Goal: Information Seeking & Learning: Learn about a topic

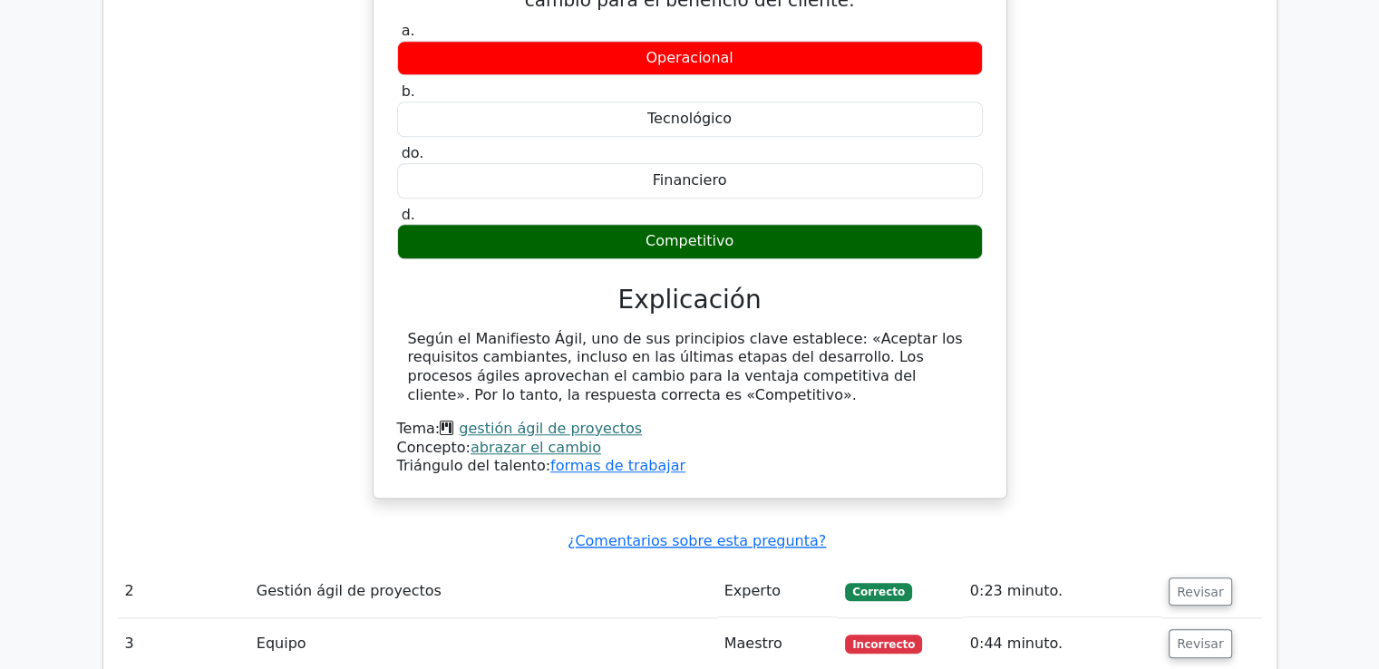
scroll to position [1632, 0]
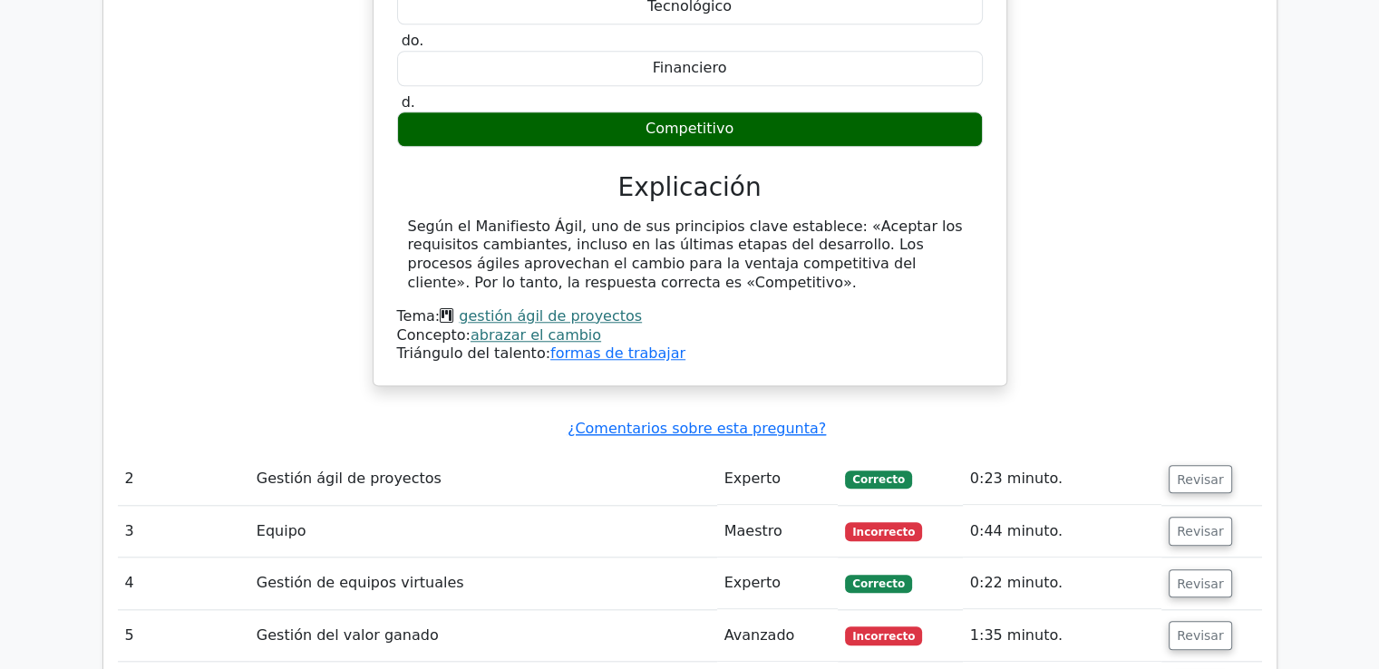
click at [493, 317] on font "gestión ágil de proyectos" at bounding box center [550, 315] width 183 height 17
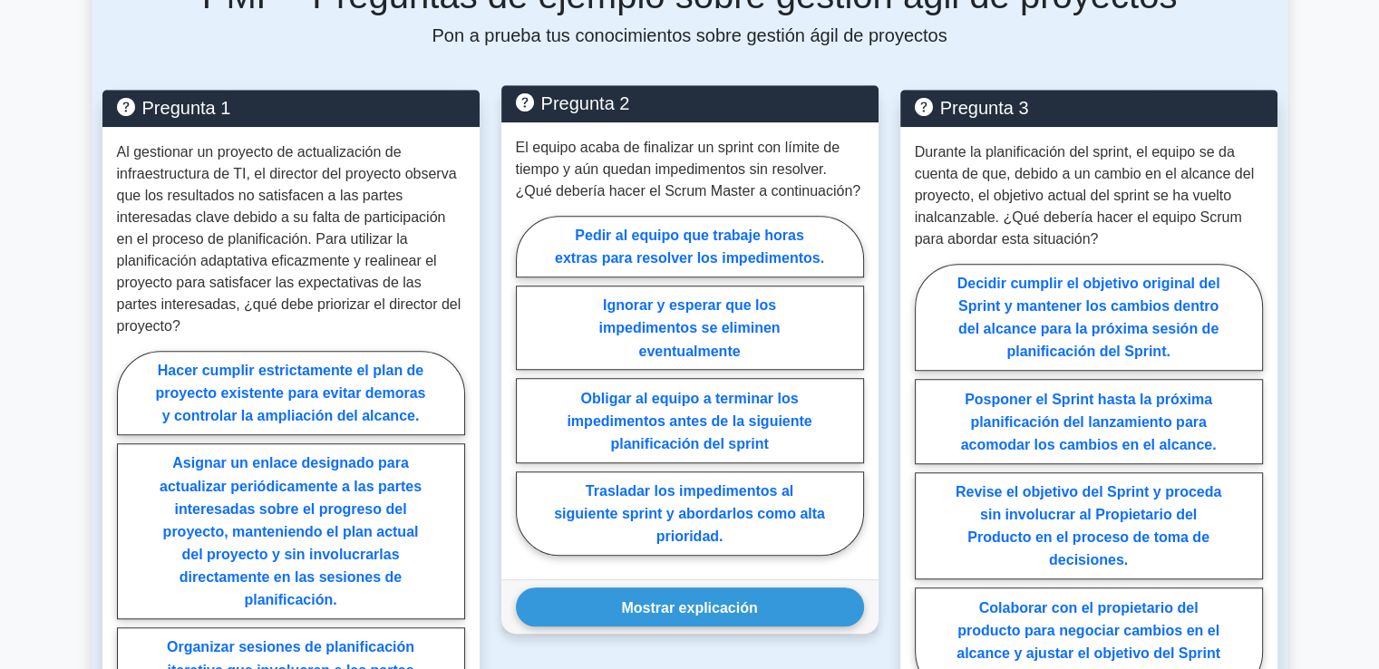
scroll to position [1291, 0]
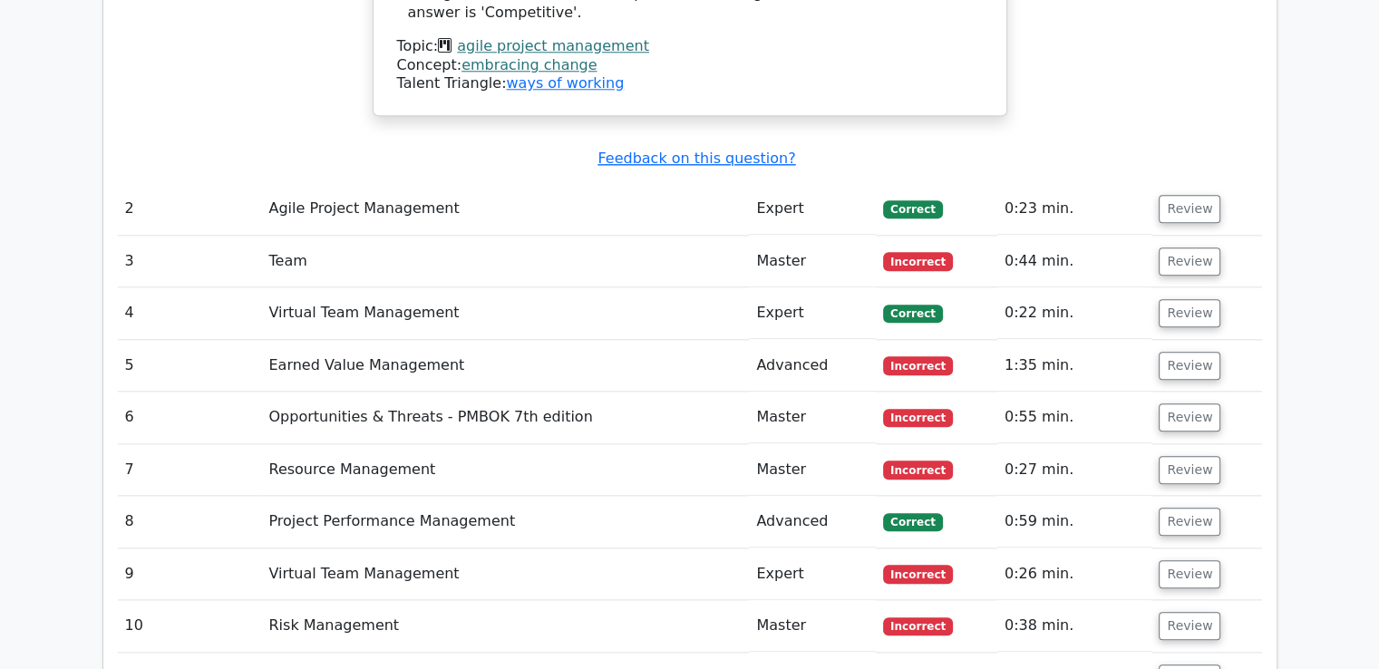
scroll to position [1904, 0]
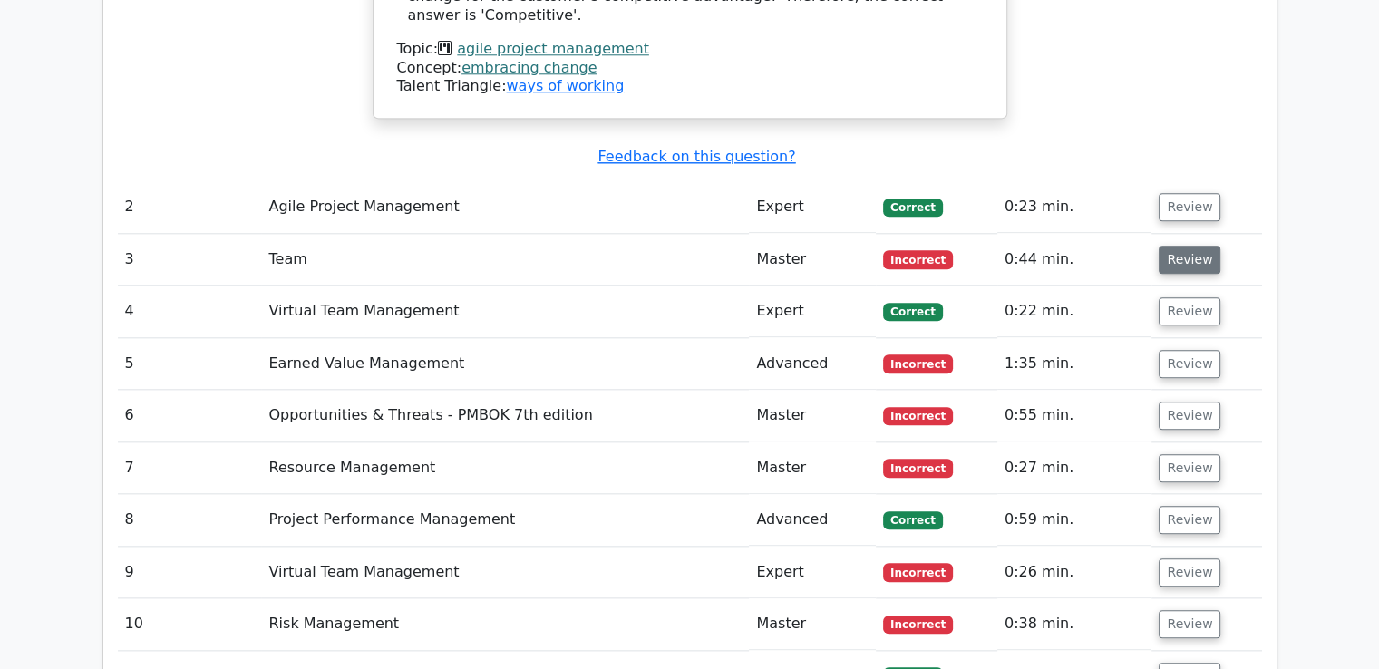
click at [1187, 246] on button "Review" at bounding box center [1189, 260] width 62 height 28
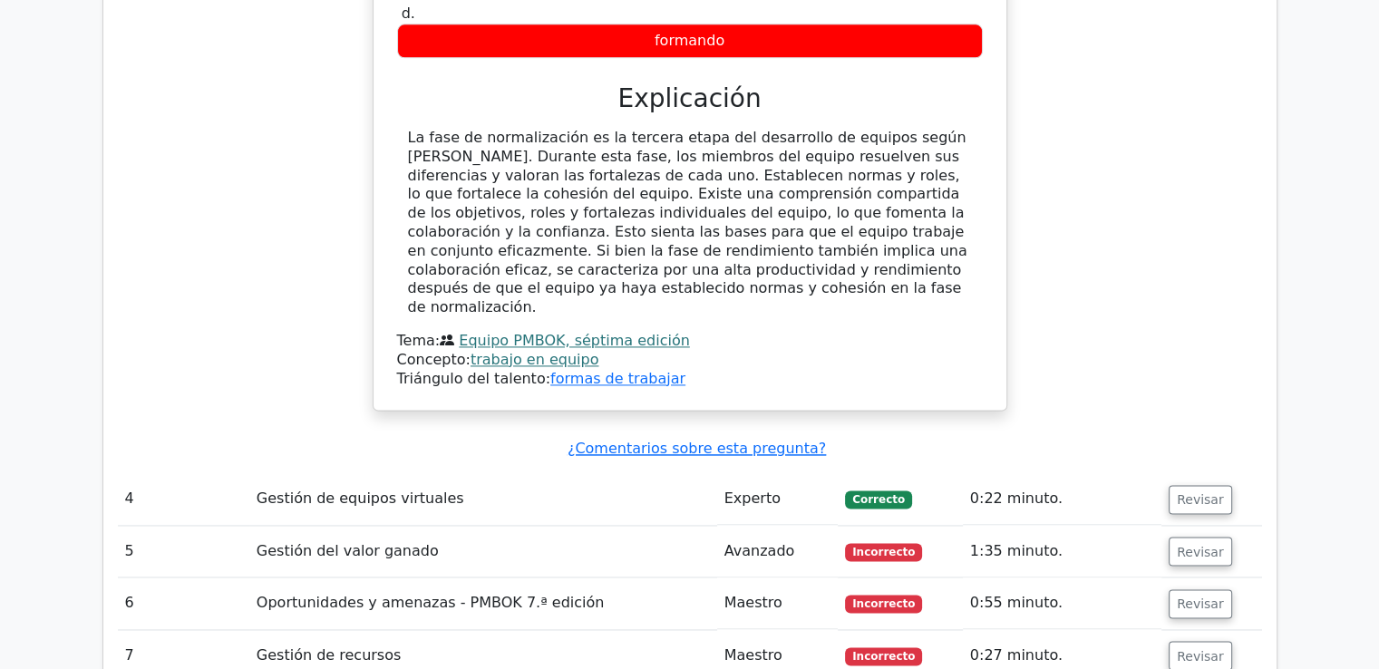
scroll to position [2719, 0]
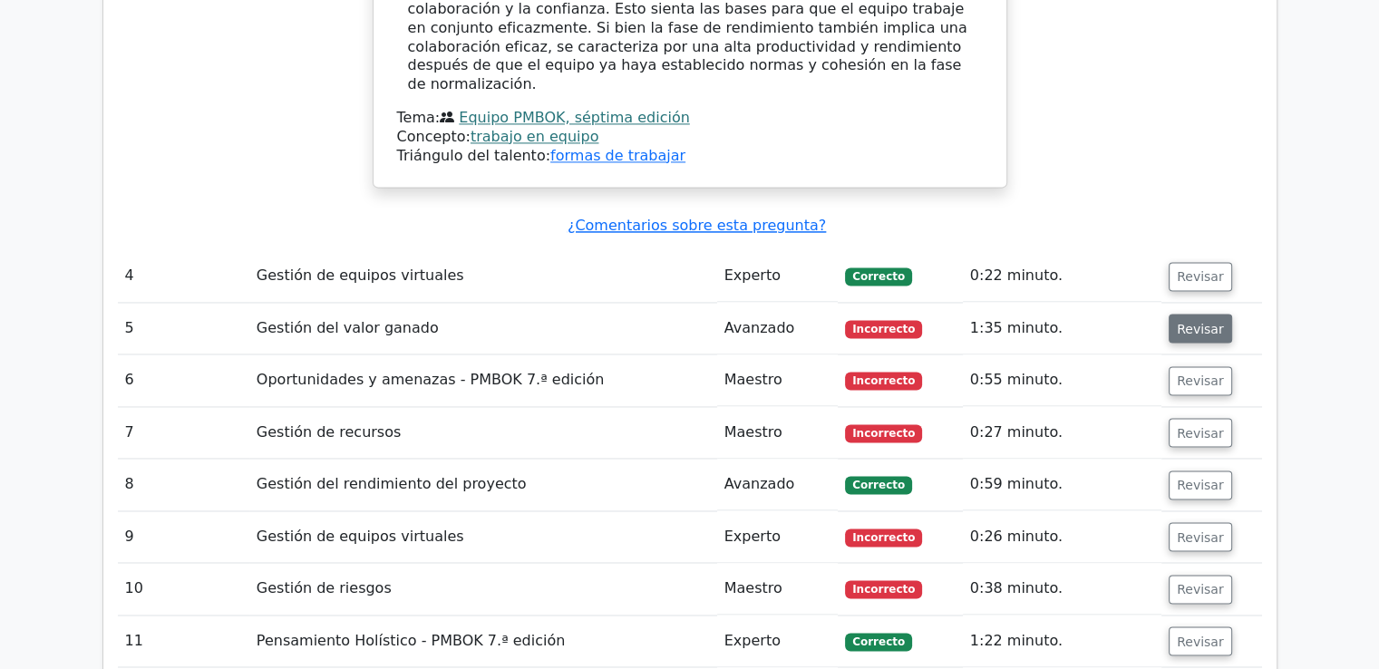
click at [1179, 321] on font "Revisar" at bounding box center [1200, 328] width 47 height 15
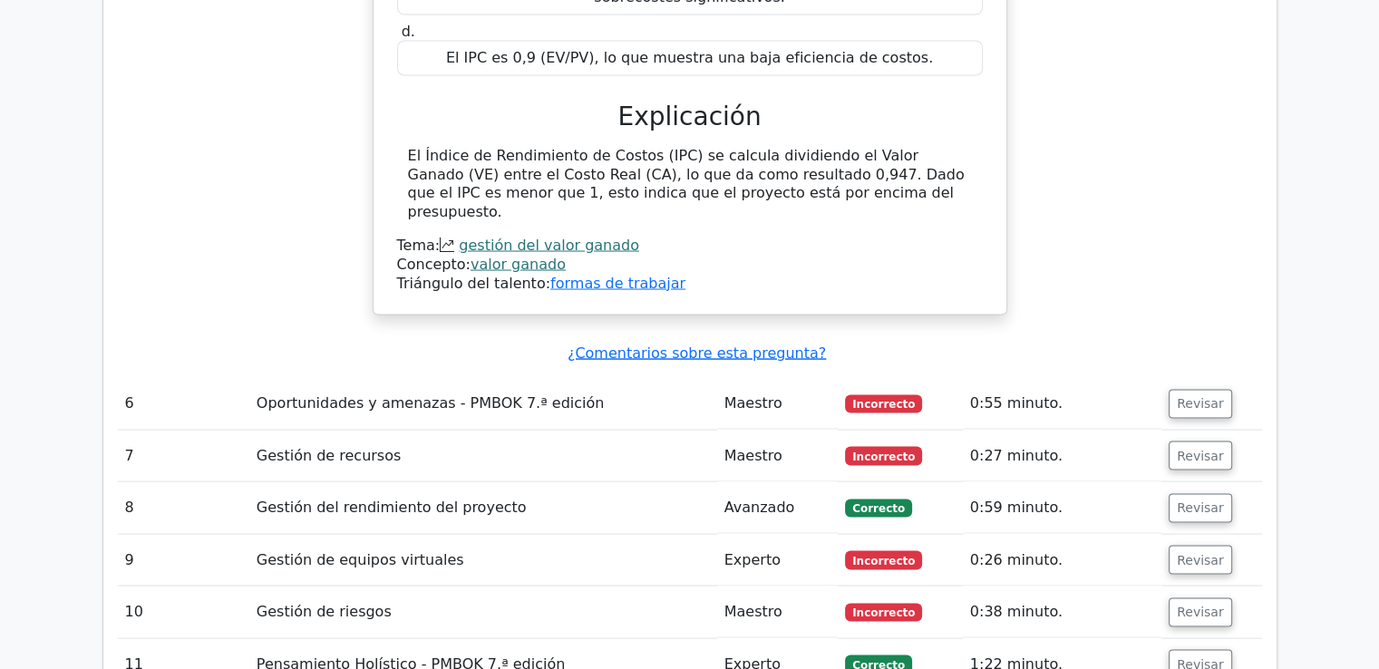
scroll to position [3716, 0]
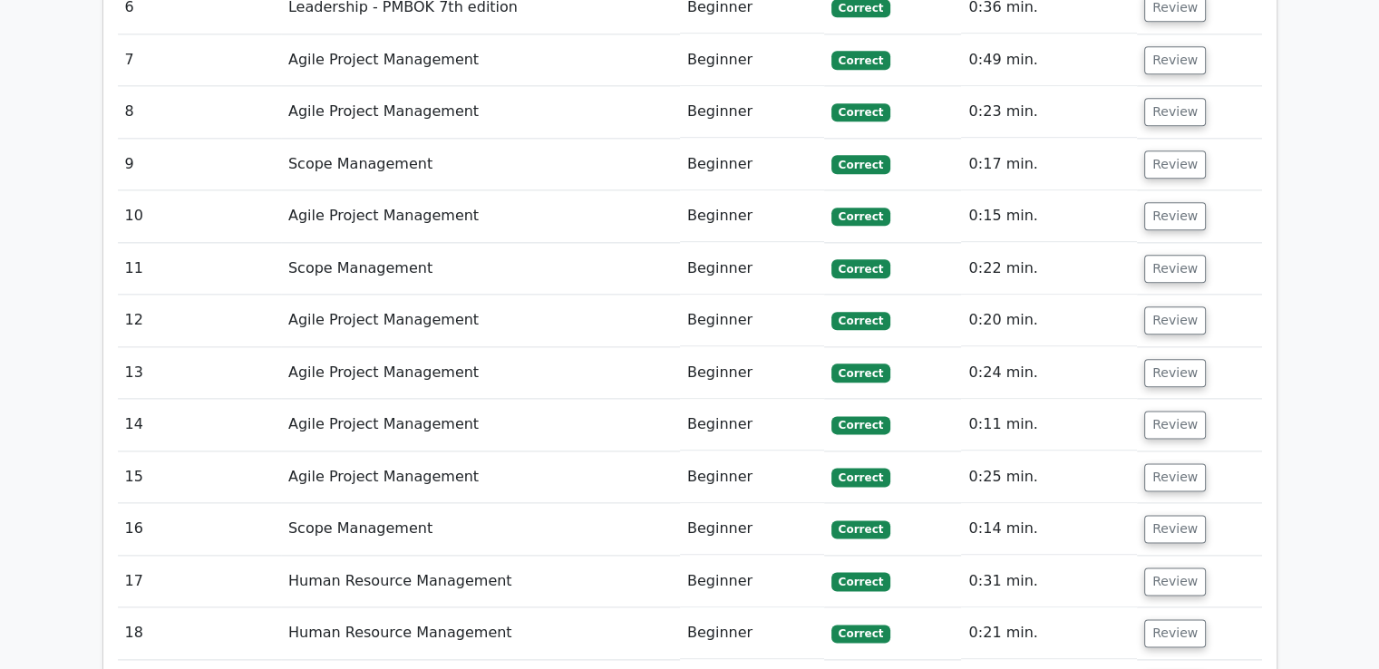
scroll to position [2571, 0]
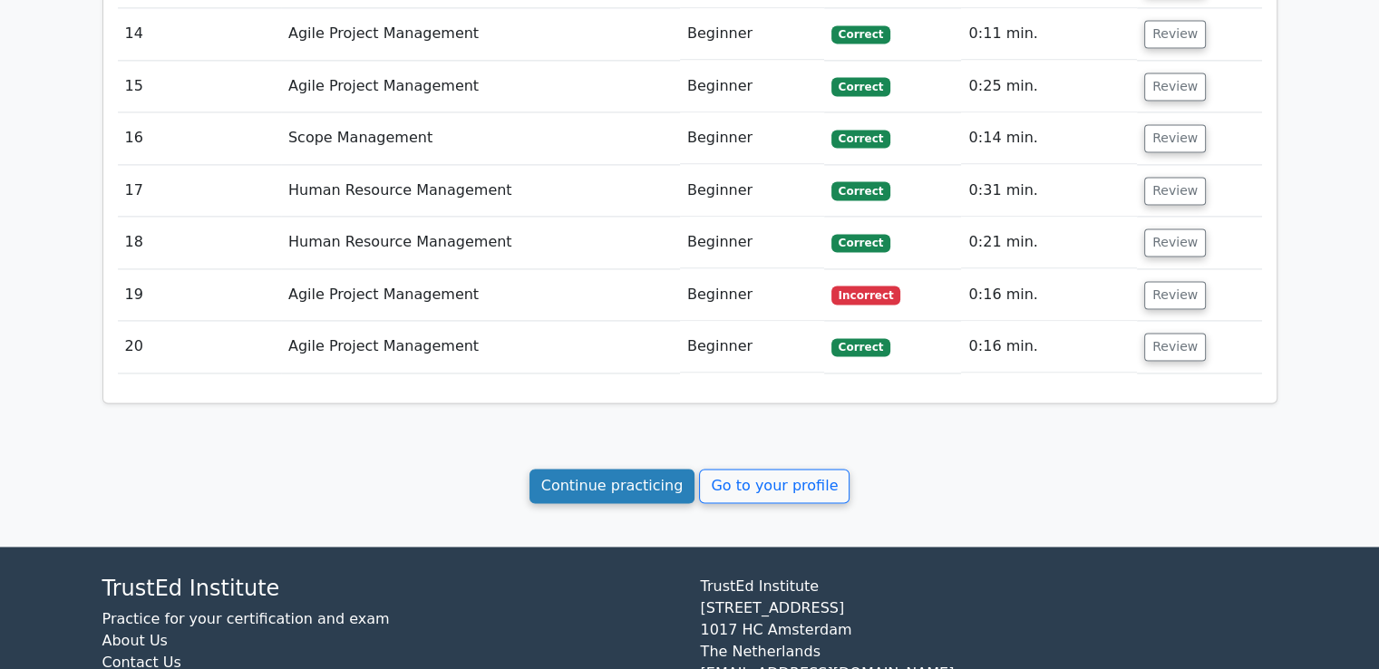
click at [558, 469] on link "Continue practicing" at bounding box center [612, 486] width 166 height 34
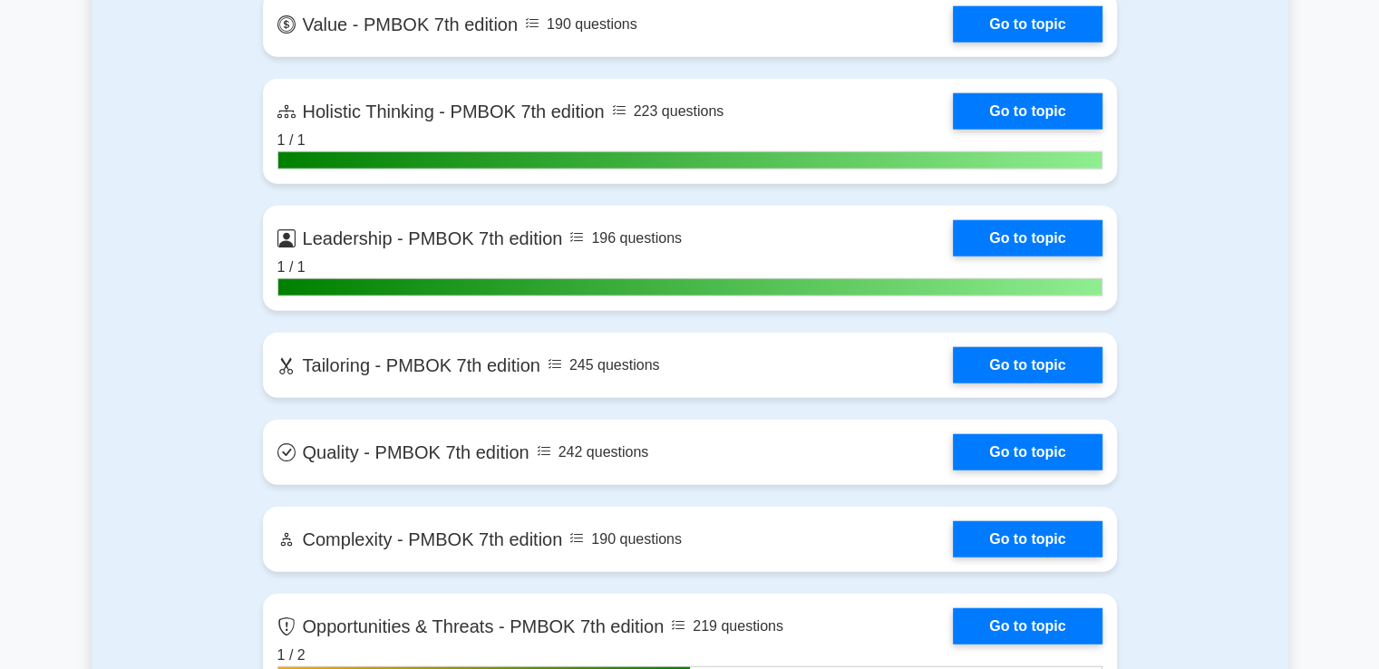
scroll to position [4895, 0]
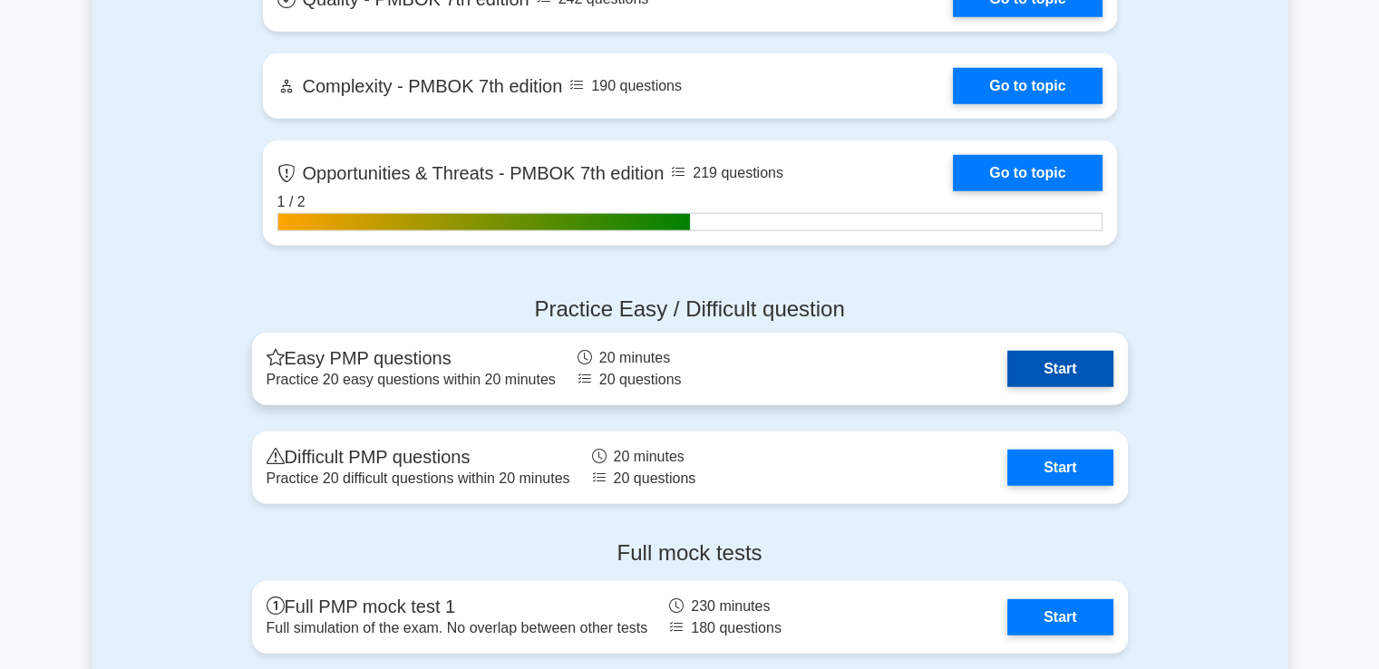
click at [1058, 358] on link "Start" at bounding box center [1059, 369] width 105 height 36
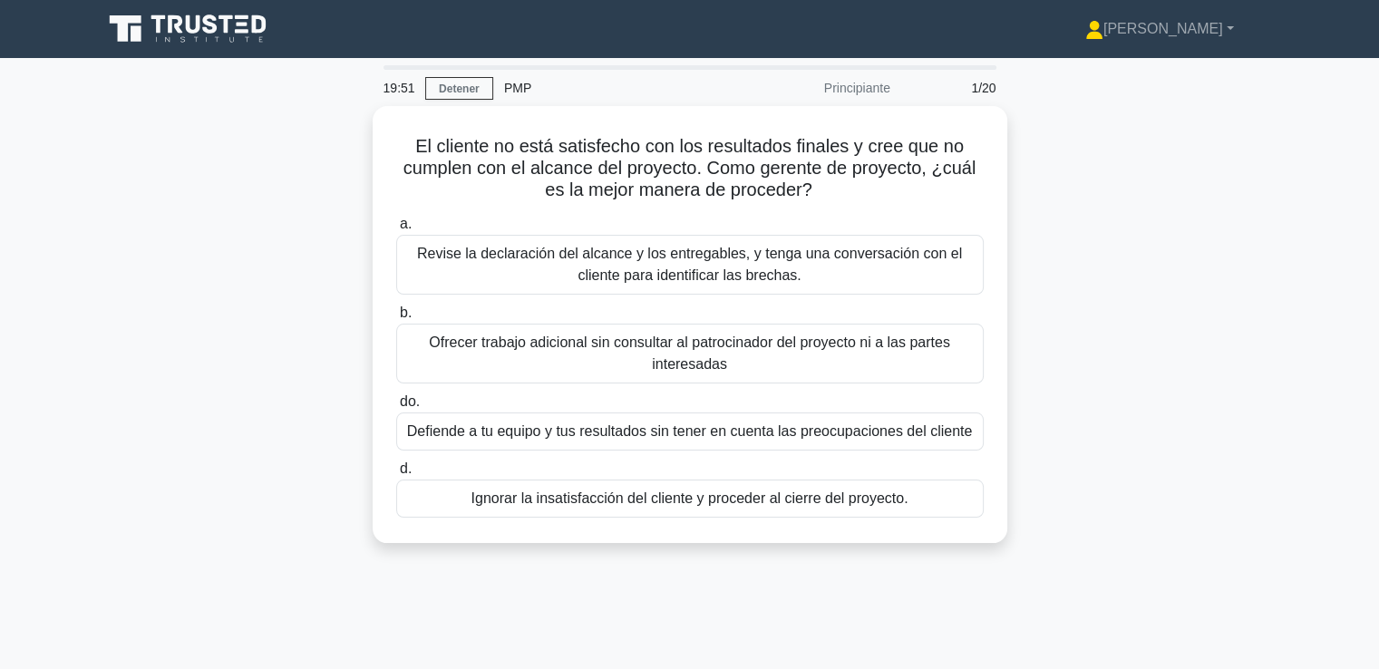
click at [1137, 263] on div "El cliente no está satisfecho con los resultados finales y cree que no cumplen …" at bounding box center [690, 335] width 1196 height 459
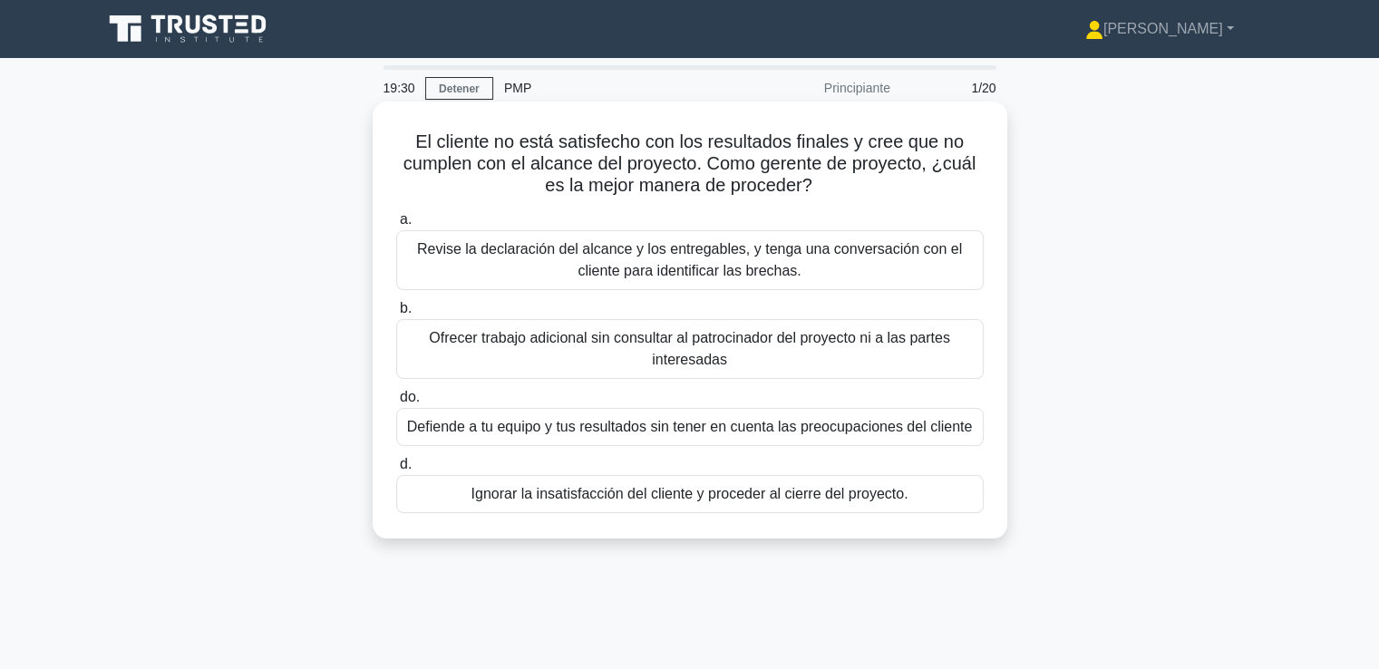
click at [934, 246] on font "Revise la declaración del alcance y los entregables, y tenga una conversación c…" at bounding box center [689, 259] width 545 height 37
click at [396, 226] on input "a. Revise la declaración del alcance y los entregables, y tenga una conversació…" at bounding box center [396, 220] width 0 height 12
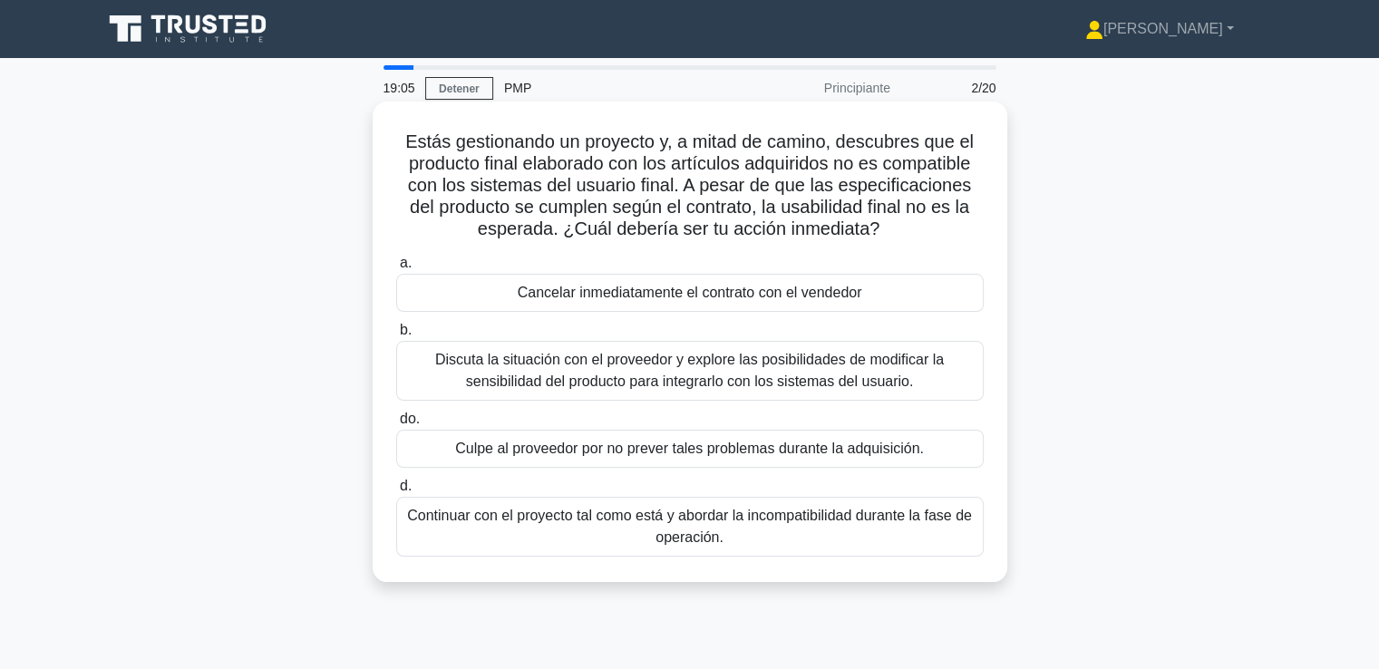
click at [765, 380] on font "Discuta la situación con el proveedor y explore las posibilidades de modificar …" at bounding box center [689, 370] width 509 height 37
click at [396, 336] on input "b. Discuta la situación con el proveedor y explore las posibilidades de modific…" at bounding box center [396, 331] width 0 height 12
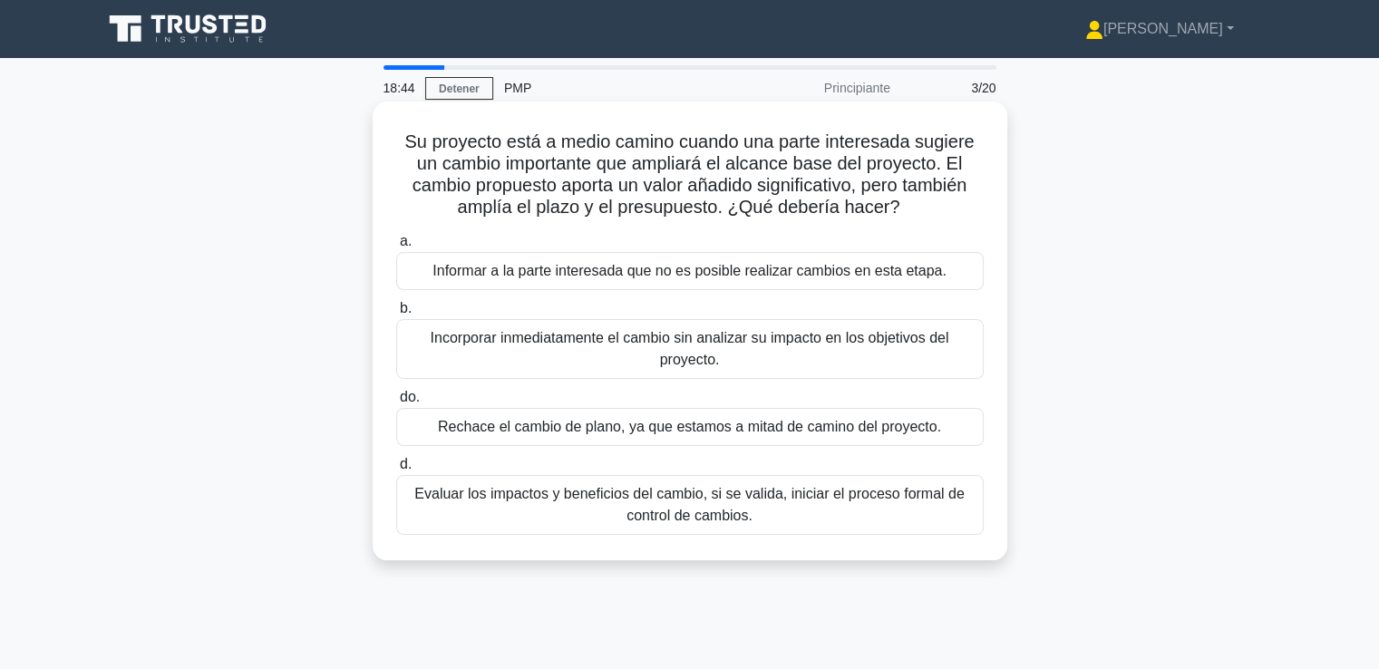
click at [596, 507] on font "Evaluar los impactos y beneficios del cambio, si se valida, iniciar el proceso …" at bounding box center [689, 505] width 571 height 44
click at [396, 470] on input "d. Evaluar los impactos y beneficios del cambio, si se valida, iniciar el proce…" at bounding box center [396, 465] width 0 height 12
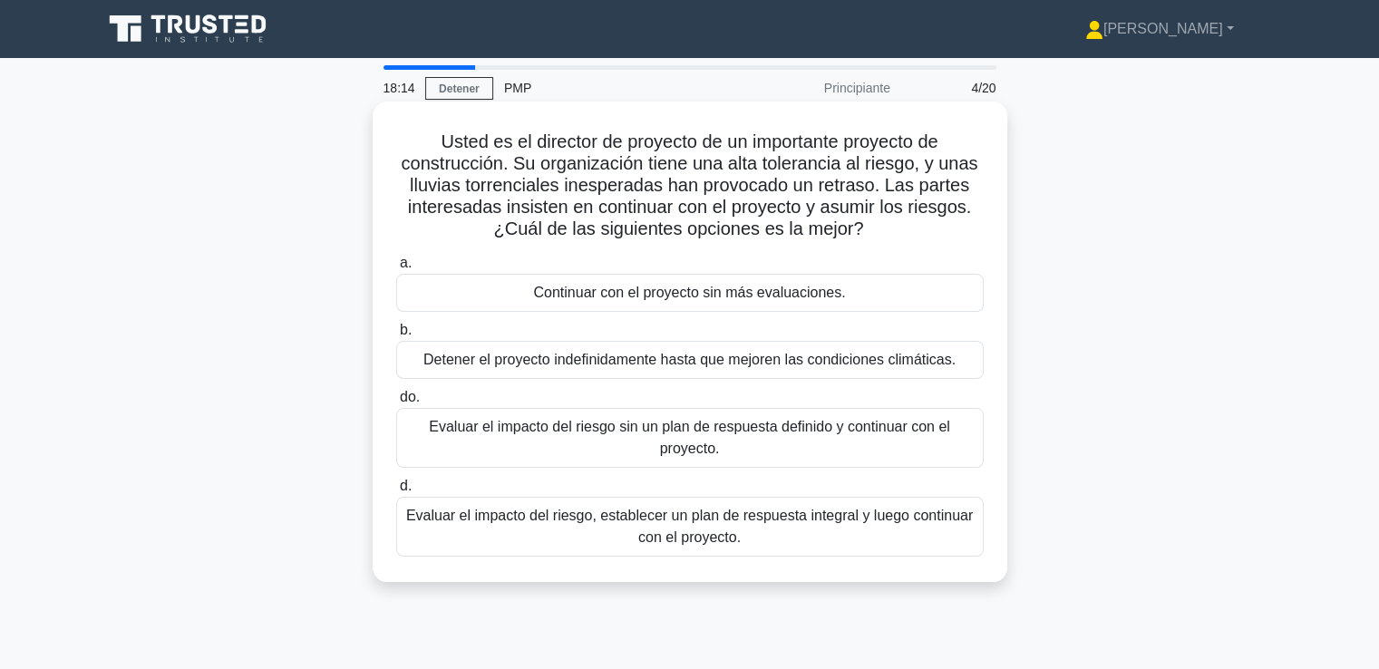
click at [867, 539] on font "Evaluar el impacto del riesgo, establecer un plan de respuesta integral y luego…" at bounding box center [689, 527] width 571 height 44
click at [396, 492] on input "d. Evaluar el impacto del riesgo, establecer un plan de respuesta integral y lu…" at bounding box center [396, 486] width 0 height 12
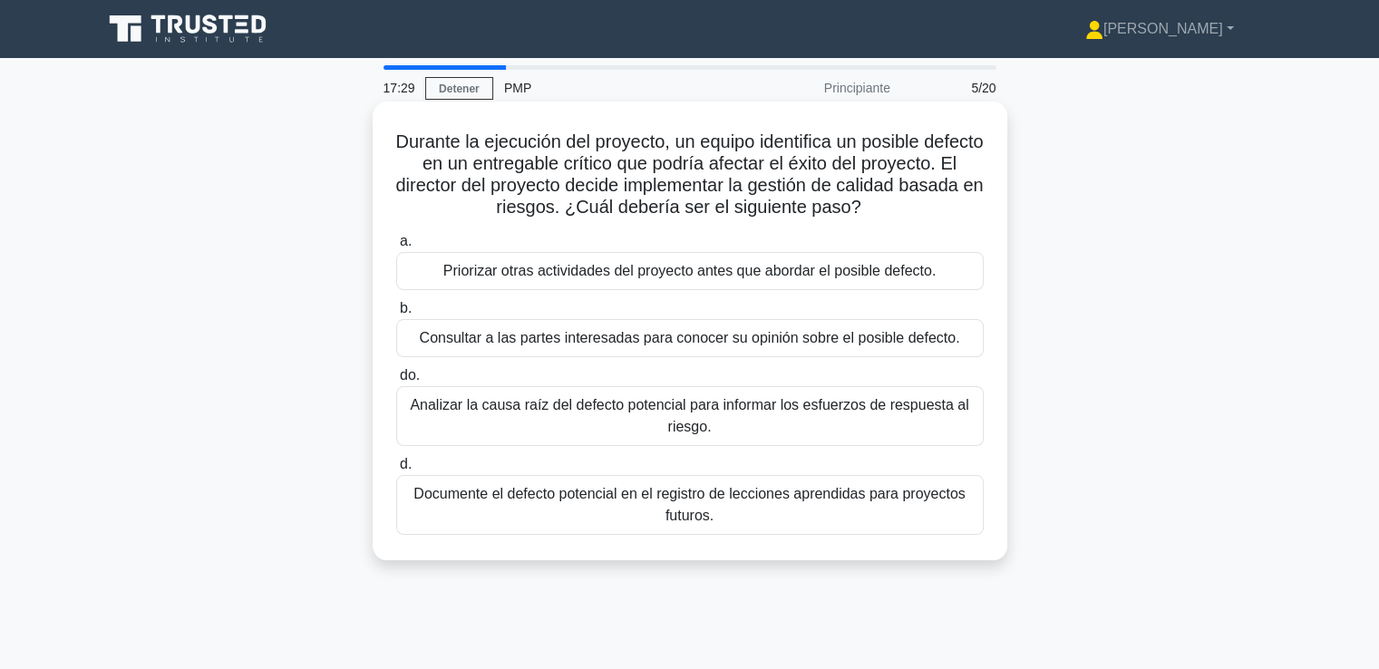
click at [667, 429] on font "Analizar la causa raíz del defecto potencial para informar los esfuerzos de res…" at bounding box center [689, 415] width 558 height 37
click at [396, 382] on input "do. Analizar la causa raíz del defecto potencial para informar los esfuerzos de…" at bounding box center [396, 376] width 0 height 12
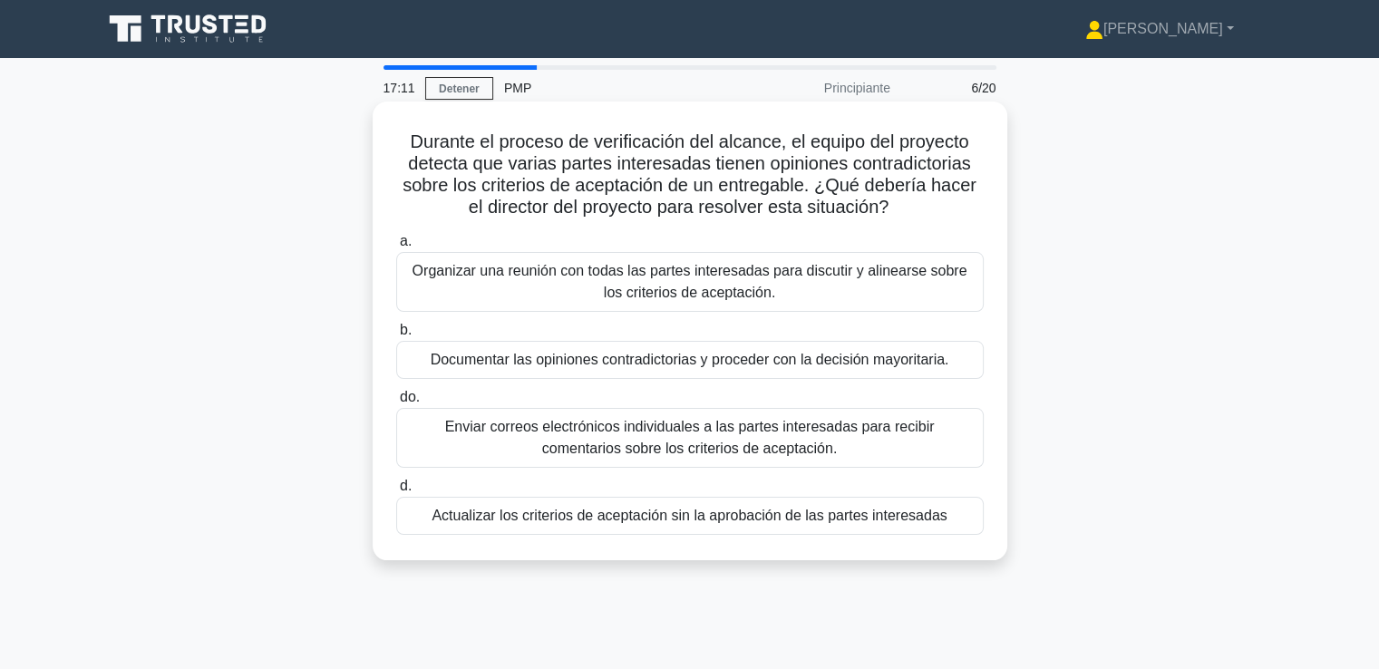
click at [893, 295] on font "Organizar una reunión con todas las partes interesadas para discutir y alinears…" at bounding box center [689, 282] width 571 height 44
click at [396, 247] on input "a. Organizar una reunión con todas las partes interesadas para discutir y aline…" at bounding box center [396, 242] width 0 height 12
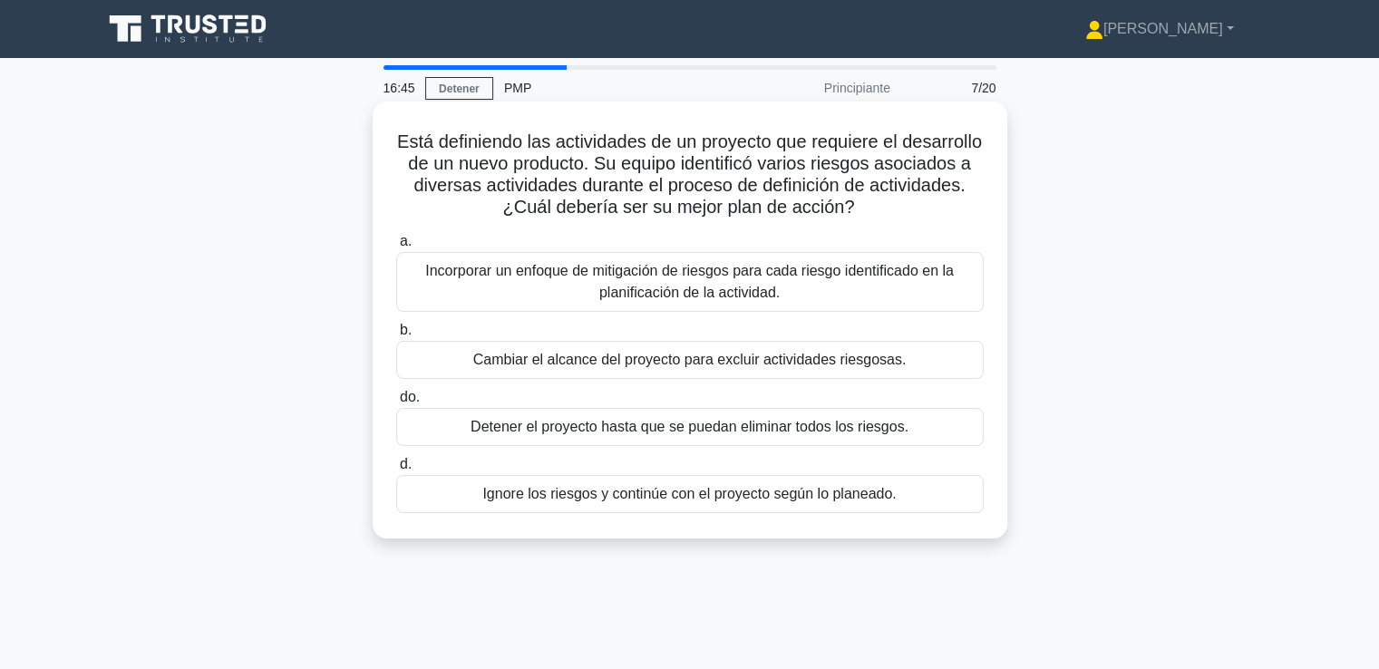
click at [893, 280] on font "Incorporar un enfoque de mitigación de riesgos para cada riesgo identificado en…" at bounding box center [689, 281] width 528 height 37
click at [396, 247] on input "a. Incorporar un enfoque de mitigación de riesgos para cada riesgo identificado…" at bounding box center [396, 242] width 0 height 12
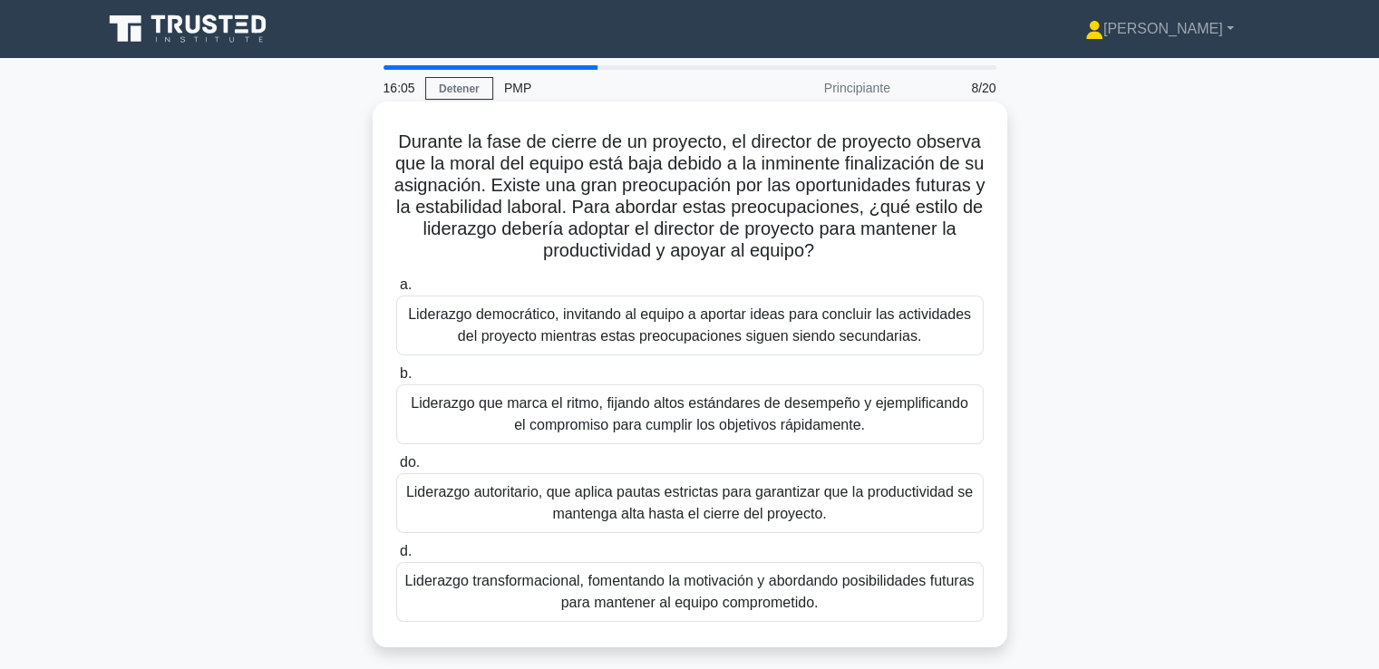
click at [878, 610] on font "Liderazgo transformacional, fomentando la motivación y abordando posibilidades …" at bounding box center [689, 592] width 571 height 44
click at [396, 557] on input "d. Liderazgo transformacional, fomentando la motivación y abordando posibilidad…" at bounding box center [396, 552] width 0 height 12
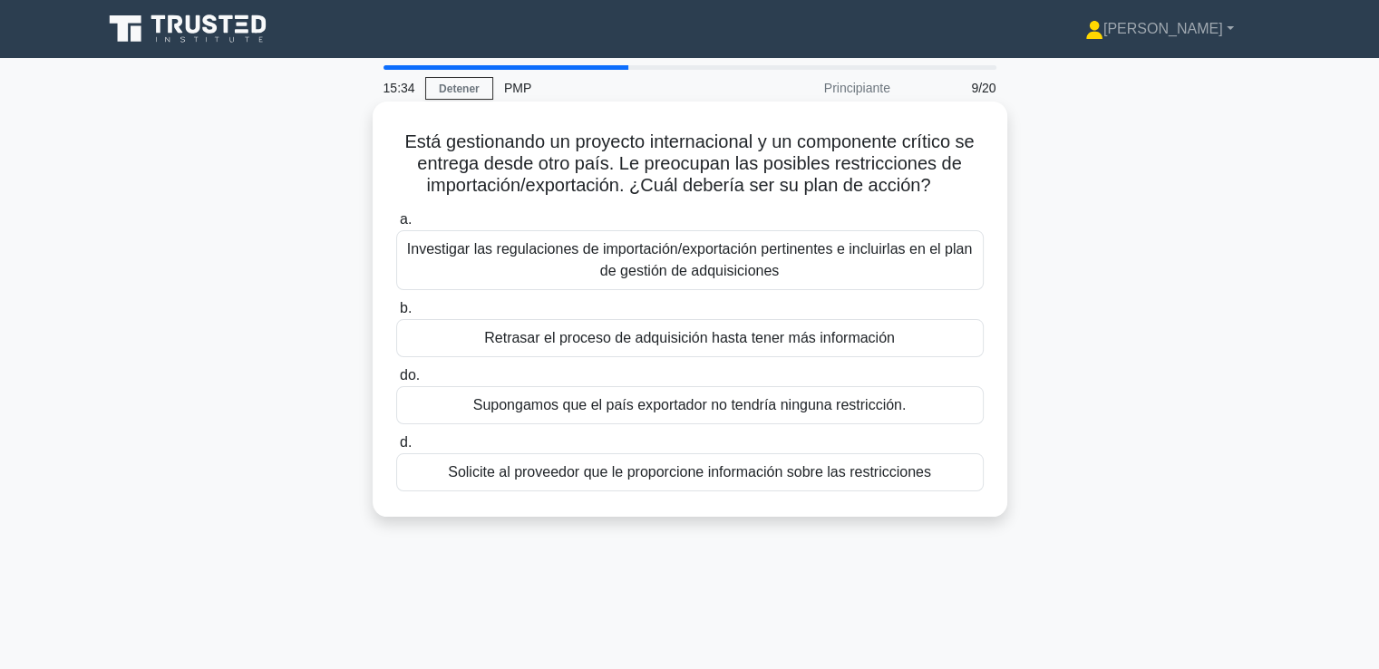
click at [874, 269] on font "Investigar las regulaciones de importación/exportación pertinentes e incluirlas…" at bounding box center [689, 260] width 571 height 44
click at [396, 226] on input "a. Investigar las regulaciones de importación/exportación pertinentes e incluir…" at bounding box center [396, 220] width 0 height 12
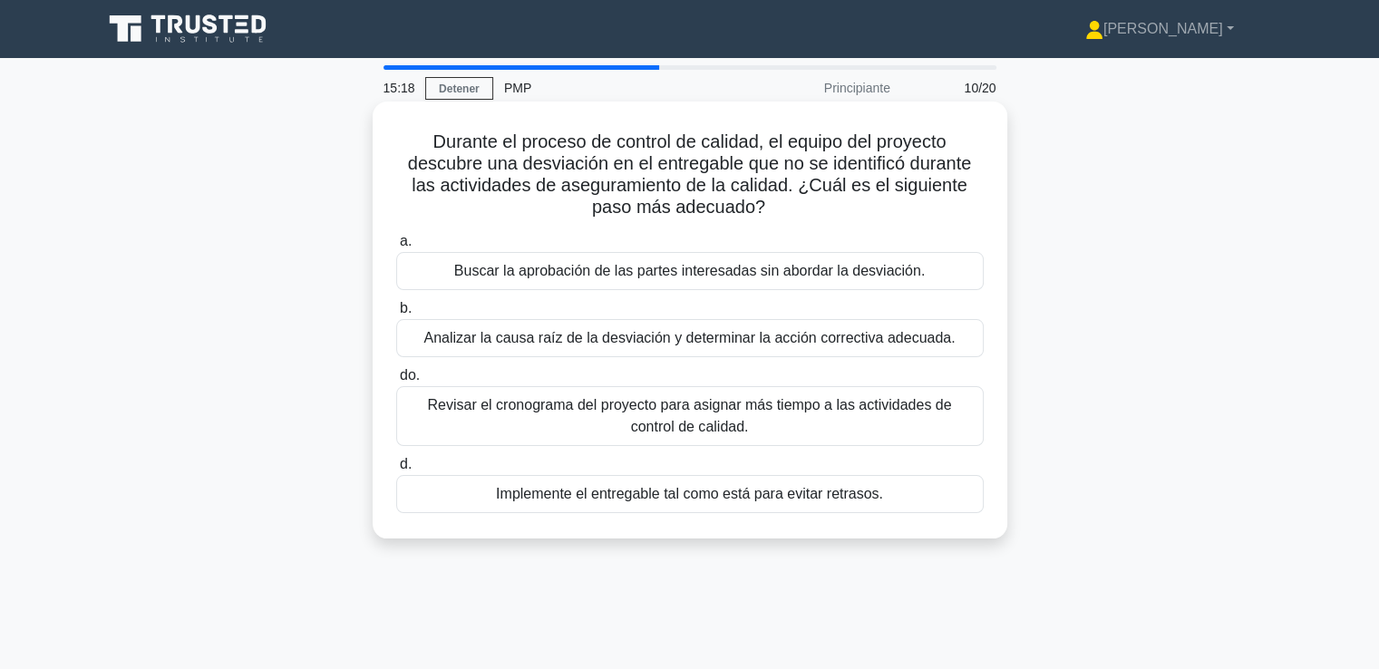
click at [837, 345] on font "Analizar la causa raíz de la desviación y determinar la acción correctiva adecu…" at bounding box center [688, 337] width 531 height 15
click at [396, 315] on input "b. Analizar la causa raíz de la desviación y determinar la acción correctiva ad…" at bounding box center [396, 309] width 0 height 12
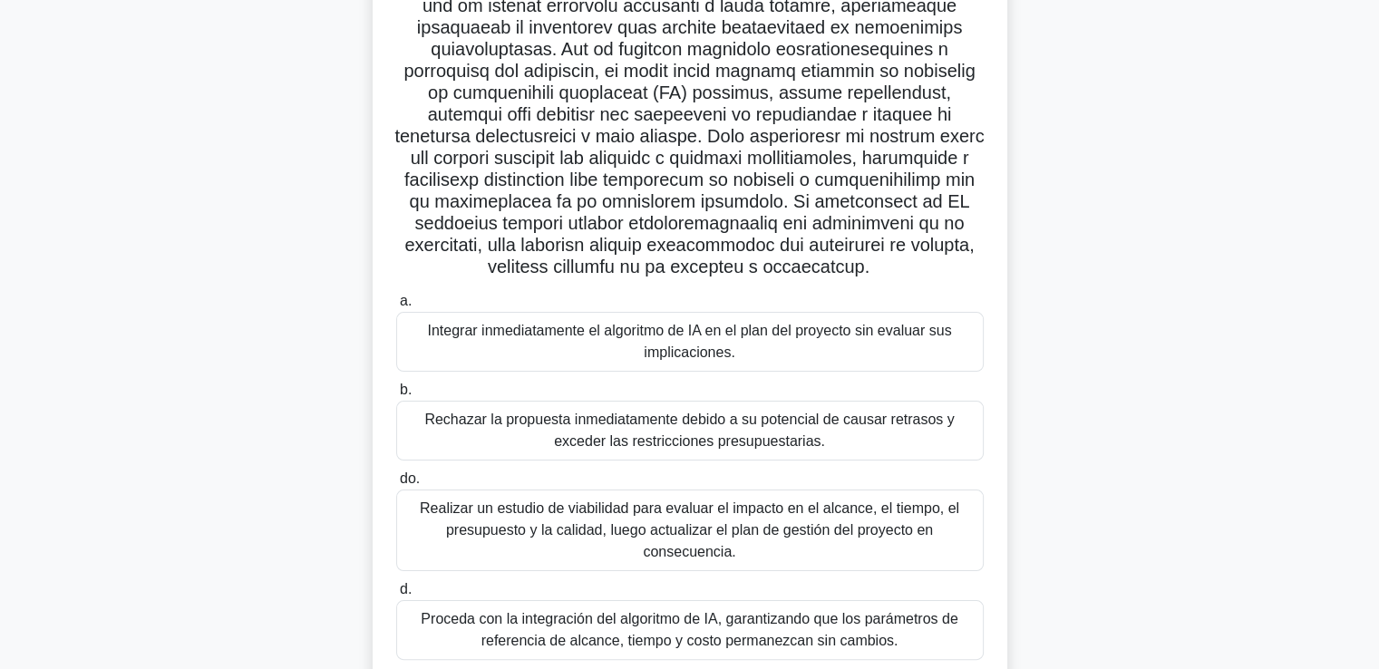
scroll to position [272, 0]
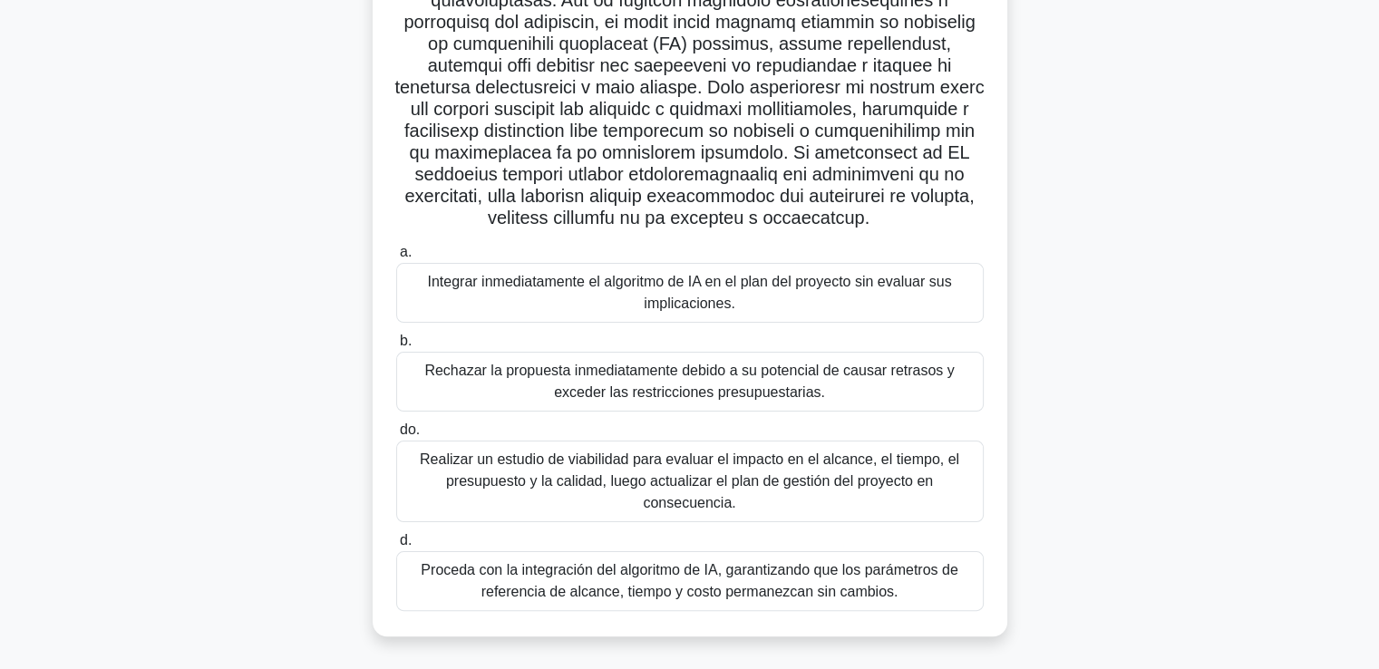
click at [819, 477] on font "Realizar un estudio de viabilidad para evaluar el impacto en el alcance, el tie…" at bounding box center [689, 480] width 539 height 59
click at [396, 436] on input "do. Realizar un estudio de viabilidad para evaluar el impacto en el alcance, el…" at bounding box center [396, 430] width 0 height 12
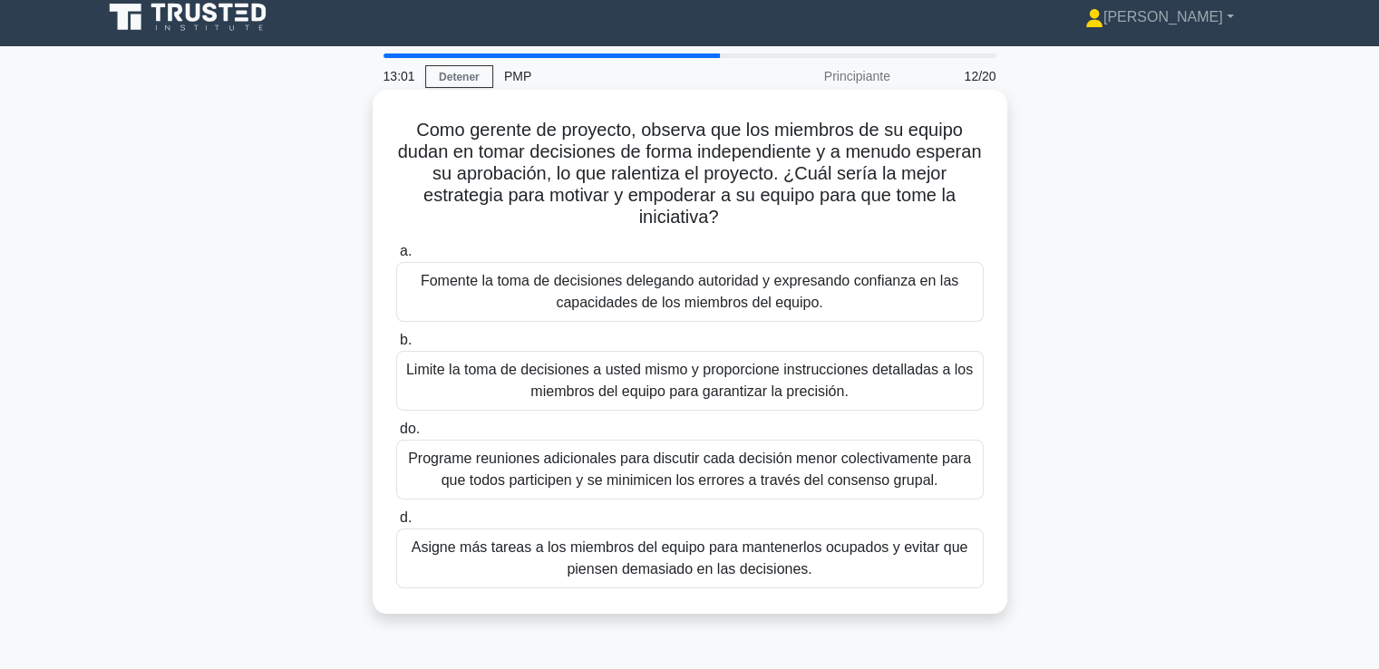
scroll to position [91, 0]
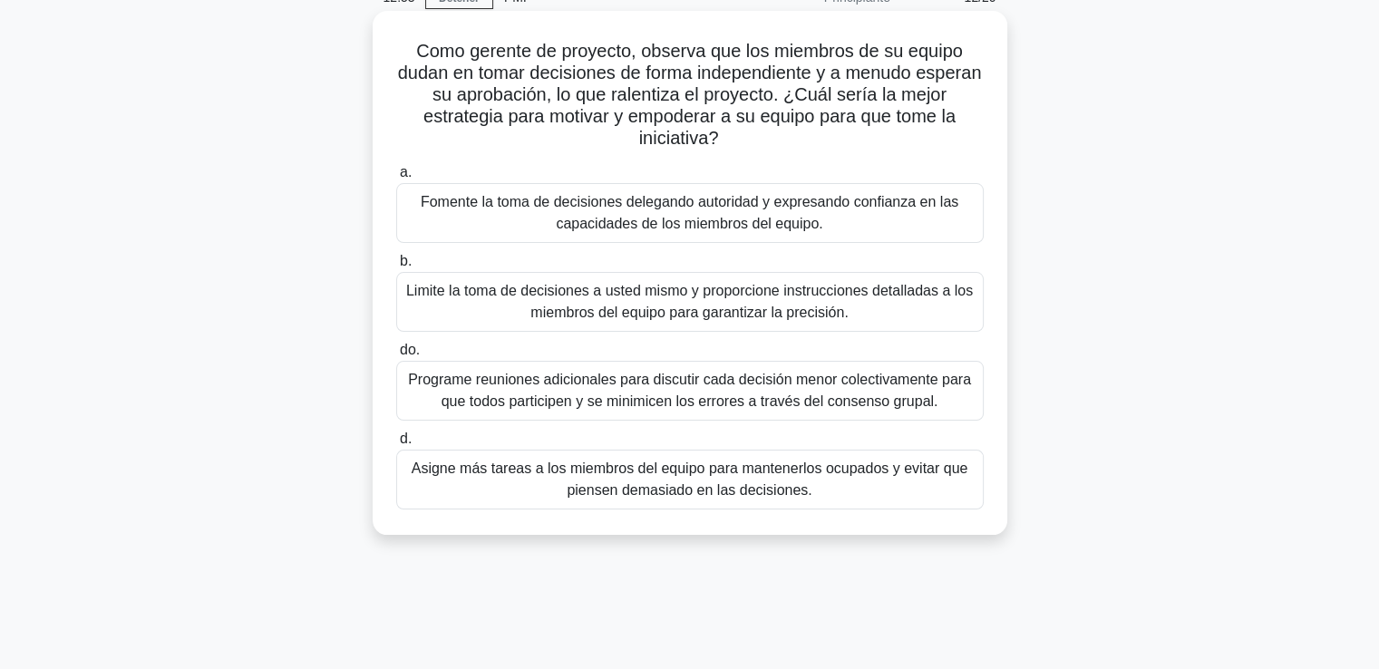
click at [899, 220] on font "Fomente la toma de decisiones delegando autoridad y expresando confianza en las…" at bounding box center [689, 213] width 571 height 44
click at [396, 179] on input "a. Fomente la toma de decisiones delegando autoridad y expresando confianza en …" at bounding box center [396, 173] width 0 height 12
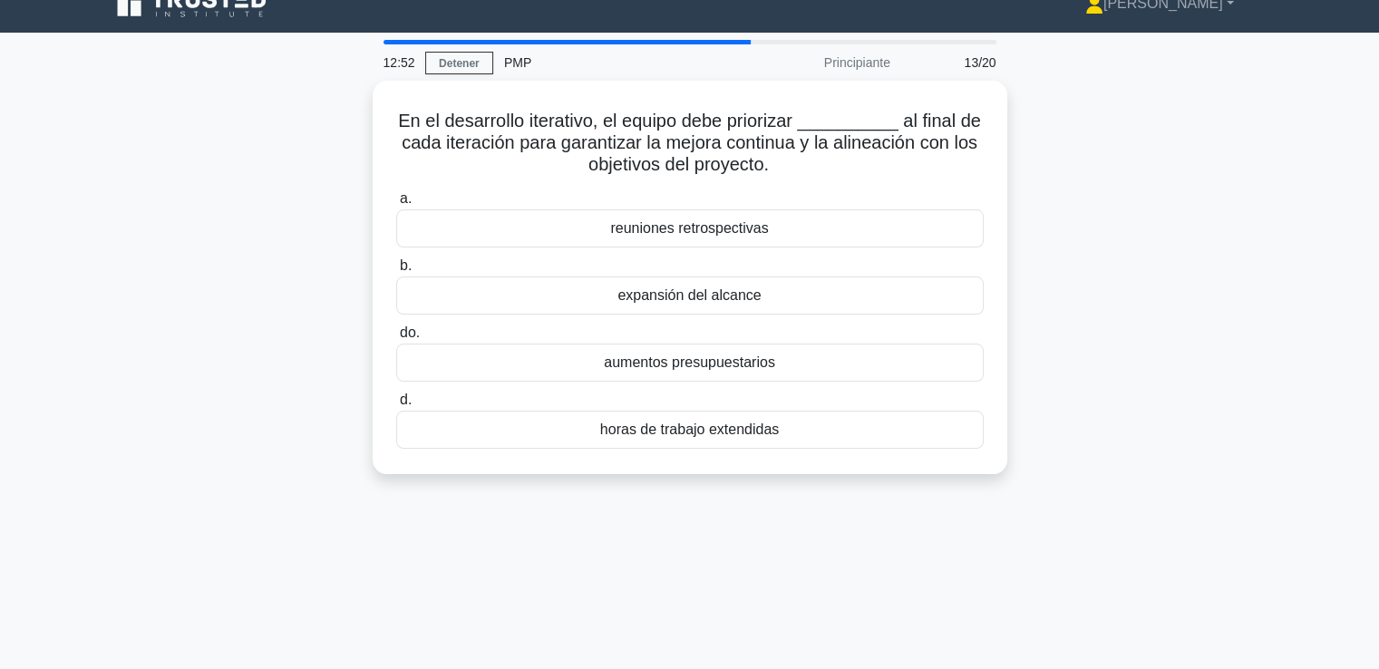
scroll to position [0, 0]
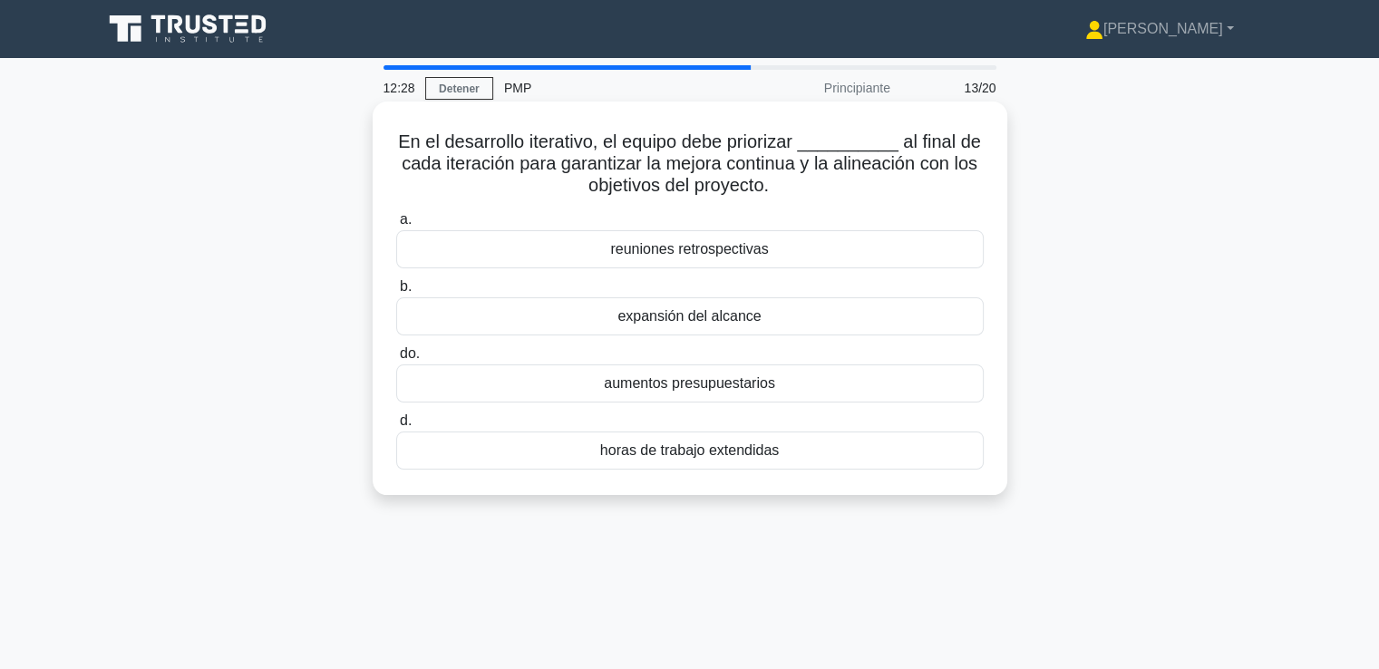
click at [902, 253] on div "reuniones retrospectivas" at bounding box center [689, 249] width 587 height 38
click at [396, 226] on input "a. reuniones retrospectivas" at bounding box center [396, 220] width 0 height 12
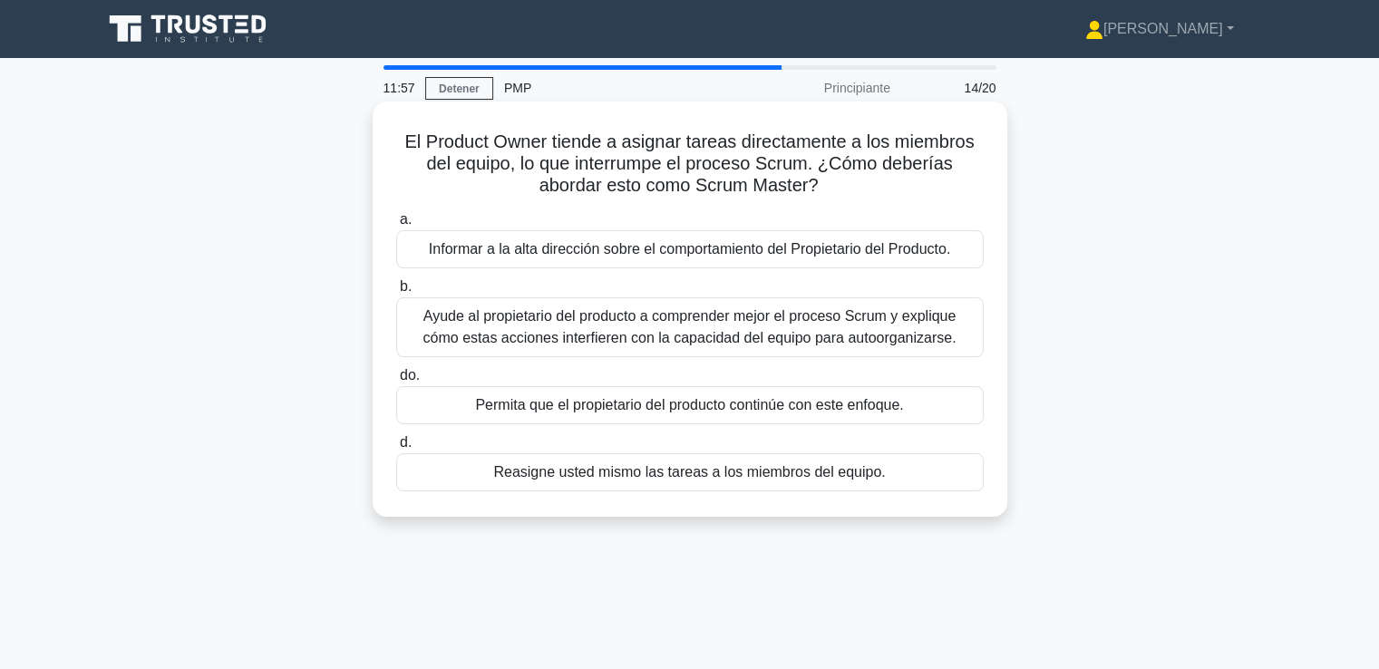
click at [802, 332] on font "Ayude al propietario del producto a comprender mejor el proceso Scrum y expliqu…" at bounding box center [689, 326] width 533 height 37
click at [396, 293] on input "b. Ayude al propietario del producto a comprender mejor el proceso Scrum y expl…" at bounding box center [396, 287] width 0 height 12
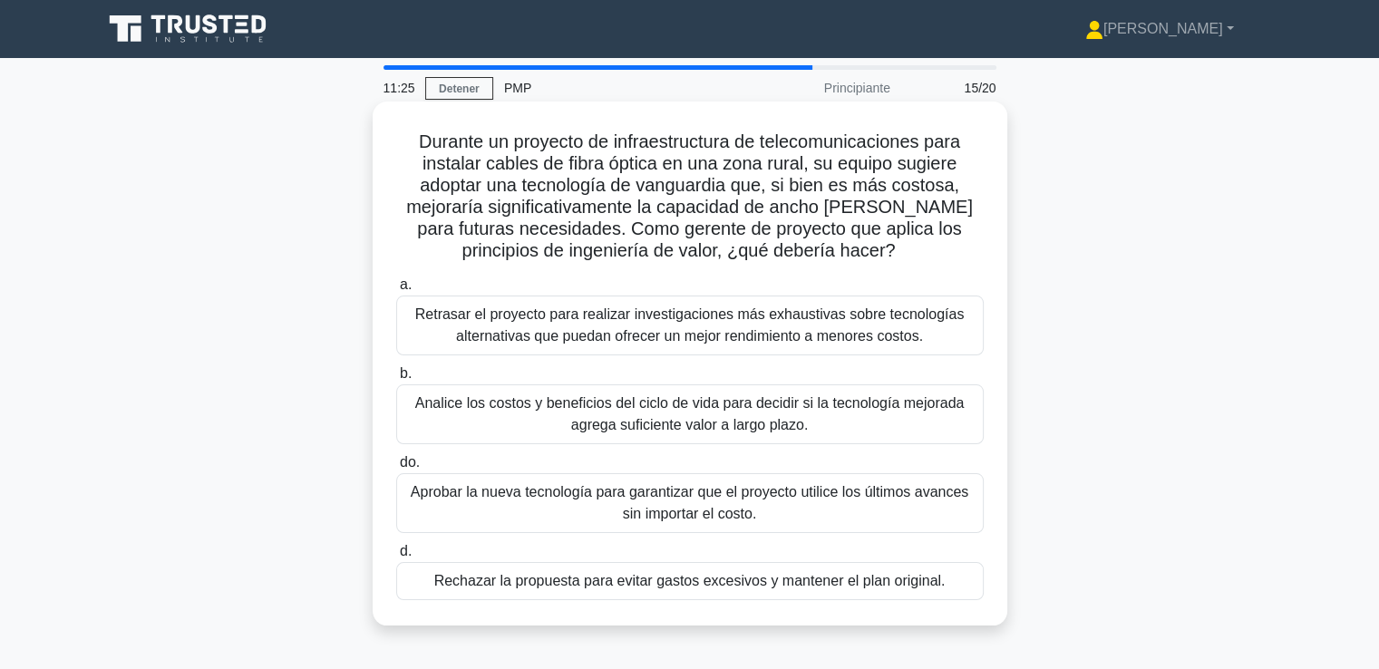
click at [607, 416] on font "Analice los costos y beneficios del ciclo de vida para decidir si la tecnología…" at bounding box center [689, 413] width 549 height 37
click at [396, 380] on input "b. Analice los costos y beneficios del ciclo de vida para decidir si la tecnolo…" at bounding box center [396, 374] width 0 height 12
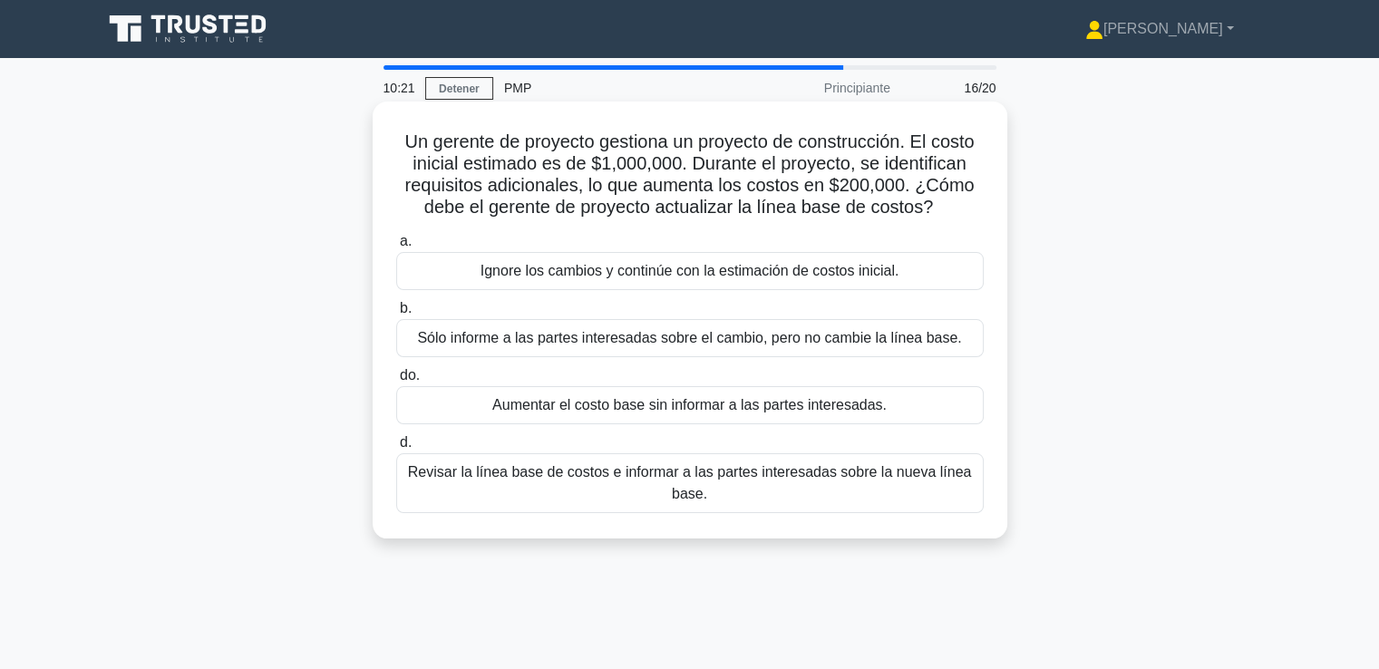
click at [555, 503] on font "Revisar la línea base de costos e informar a las partes interesadas sobre la nu…" at bounding box center [689, 483] width 571 height 44
click at [396, 449] on input "d. Revisar la línea base de costos e informar a las partes interesadas sobre la…" at bounding box center [396, 443] width 0 height 12
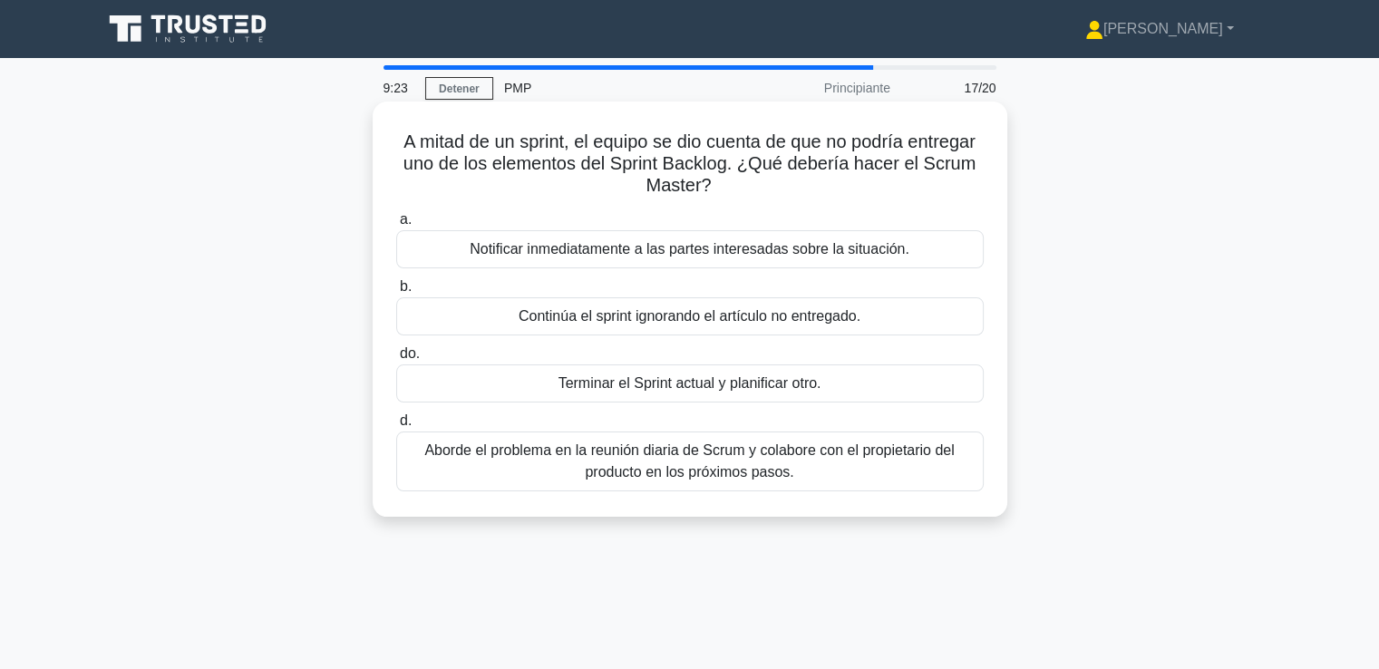
click at [616, 257] on font "Notificar inmediatamente a las partes interesadas sobre la situación." at bounding box center [690, 248] width 440 height 15
click at [396, 226] on input "a. Notificar inmediatamente a las partes interesadas sobre la situación." at bounding box center [396, 220] width 0 height 12
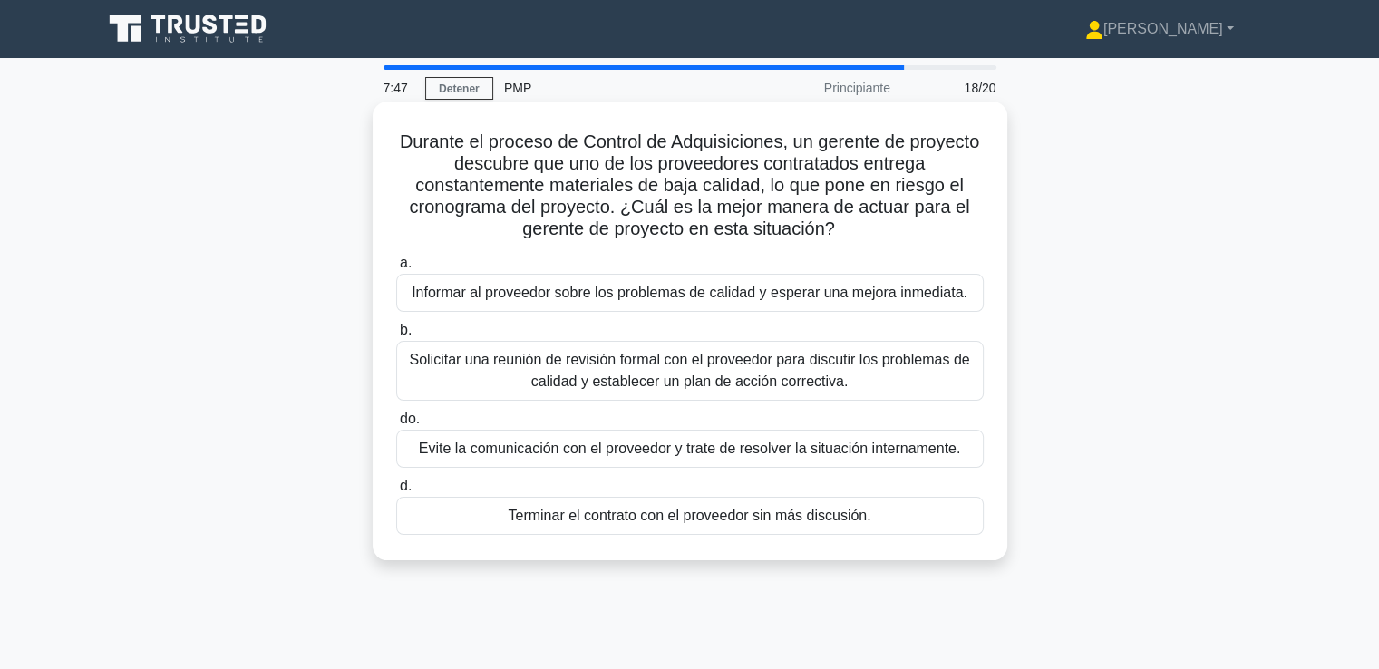
click at [525, 372] on font "Solicitar una reunión de revisión formal con el proveedor para discutir los pro…" at bounding box center [689, 371] width 571 height 44
click at [396, 336] on input "b. Solicitar una reunión de revisión formal con el proveedor para discutir los …" at bounding box center [396, 331] width 0 height 12
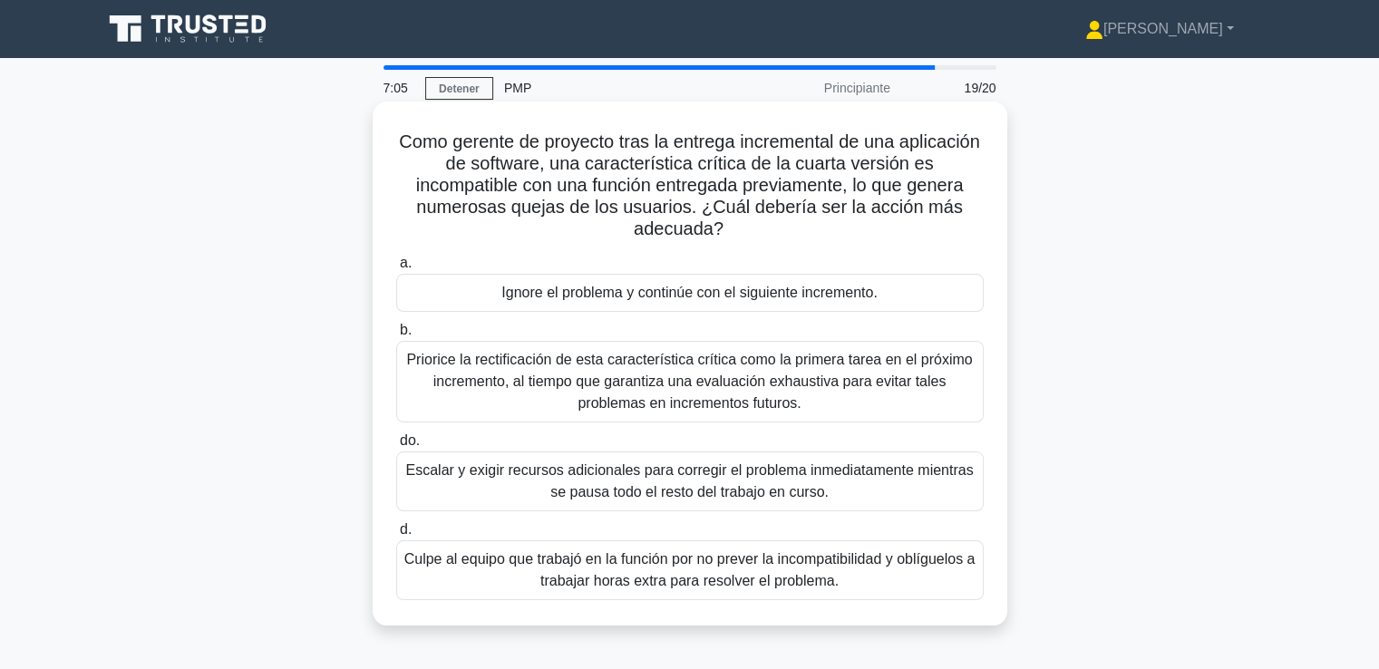
click at [560, 368] on font "Priorice la rectificación de esta característica crítica como la primera tarea …" at bounding box center [689, 381] width 566 height 59
click at [396, 336] on input "b. Priorice la rectificación de esta característica crítica como la primera tar…" at bounding box center [396, 331] width 0 height 12
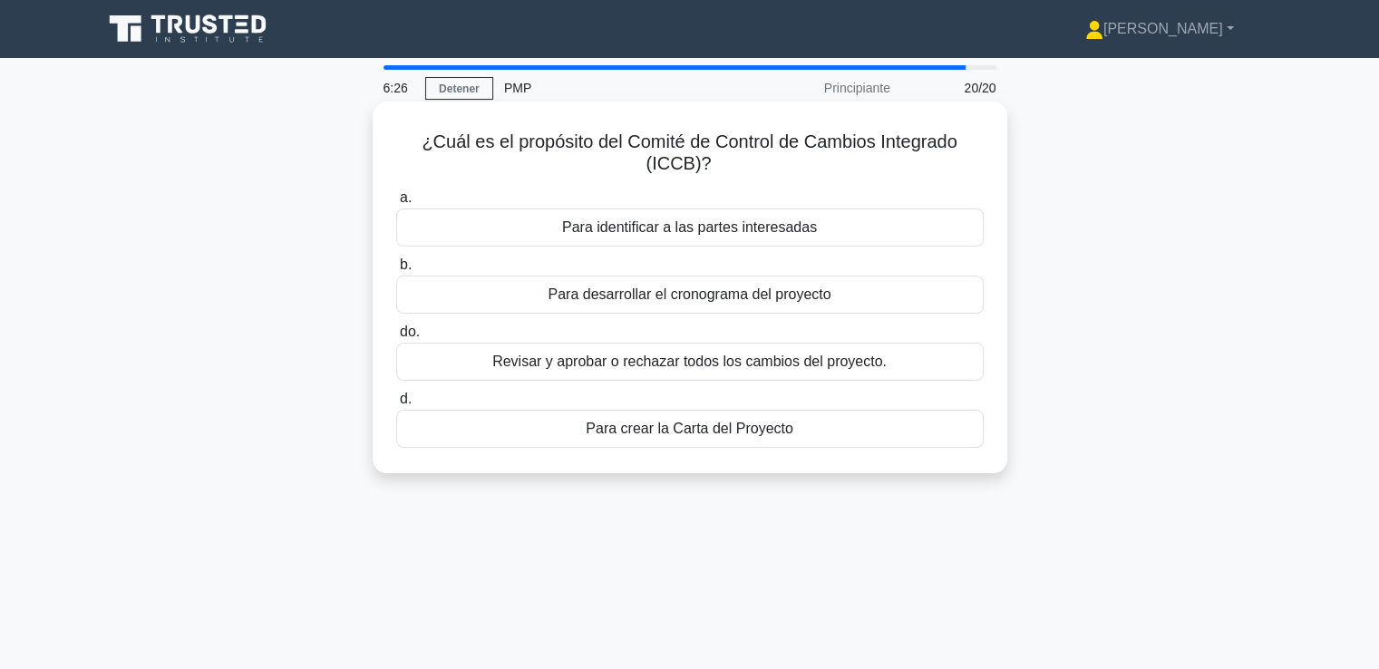
click at [604, 372] on font "Revisar y aprobar o rechazar todos los cambios del proyecto." at bounding box center [689, 362] width 394 height 22
click at [396, 338] on input "do. Revisar y aprobar o rechazar todos los cambios del proyecto." at bounding box center [396, 332] width 0 height 12
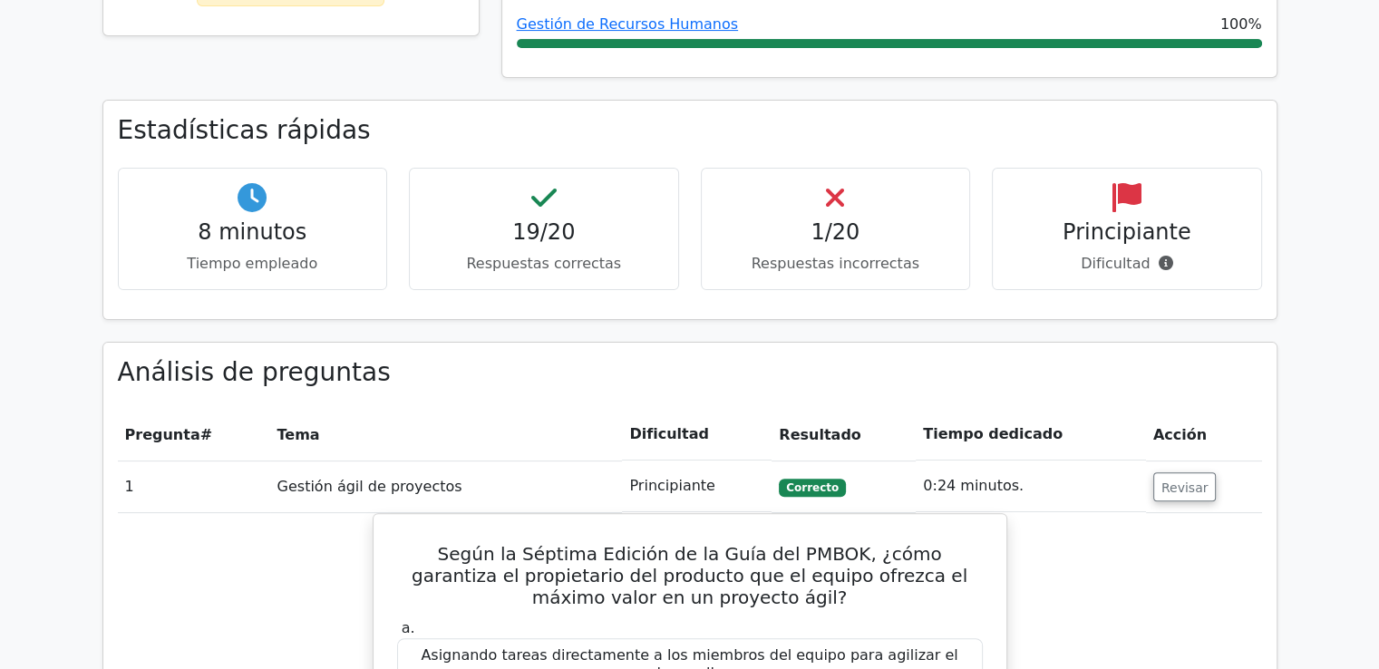
scroll to position [544, 0]
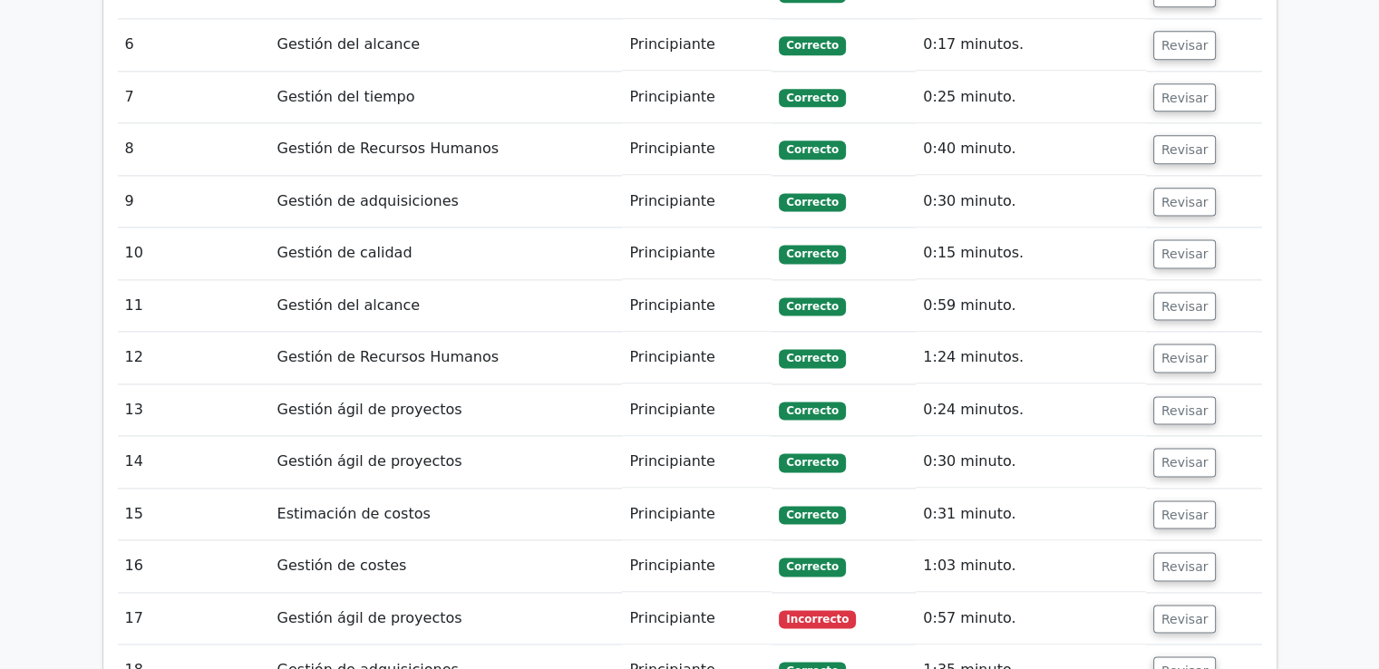
scroll to position [2629, 0]
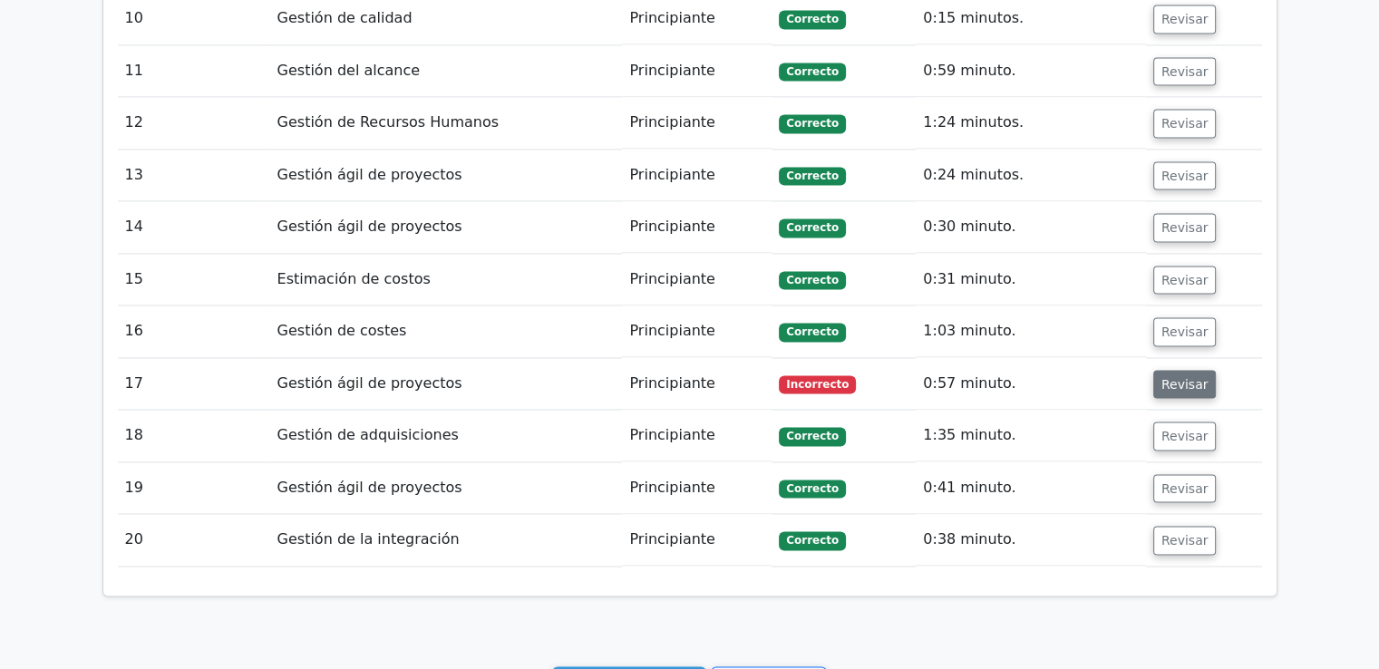
click at [1165, 376] on font "Revisar" at bounding box center [1184, 383] width 47 height 15
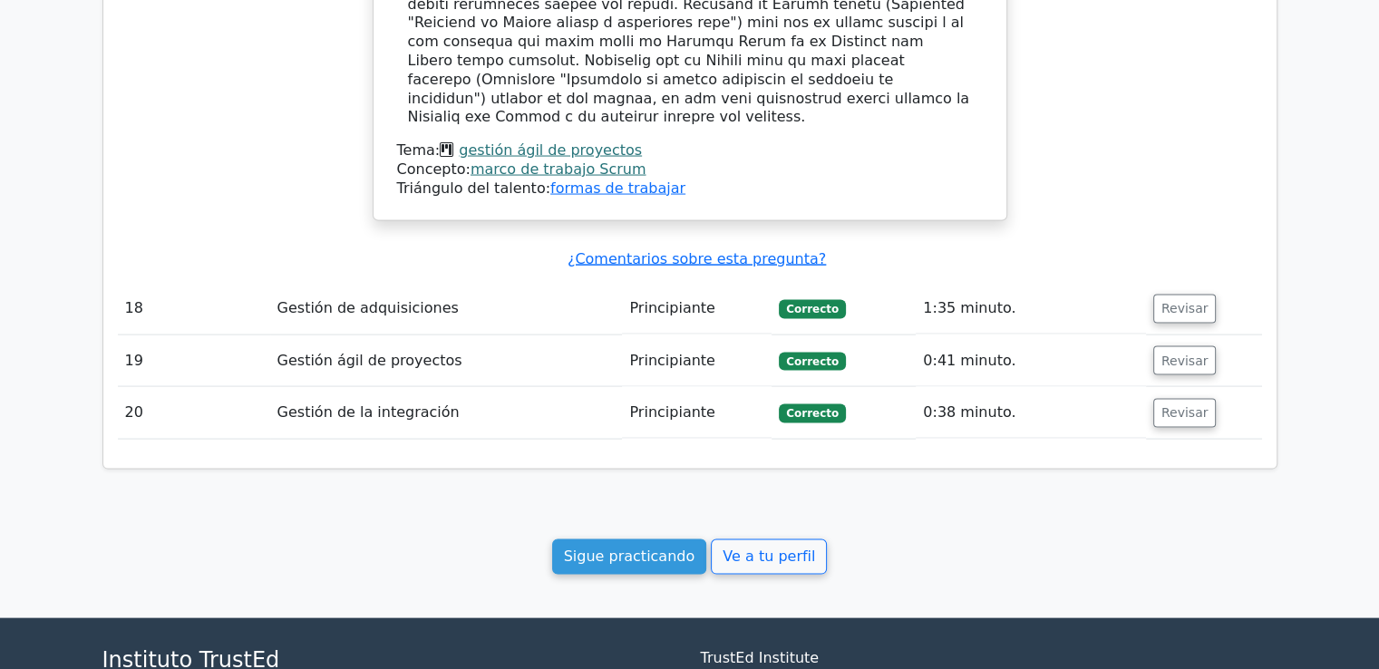
scroll to position [3702, 0]
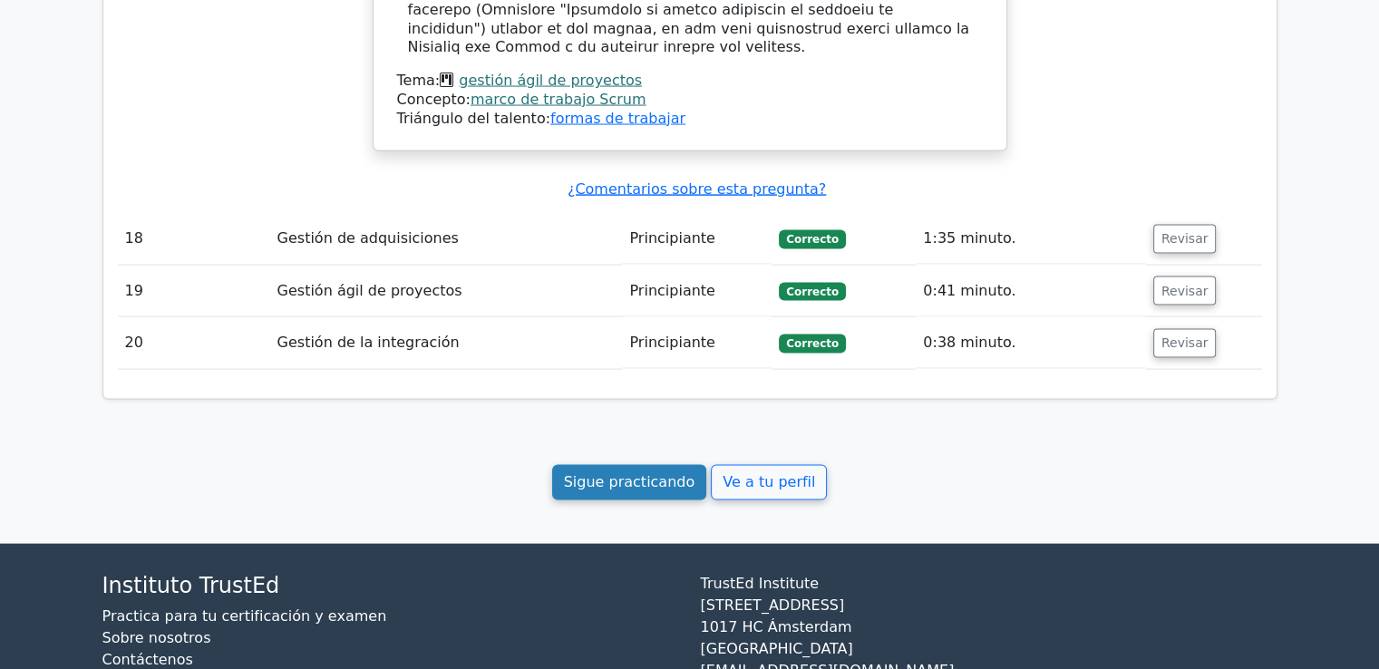
click at [642, 474] on font "Sigue practicando" at bounding box center [629, 482] width 131 height 17
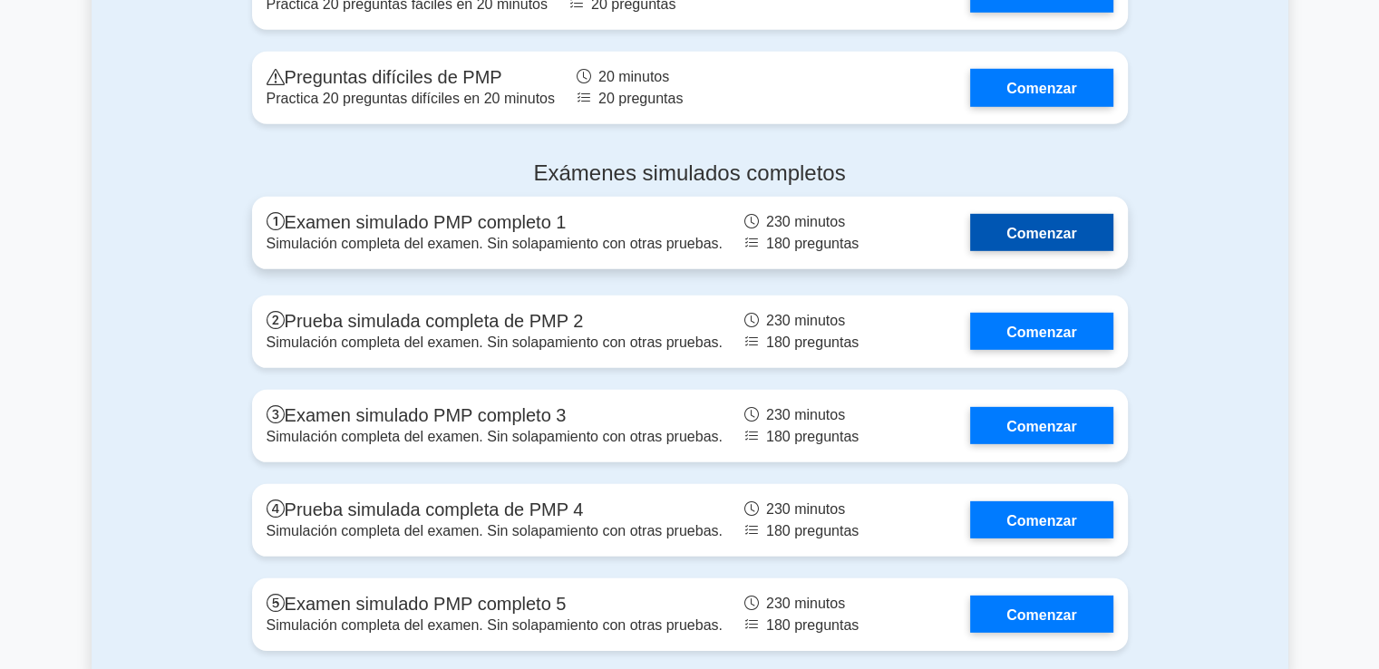
scroll to position [5348, 0]
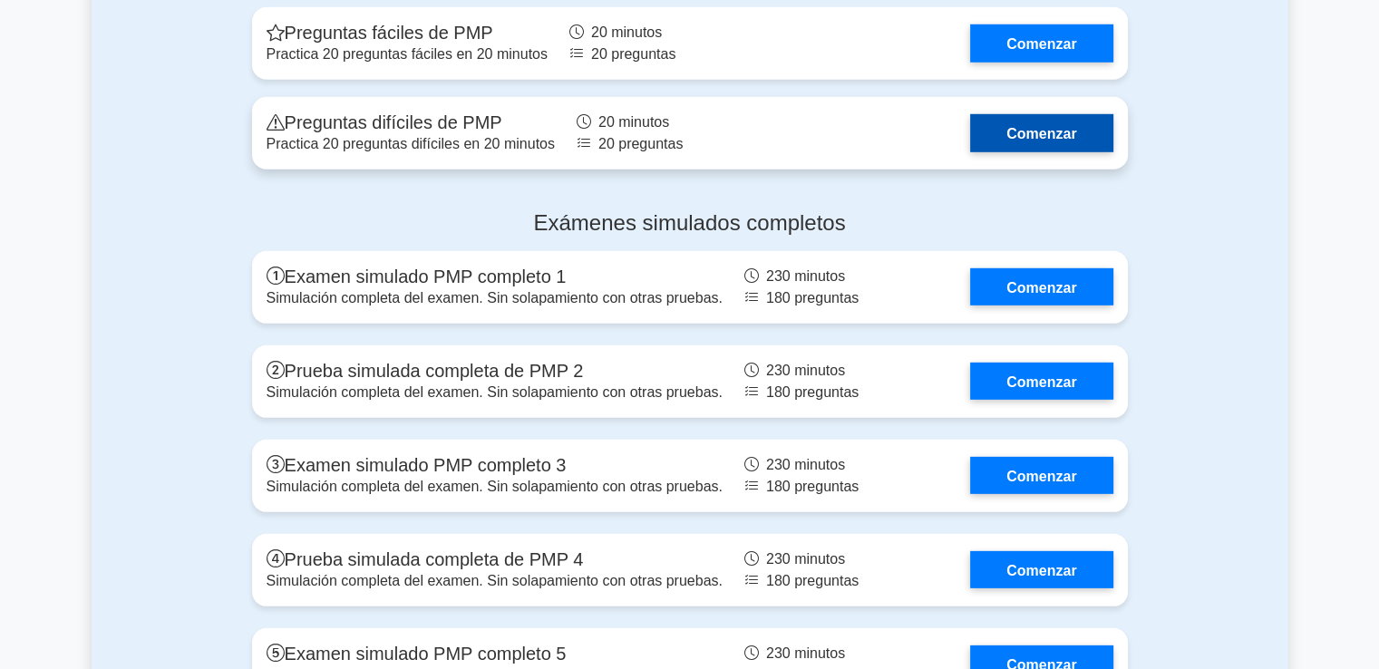
click at [1010, 151] on link "Comenzar" at bounding box center [1041, 132] width 142 height 37
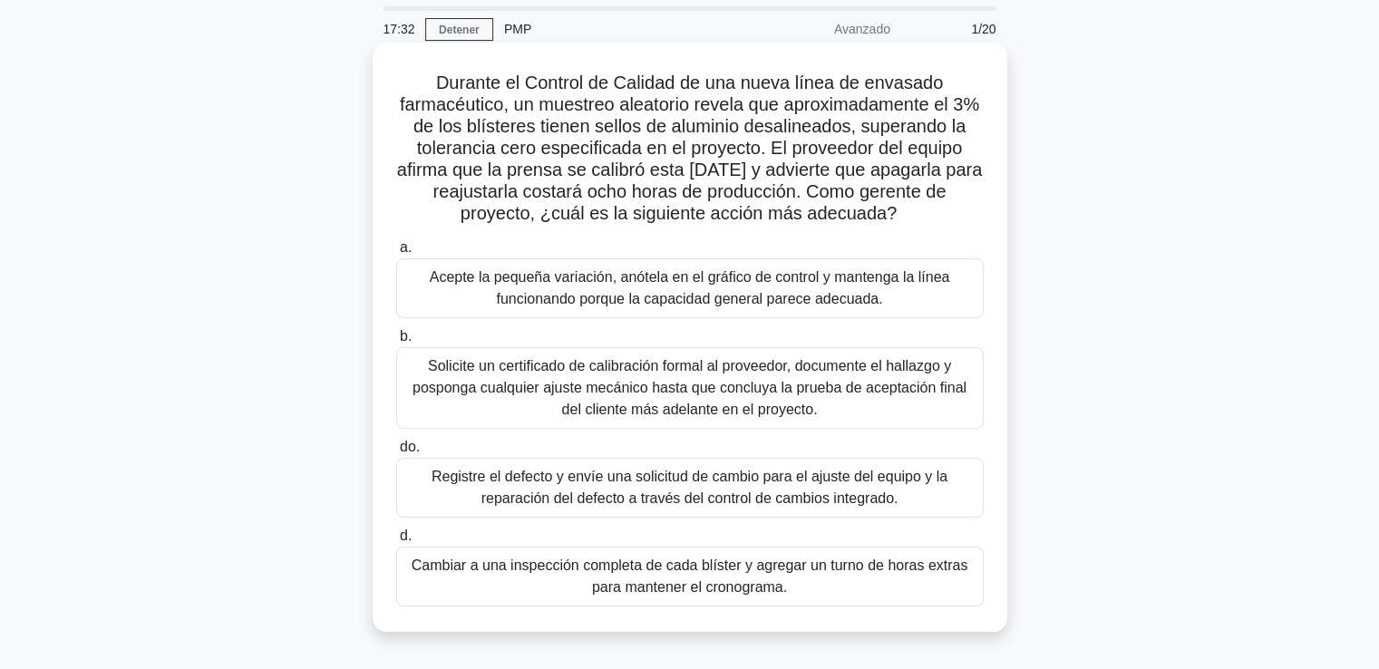
scroll to position [91, 0]
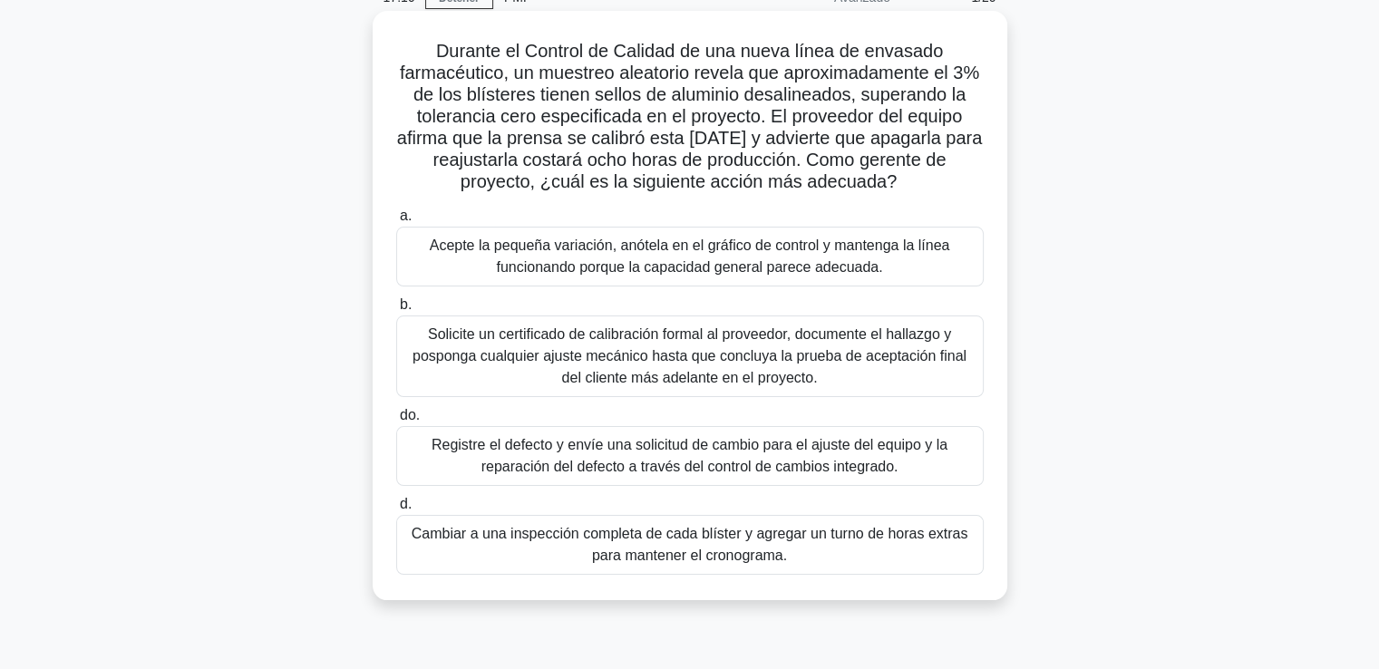
click at [513, 262] on font "Acepte la pequeña variación, anótela en el gráfico de control y mantenga la lín…" at bounding box center [690, 255] width 520 height 37
click at [396, 222] on input "a. Acepte la pequeña variación, anótela en el gráfico de control y mantenga la …" at bounding box center [396, 216] width 0 height 12
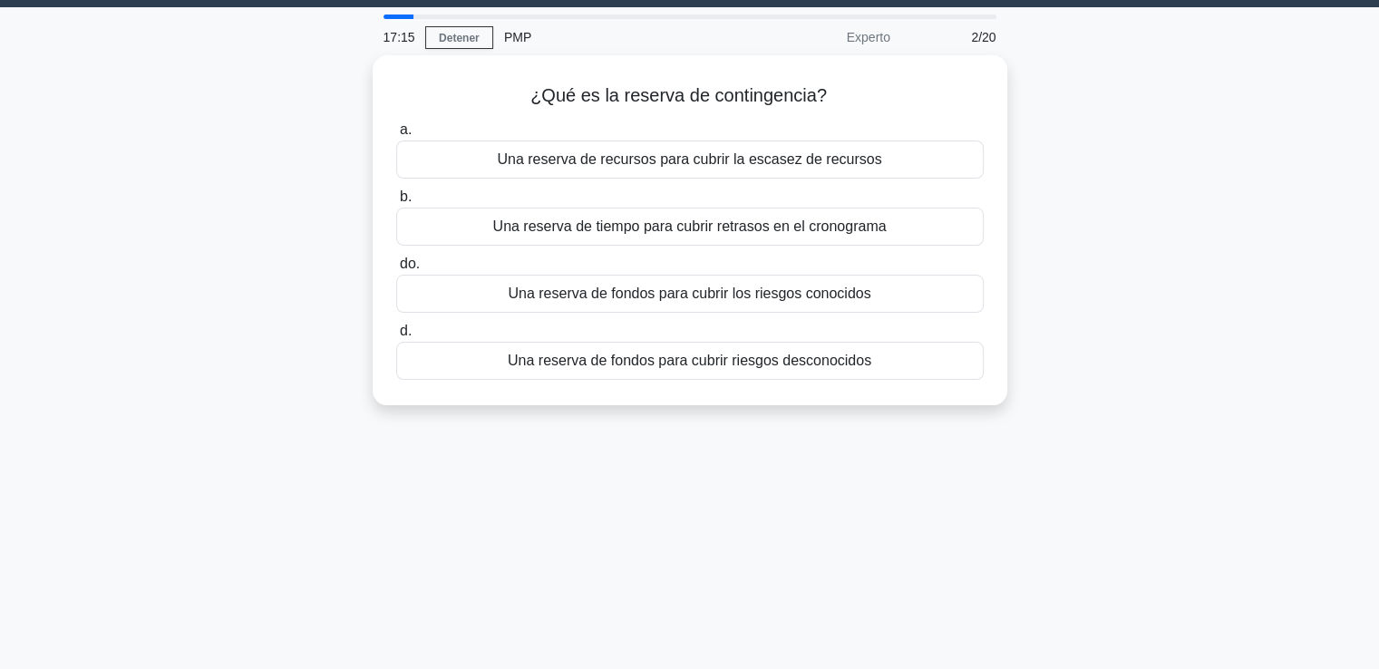
scroll to position [0, 0]
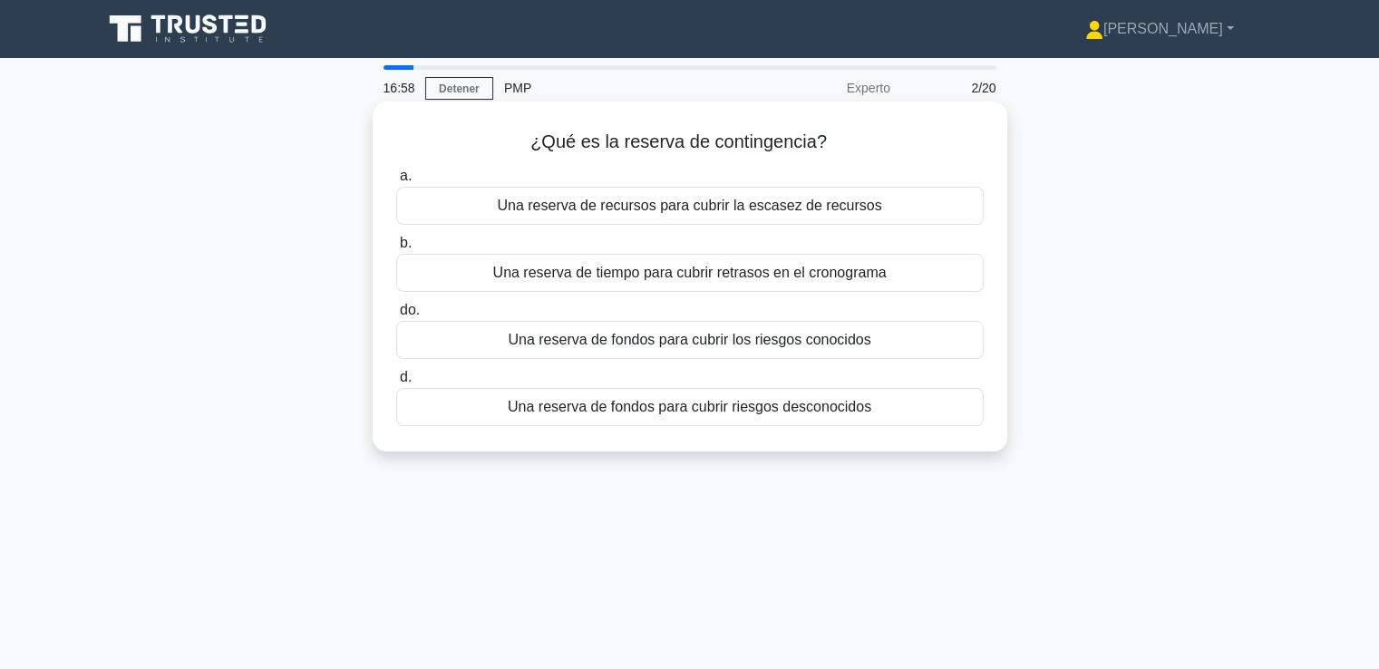
click at [848, 402] on font "Una reserva de fondos para cubrir riesgos desconocidos" at bounding box center [689, 406] width 363 height 15
click at [396, 383] on input "d. Una reserva de fondos para cubrir riesgos desconocidos" at bounding box center [396, 378] width 0 height 12
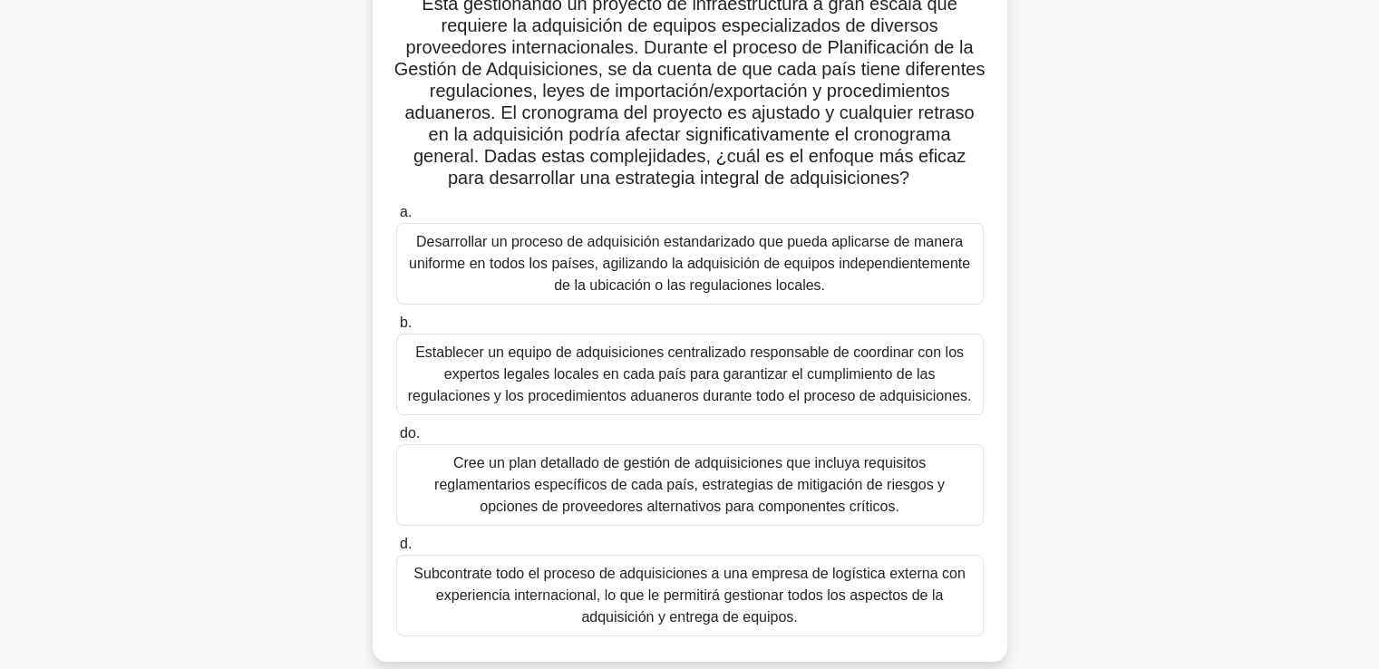
scroll to position [181, 0]
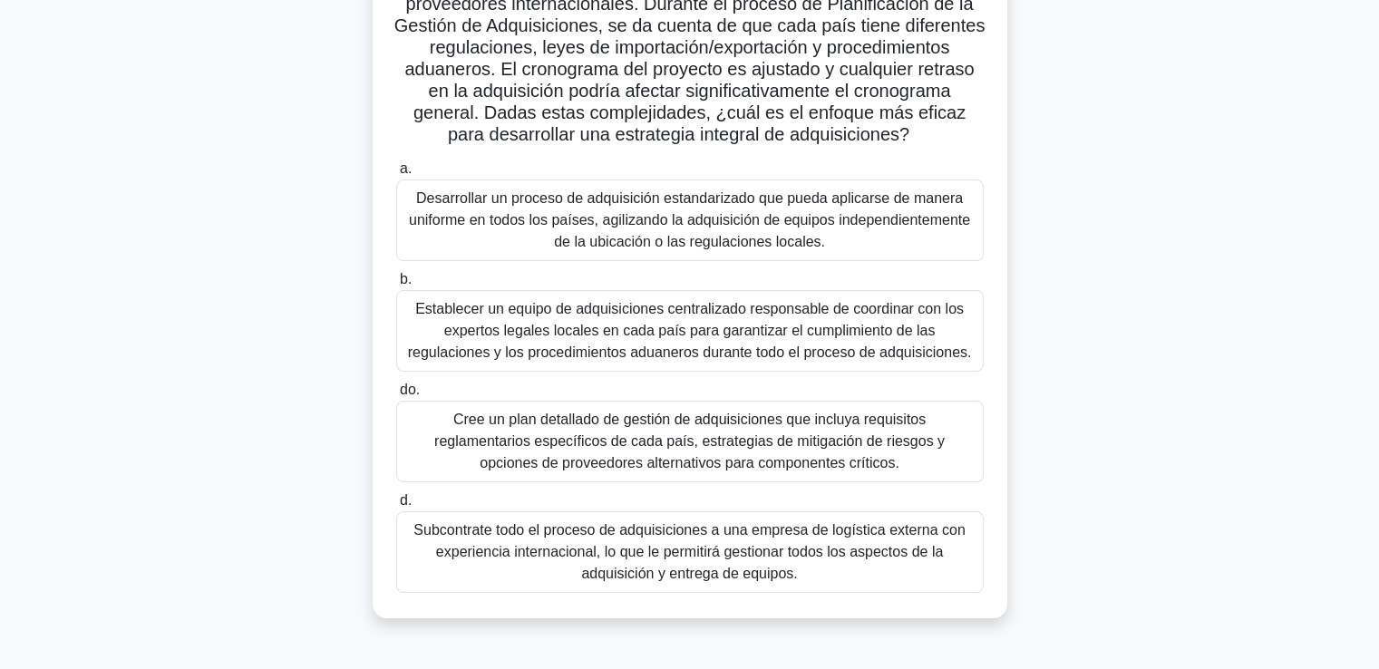
click at [804, 435] on font "Cree un plan detallado de gestión de adquisiciones que incluya requisitos regla…" at bounding box center [689, 441] width 510 height 59
click at [396, 396] on input "do. Cree un plan detallado de gestión de adquisiciones que incluya requisitos r…" at bounding box center [396, 390] width 0 height 12
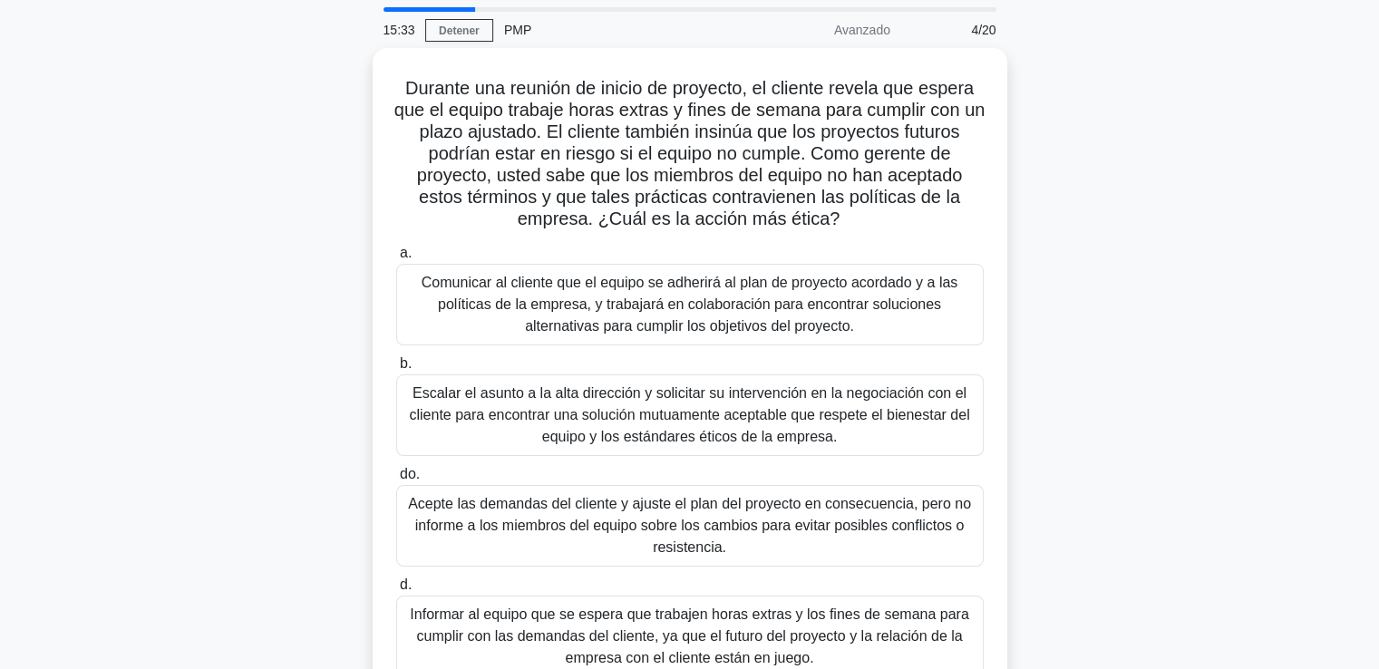
scroll to position [91, 0]
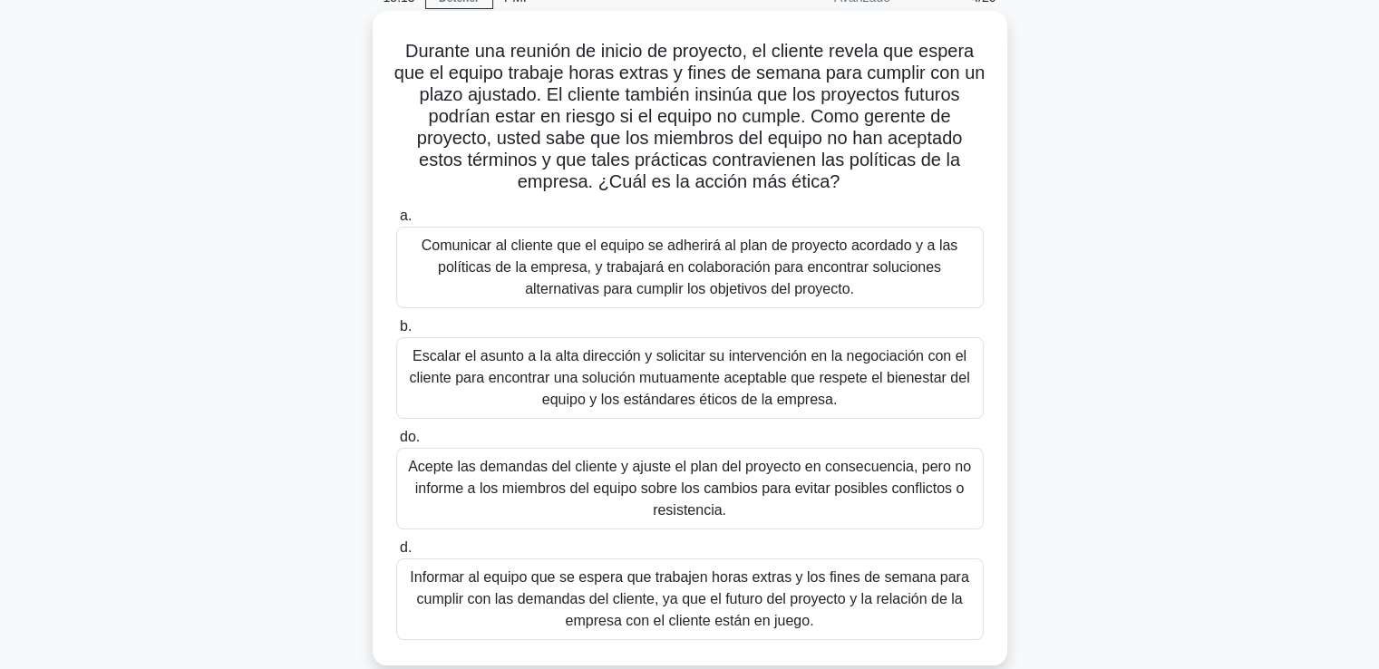
click at [547, 383] on font "Escalar el asunto a la alta dirección y solicitar su intervención en la negocia…" at bounding box center [689, 377] width 560 height 59
click at [396, 333] on input "b. Escalar el asunto a la alta dirección y solicitar su intervención en la nego…" at bounding box center [396, 327] width 0 height 12
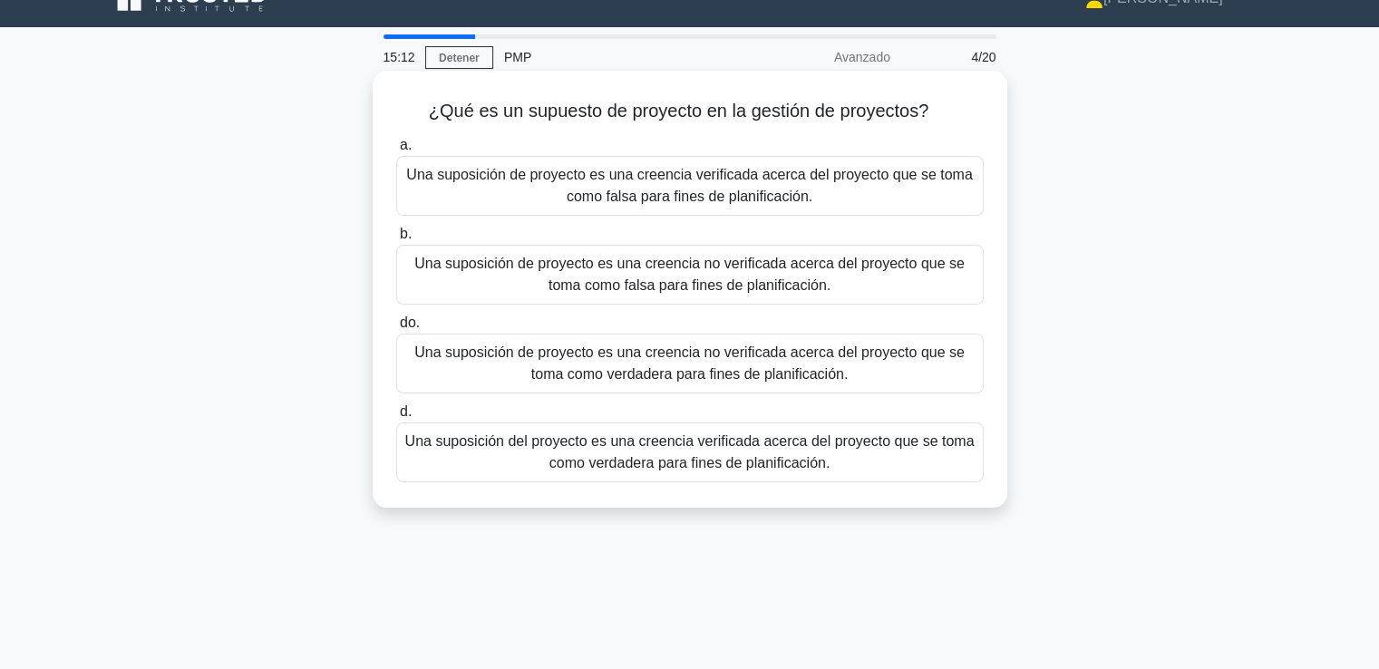
scroll to position [0, 0]
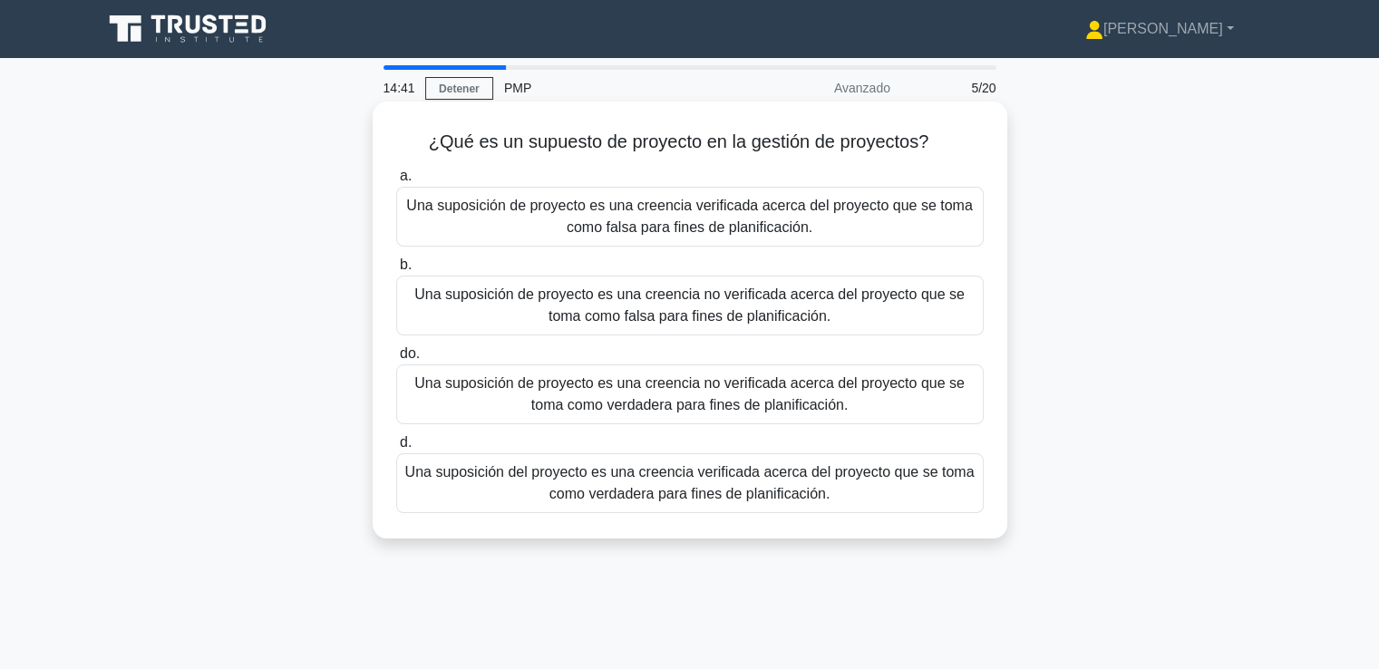
click at [954, 480] on font "Una suposición del proyecto es una creencia verificada acerca del proyecto que …" at bounding box center [689, 482] width 569 height 37
click at [396, 449] on input "d. Una suposición del proyecto es una creencia verificada acerca del proyecto q…" at bounding box center [396, 443] width 0 height 12
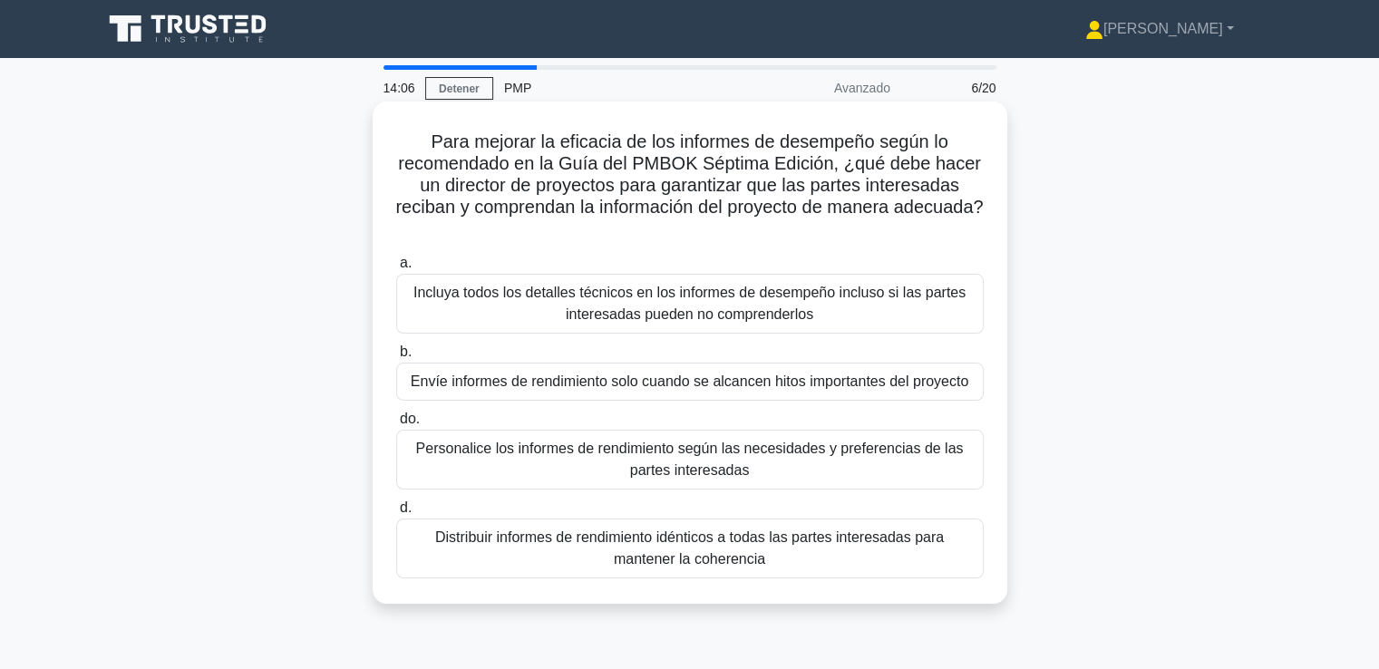
click at [870, 457] on font "Personalice los informes de rendimiento según las necesidades y preferencias de…" at bounding box center [689, 459] width 547 height 37
click at [396, 425] on input "do. Personalice los informes de rendimiento según las necesidades y preferencia…" at bounding box center [396, 419] width 0 height 12
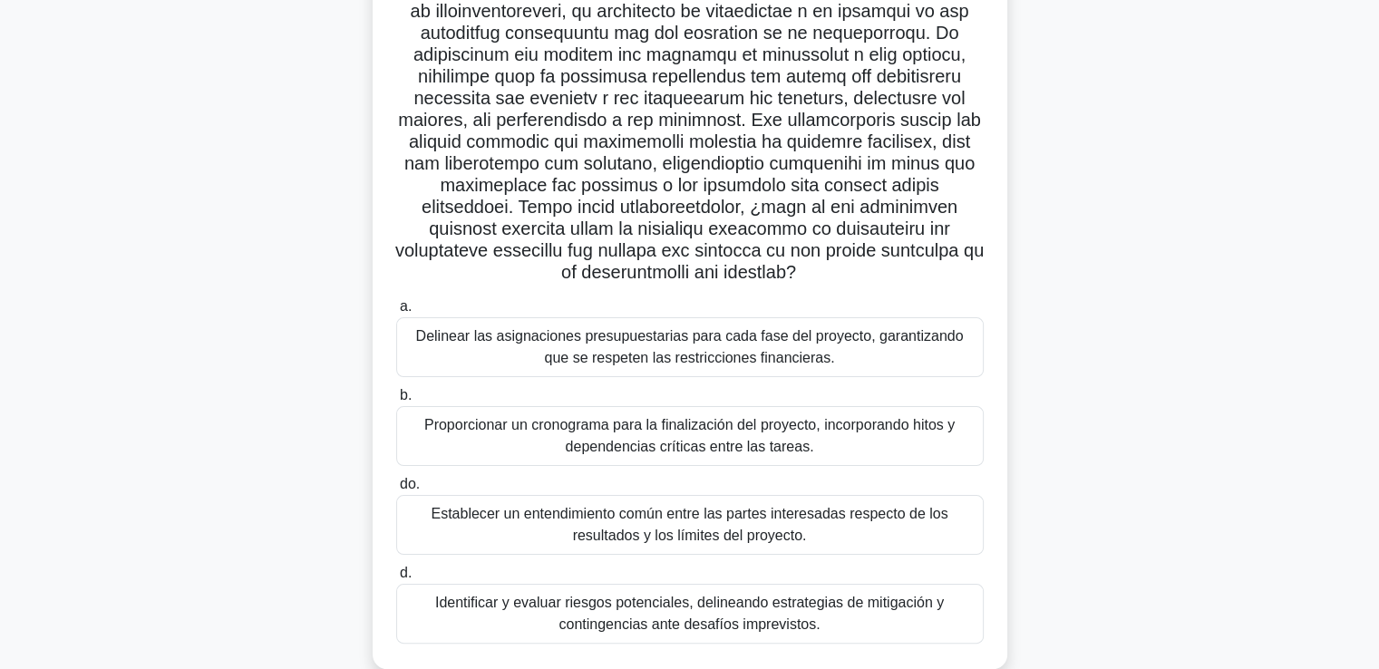
scroll to position [272, 0]
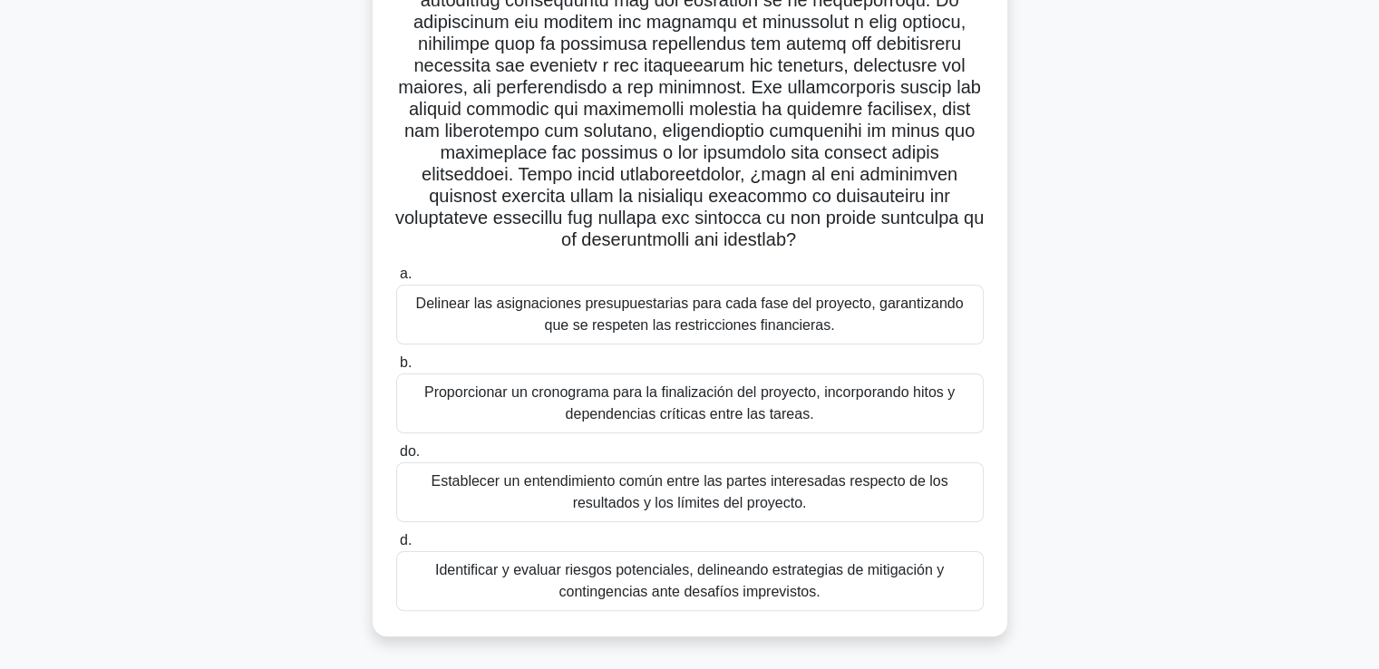
click at [576, 495] on font "Establecer un entendimiento común entre las partes interesadas respecto de los …" at bounding box center [689, 491] width 517 height 37
click at [396, 458] on input "do. Establecer un entendimiento común entre las partes interesadas respecto de …" at bounding box center [396, 452] width 0 height 12
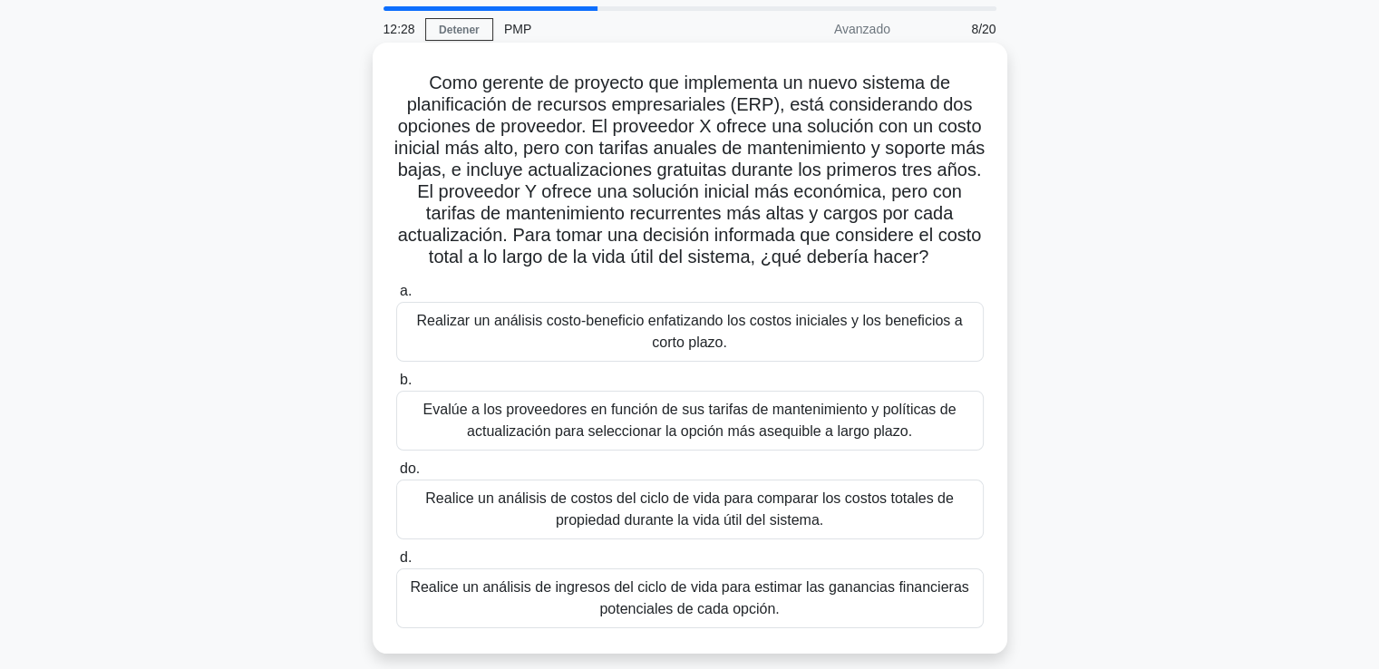
scroll to position [91, 0]
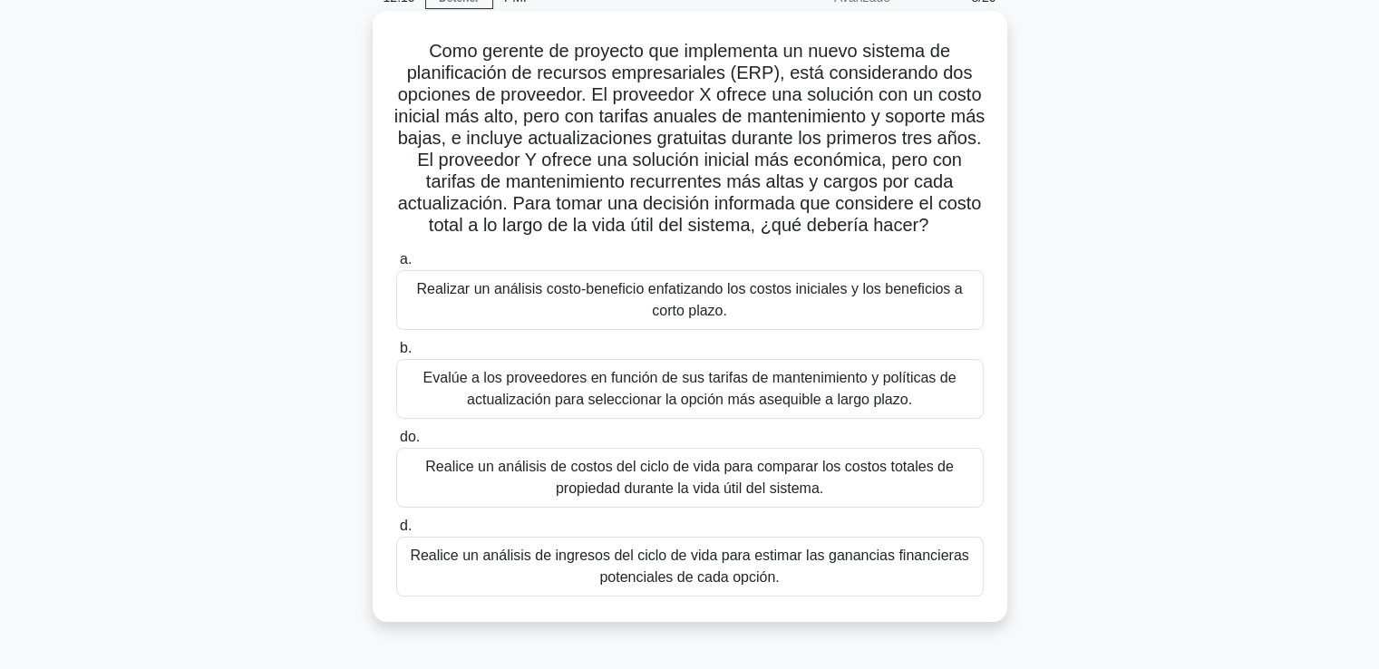
click at [562, 496] on font "Realice un análisis de costos del ciclo de vida para comparar los costos totale…" at bounding box center [689, 477] width 528 height 37
click at [396, 443] on input "do. Realice un análisis de costos del ciclo de vida para comparar los costos to…" at bounding box center [396, 437] width 0 height 12
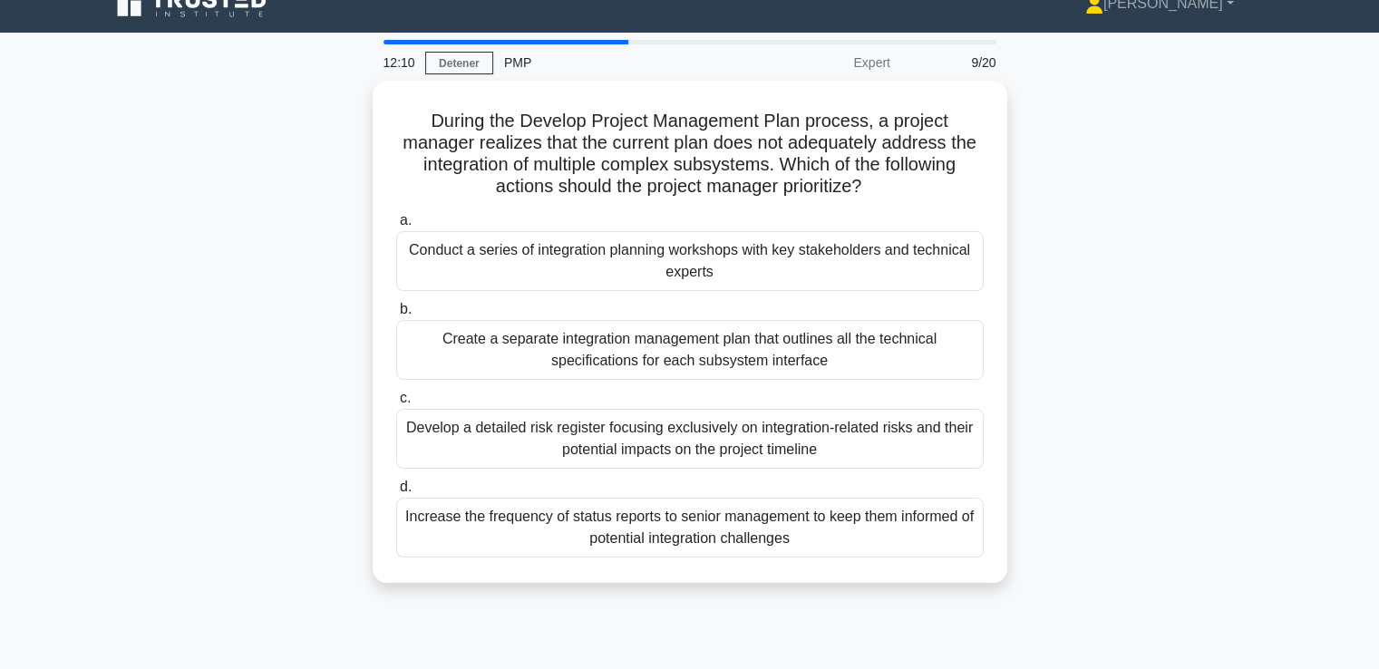
scroll to position [0, 0]
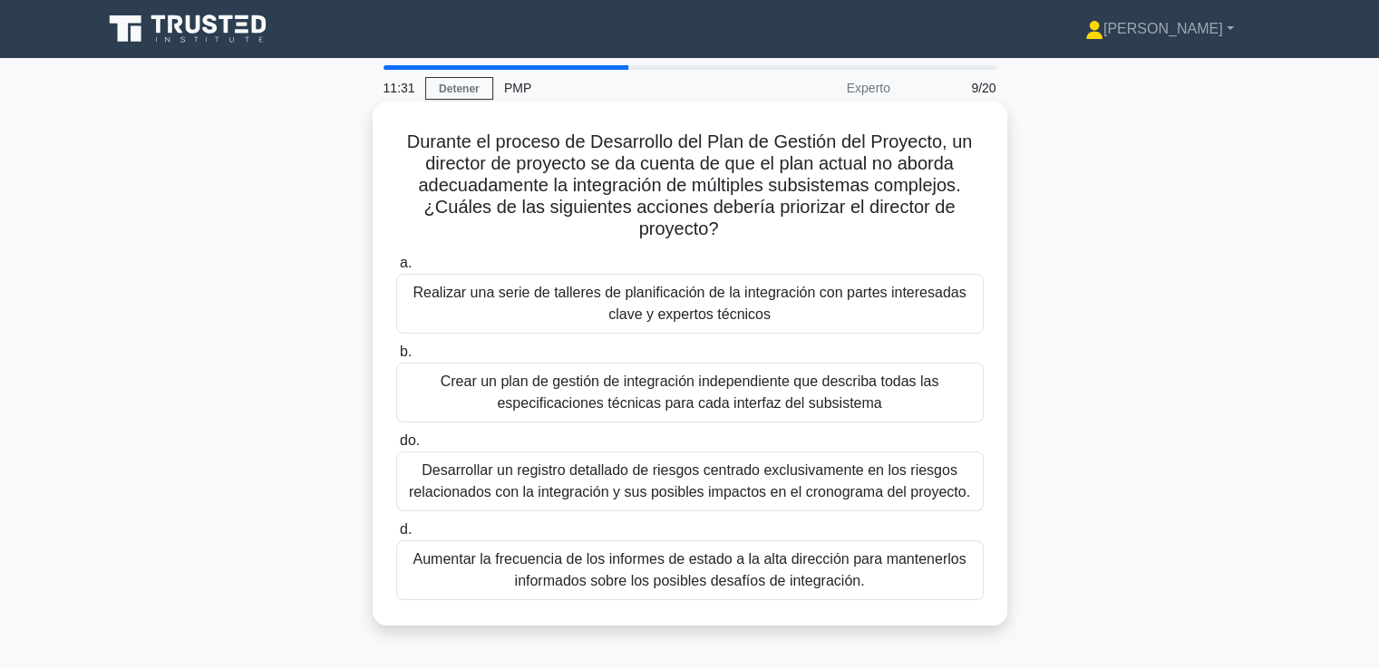
click at [573, 325] on font "Realizar una serie de talleres de planificación de la integración con partes in…" at bounding box center [689, 304] width 571 height 44
click at [396, 269] on input "a. Realizar una serie de talleres de planificación de la integración con partes…" at bounding box center [396, 263] width 0 height 12
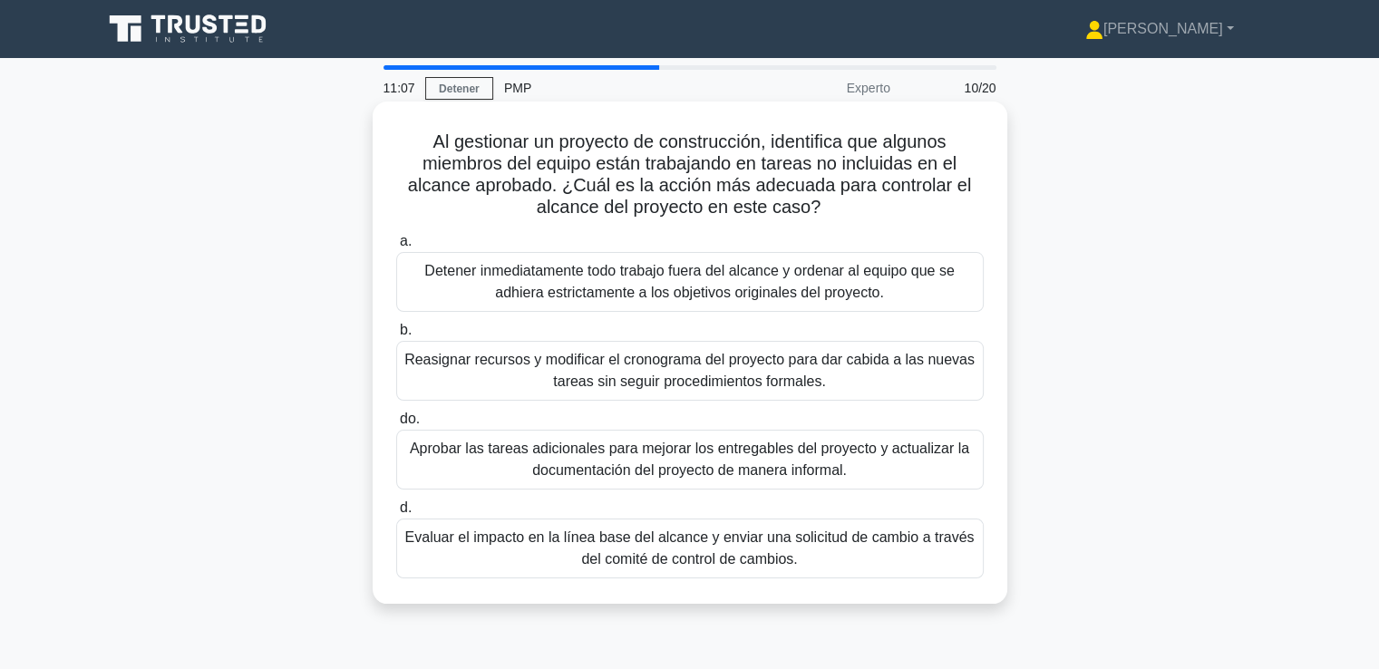
click at [572, 289] on font "Detener inmediatamente todo trabajo fuera del alcance y ordenar al equipo que s…" at bounding box center [688, 281] width 529 height 37
click at [396, 247] on input "a. Detener inmediatamente todo trabajo fuera del alcance y ordenar al equipo qu…" at bounding box center [396, 242] width 0 height 12
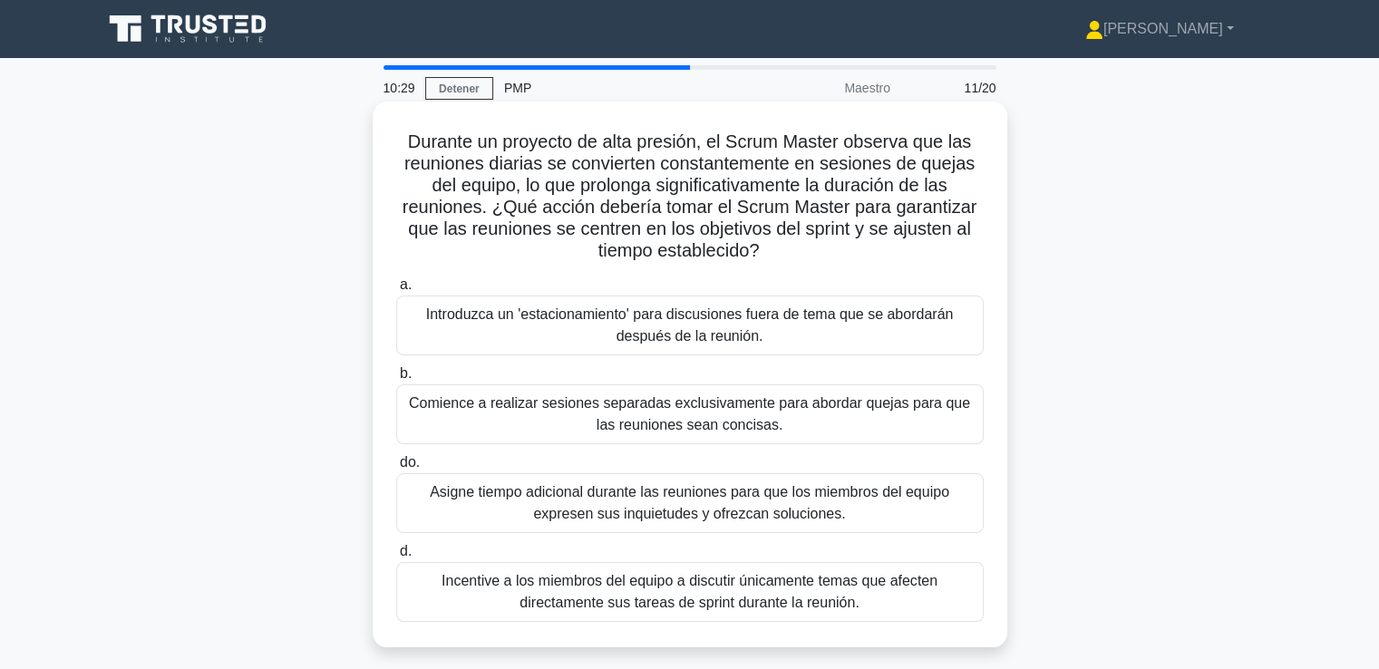
click at [645, 328] on font "Introduzca un 'estacionamiento' para discusiones fuera de tema que se abordarán…" at bounding box center [690, 324] width 528 height 37
click at [396, 291] on input "a. Introduzca un 'estacionamiento' para discusiones fuera de tema que se aborda…" at bounding box center [396, 285] width 0 height 12
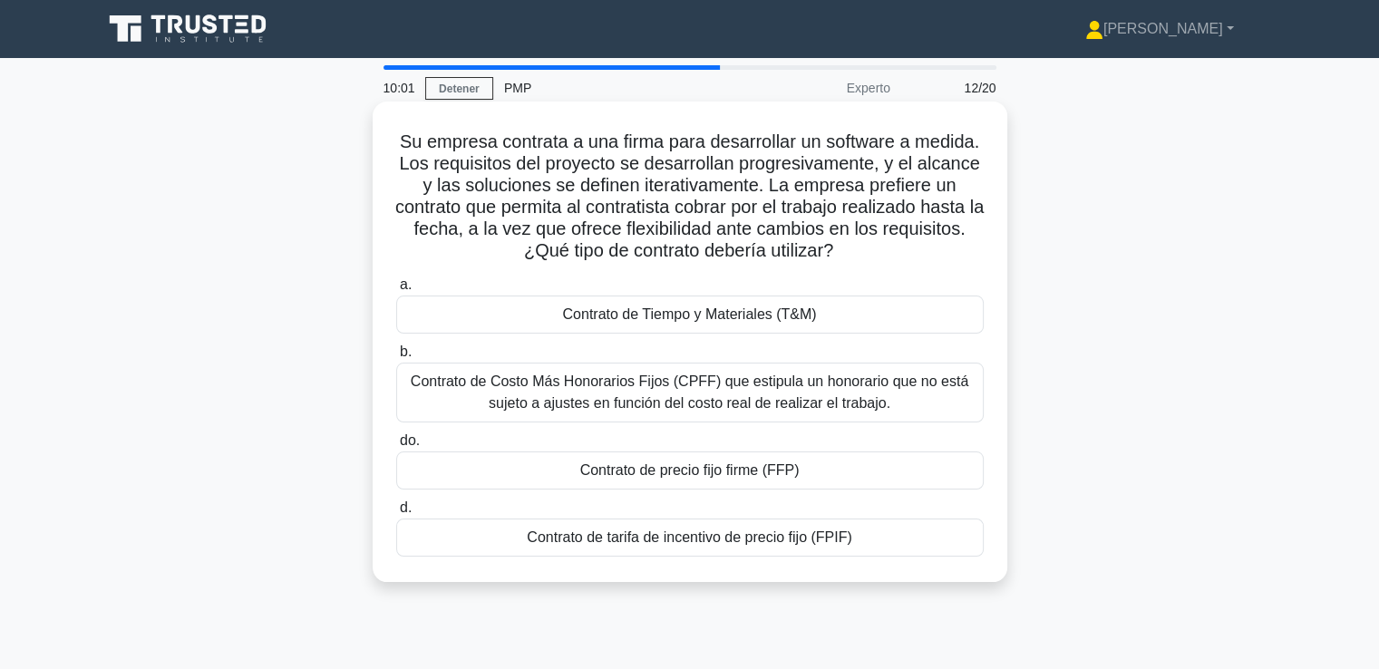
click at [718, 316] on font "Contrato de Tiempo y Materiales (T&M)" at bounding box center [689, 313] width 254 height 15
click at [396, 291] on input "a. Contrato de Tiempo y Materiales (T&M)" at bounding box center [396, 285] width 0 height 12
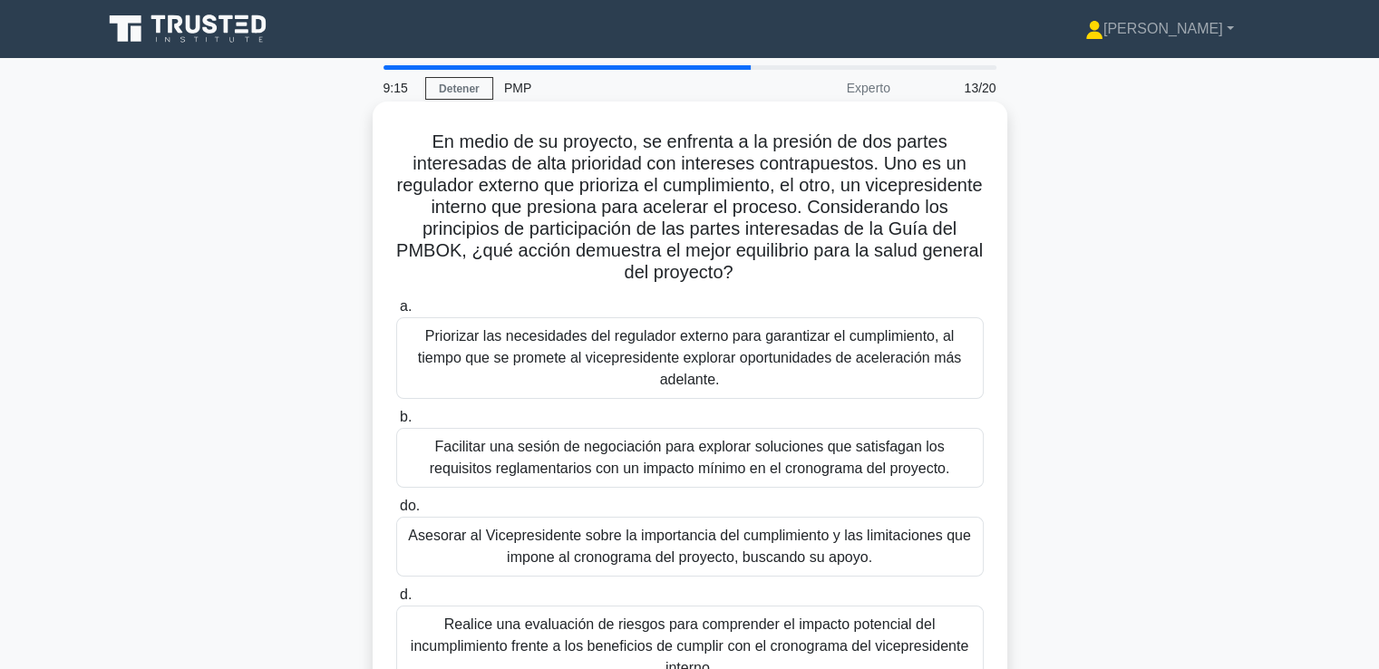
scroll to position [91, 0]
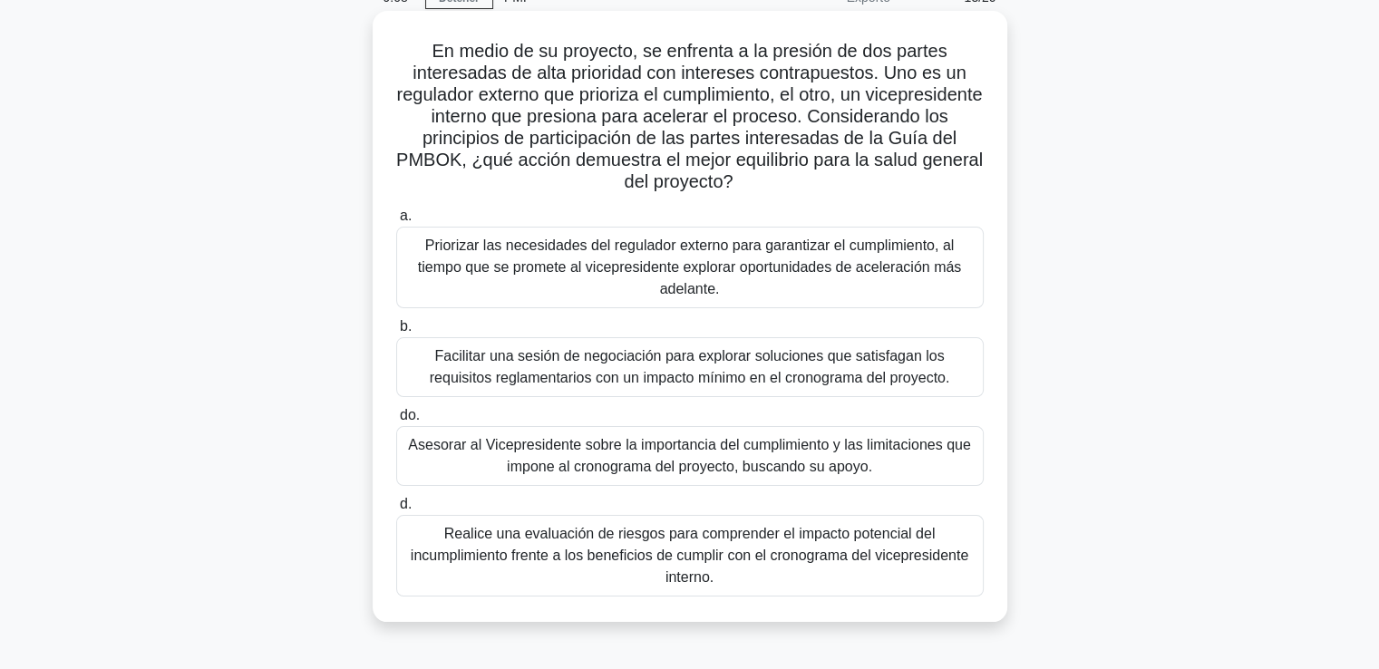
click at [604, 357] on font "Facilitar una sesión de negociación para explorar soluciones que satisfagan los…" at bounding box center [690, 366] width 520 height 37
click at [396, 333] on input "b. Facilitar una sesión de negociación para explorar soluciones que satisfagan …" at bounding box center [396, 327] width 0 height 12
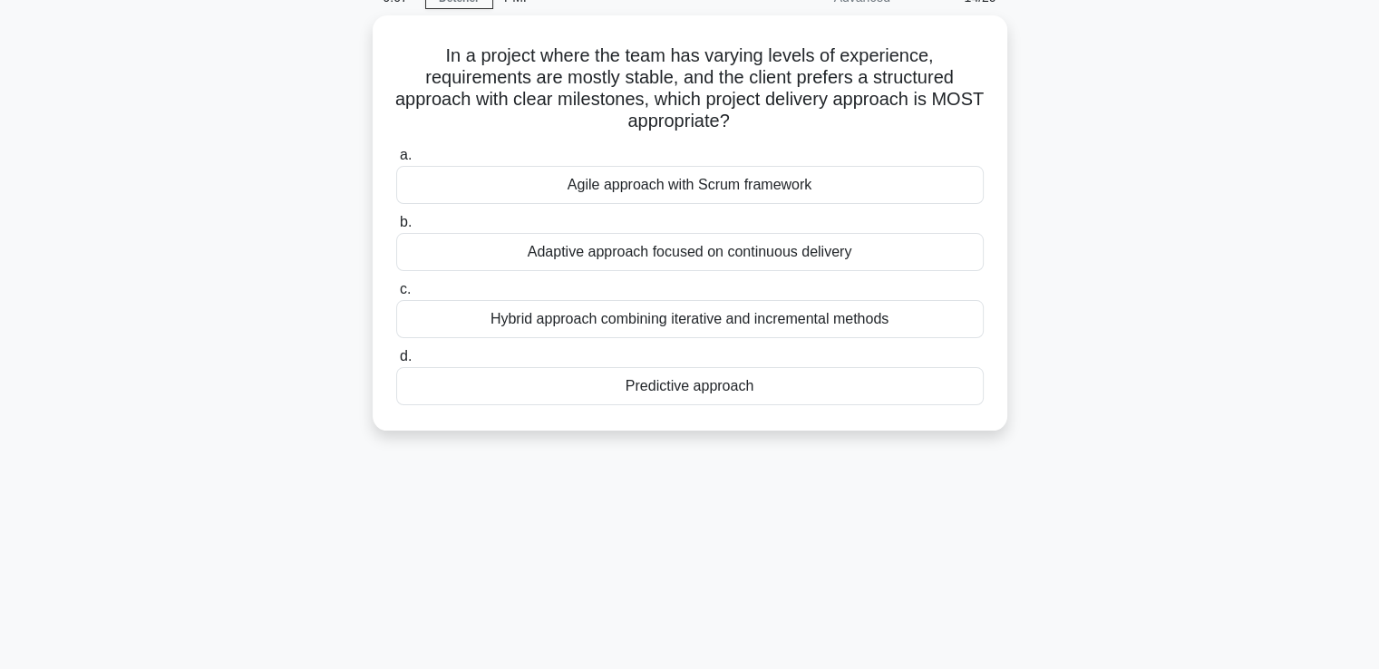
scroll to position [0, 0]
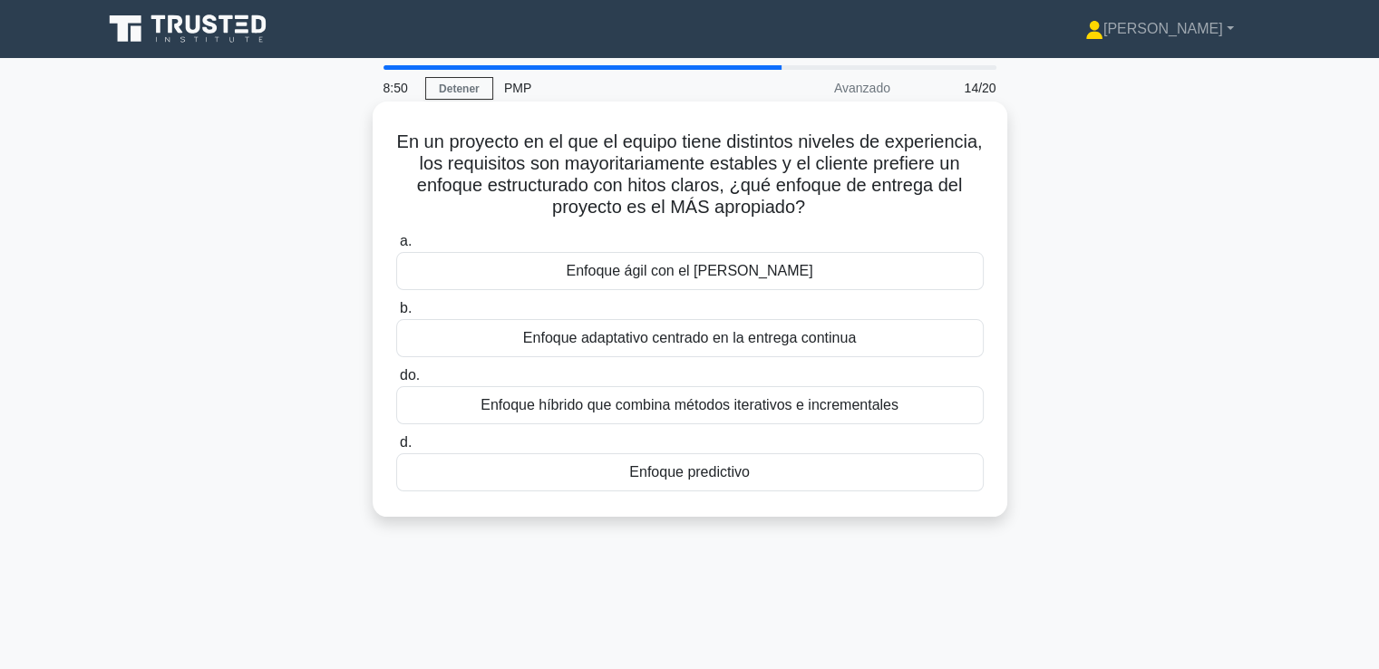
click at [671, 466] on font "Enfoque predictivo" at bounding box center [689, 471] width 121 height 15
click at [396, 449] on input "d. Enfoque predictivo" at bounding box center [396, 443] width 0 height 12
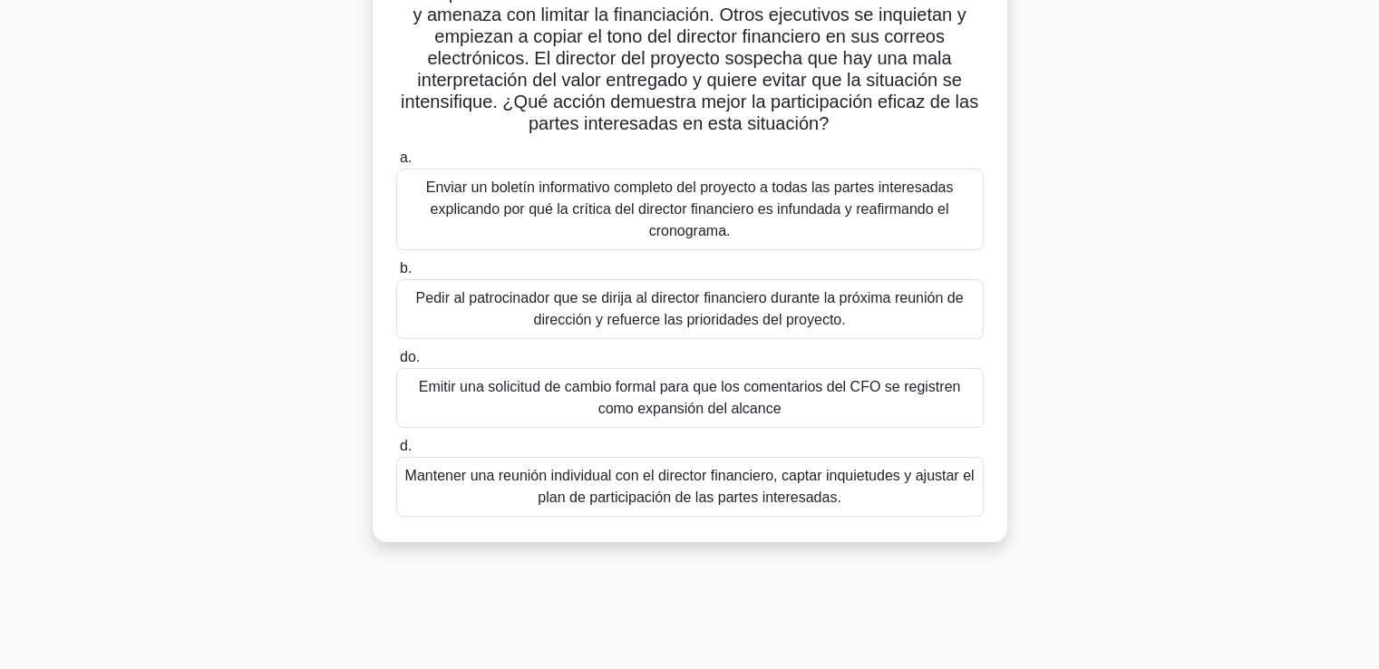
scroll to position [181, 0]
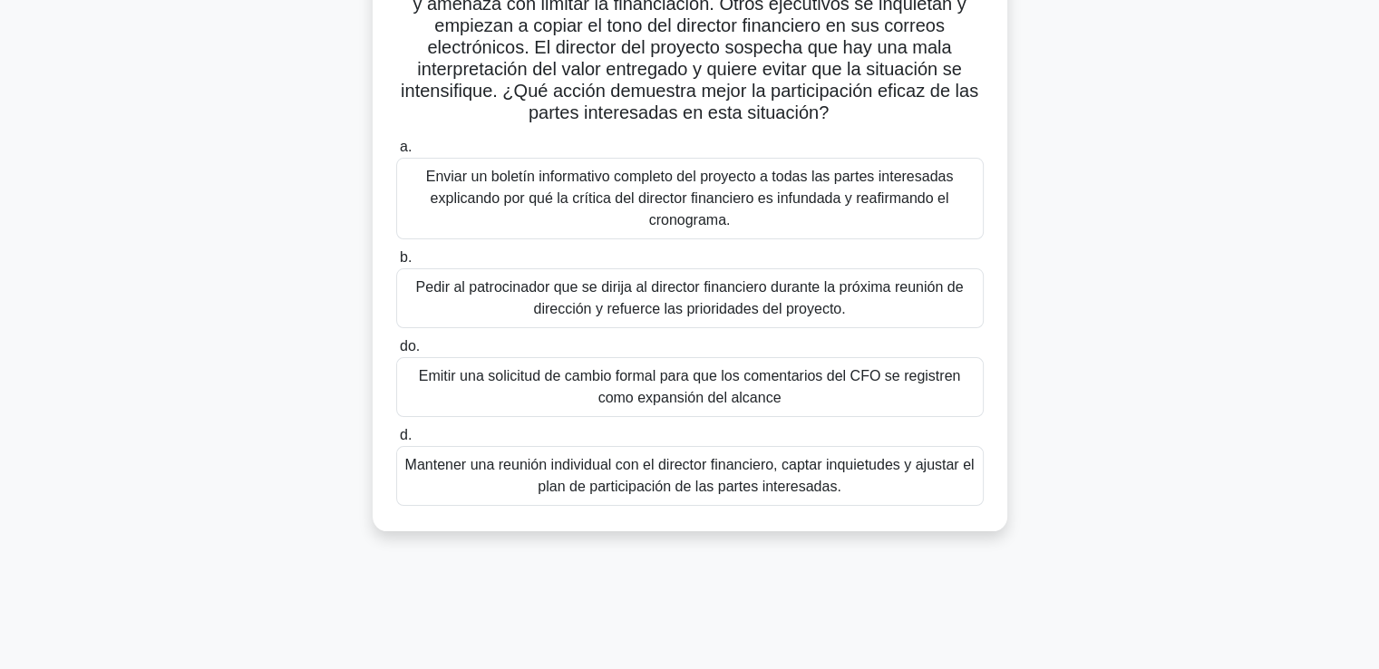
click at [985, 218] on div "a. Enviar un boletín informativo completo del proyecto a todas las partes inter…" at bounding box center [689, 187] width 609 height 103
click at [948, 218] on font "Enviar un boletín informativo completo del proyecto a todas las partes interesa…" at bounding box center [689, 198] width 571 height 65
click at [396, 153] on input "a. Enviar un boletín informativo completo del proyecto a todas las partes inter…" at bounding box center [396, 147] width 0 height 12
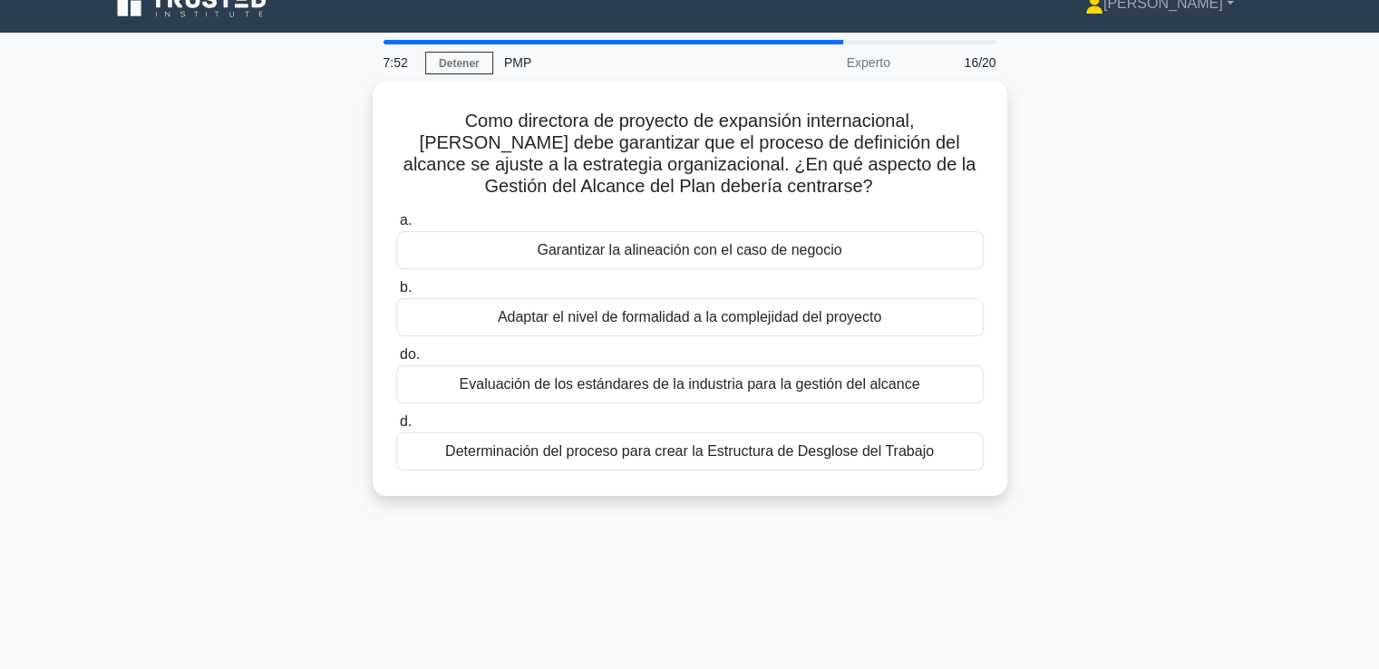
scroll to position [0, 0]
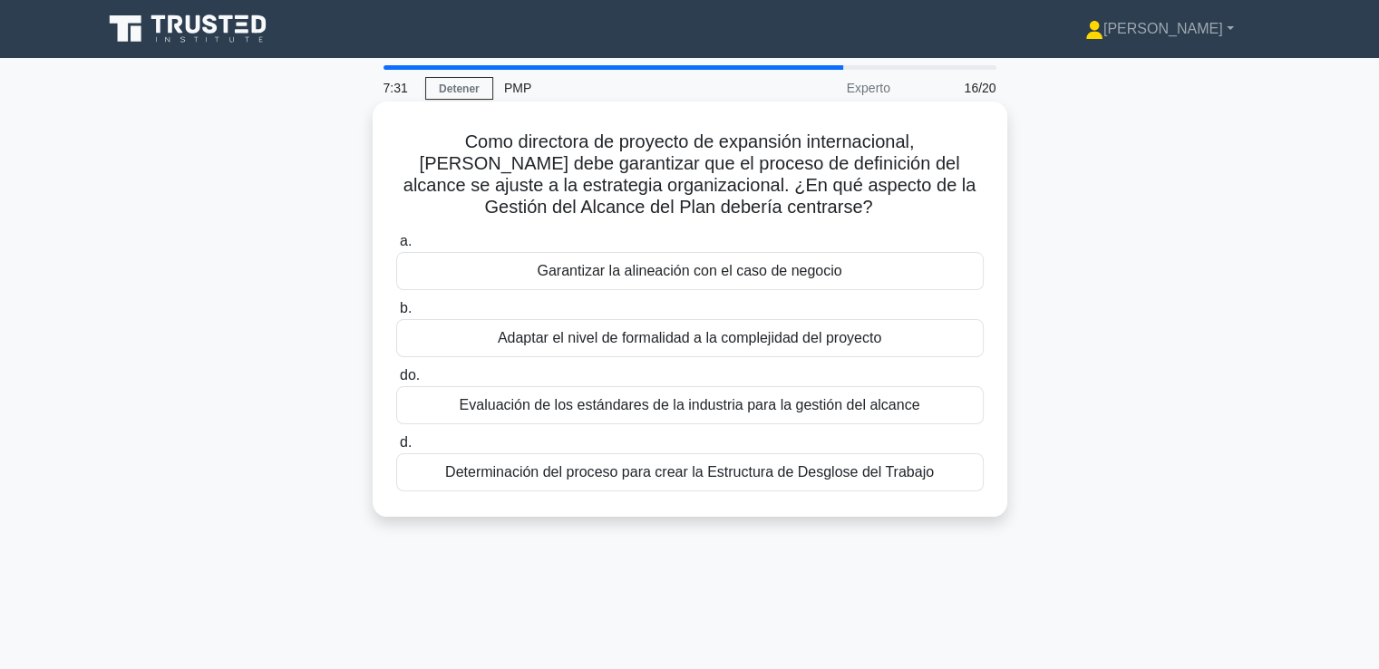
click at [855, 290] on div "Garantizar la alineación con el caso de negocio" at bounding box center [689, 271] width 587 height 38
click at [396, 247] on input "a. Garantizar la alineación con el caso de negocio" at bounding box center [396, 242] width 0 height 12
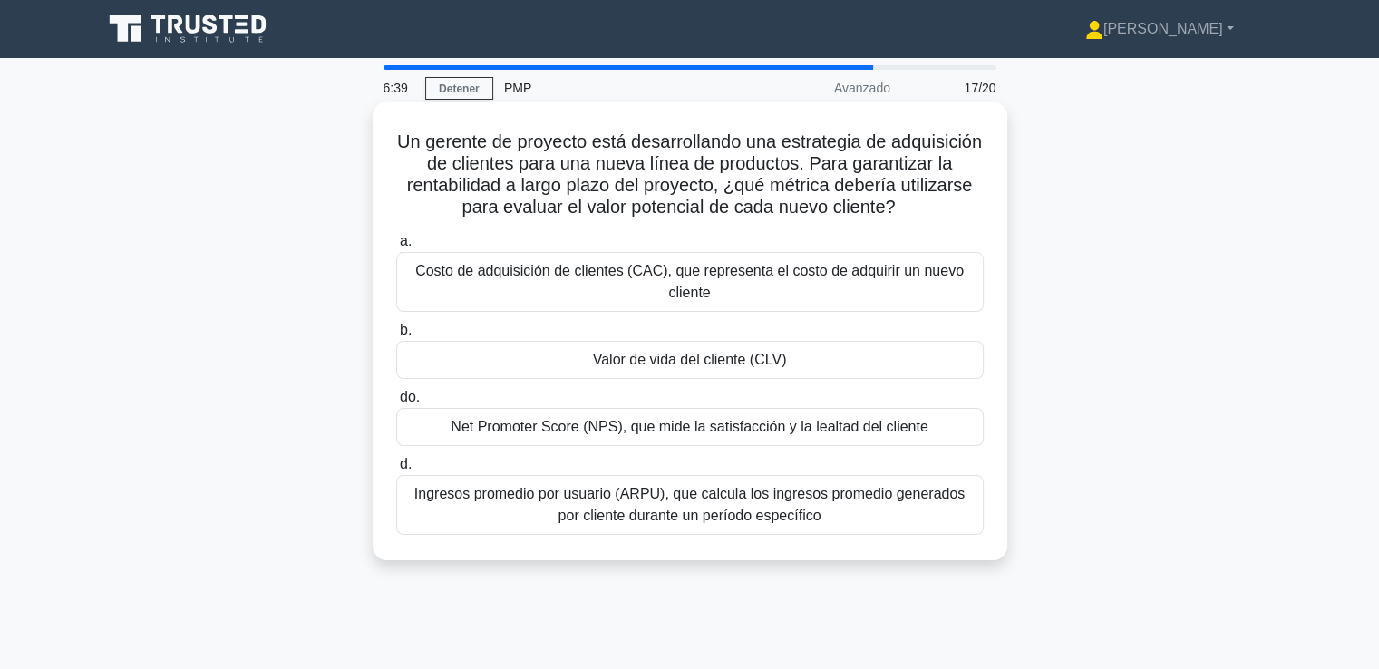
click at [725, 294] on font "Costo de adquisición de clientes (CAC), que representa el costo de adquirir un …" at bounding box center [689, 281] width 548 height 37
click at [396, 247] on input "a. Costo de adquisición de clientes (CAC), que representa el costo de adquirir …" at bounding box center [396, 242] width 0 height 12
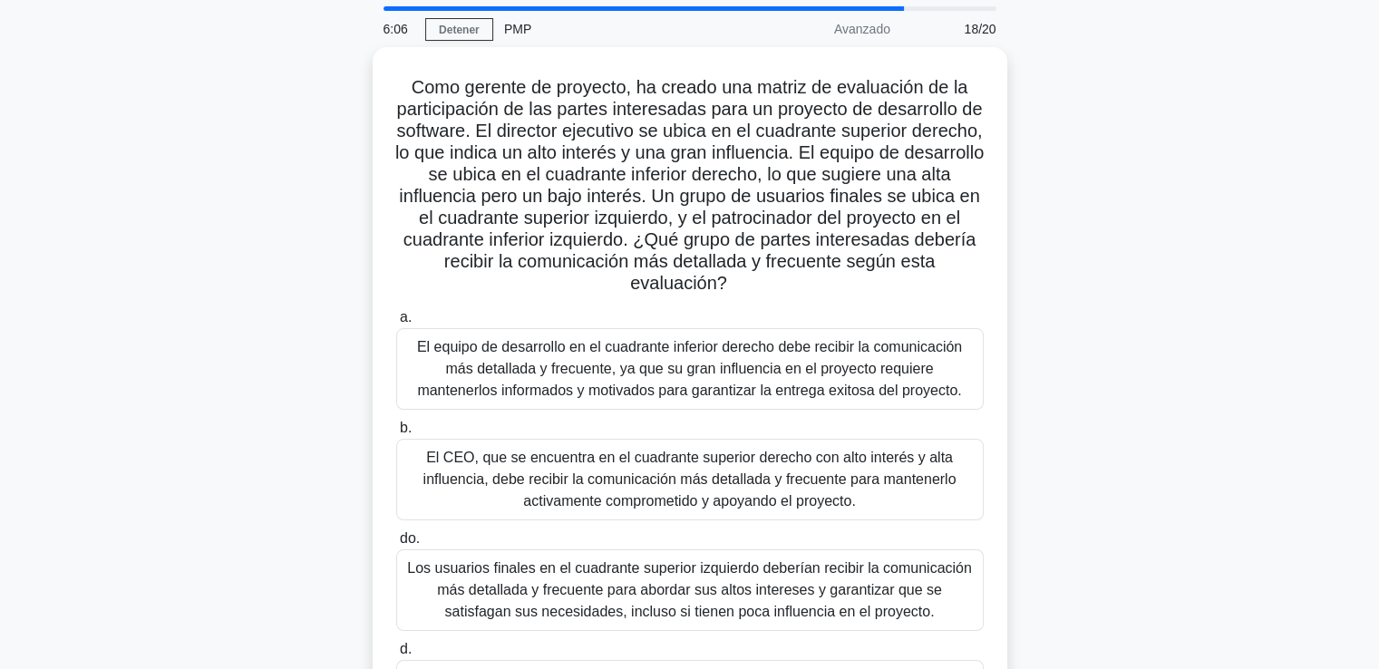
scroll to position [91, 0]
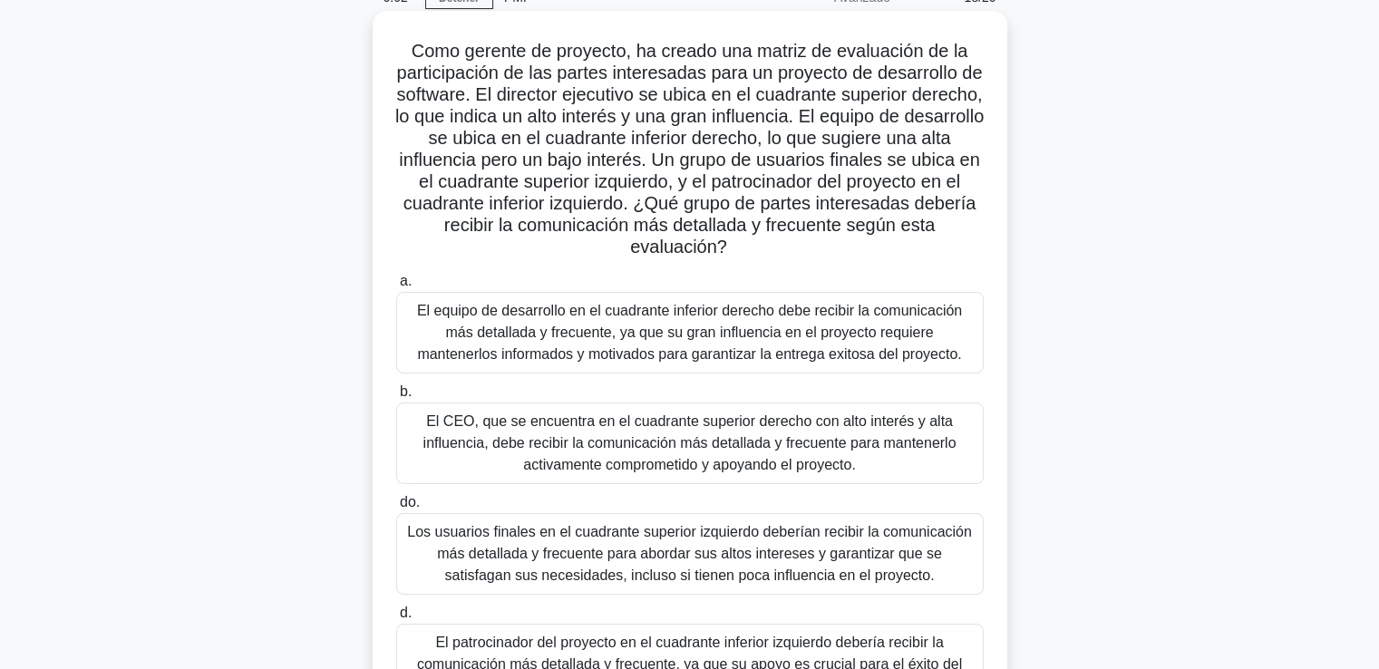
click at [606, 445] on font "El CEO, que se encuentra en el cuadrante superior derecho con alto interés y al…" at bounding box center [689, 442] width 533 height 59
click at [396, 398] on input "b. El CEO, que se encuentra en el cuadrante superior derecho con alto interés y…" at bounding box center [396, 392] width 0 height 12
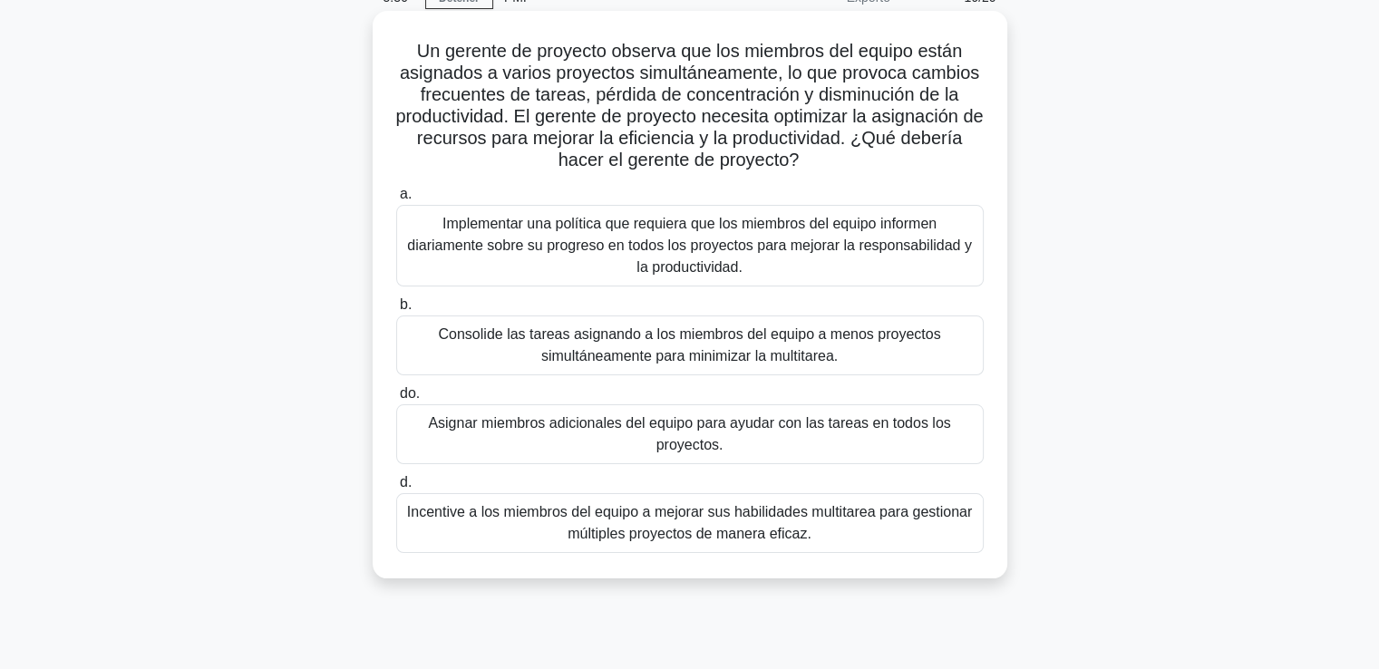
click at [847, 344] on font "Consolide las tareas asignando a los miembros del equipo a menos proyectos simu…" at bounding box center [689, 344] width 502 height 37
click at [396, 311] on input "b. Consolide las tareas asignando a los miembros del equipo a menos proyectos s…" at bounding box center [396, 305] width 0 height 12
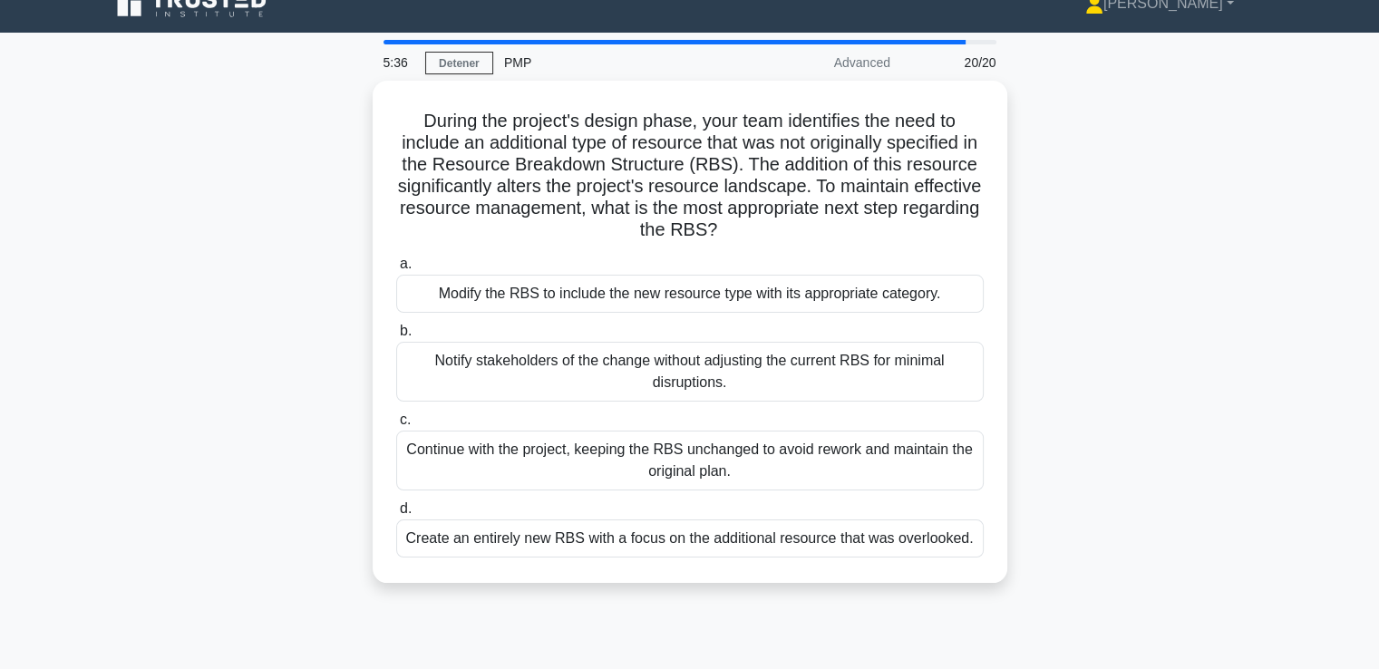
scroll to position [0, 0]
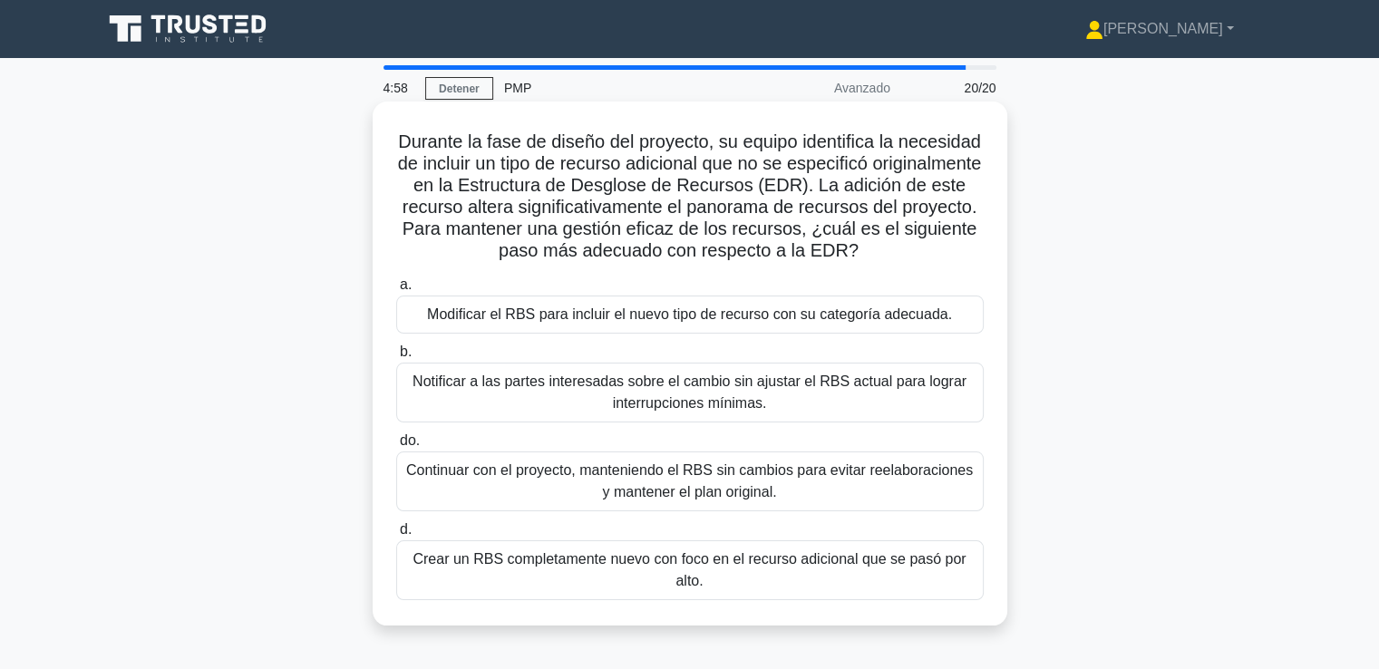
click at [615, 411] on font "Notificar a las partes interesadas sobre el cambio sin ajustar el RBS actual pa…" at bounding box center [689, 391] width 554 height 37
click at [396, 358] on input "b. Notificar a las partes interesadas sobre el cambio sin ajustar el RBS actual…" at bounding box center [396, 352] width 0 height 12
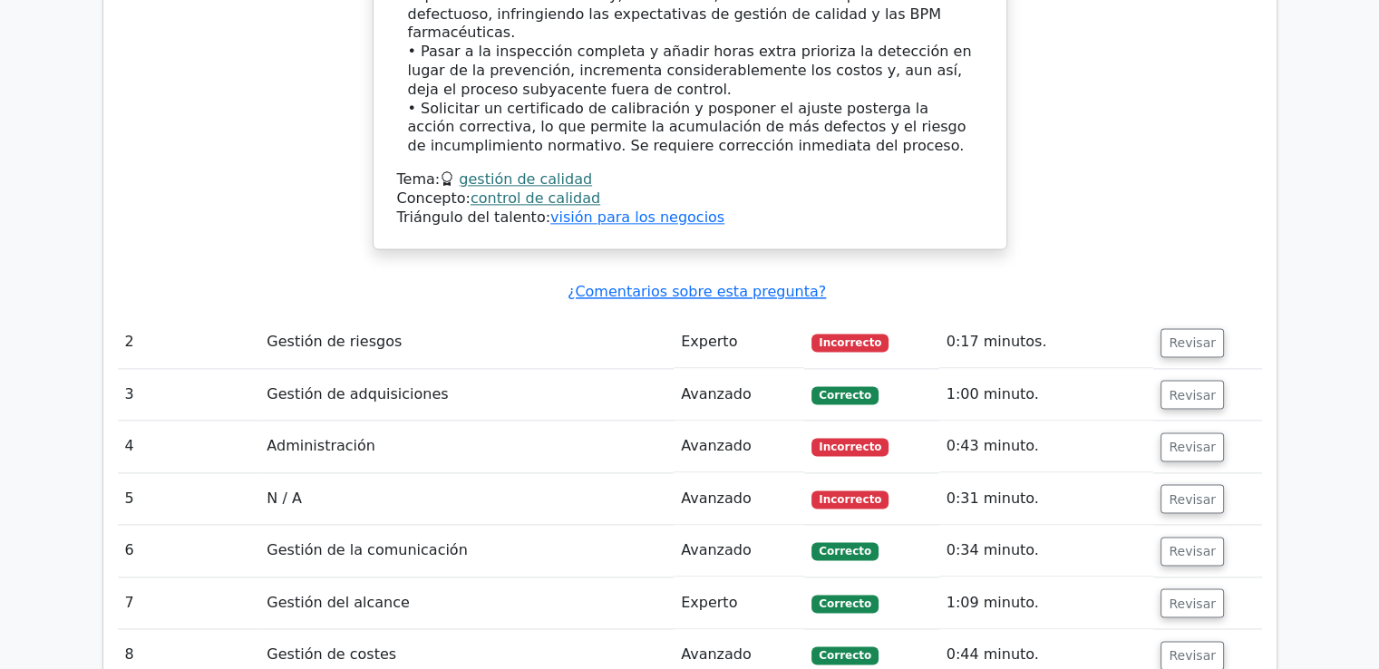
scroll to position [2357, 0]
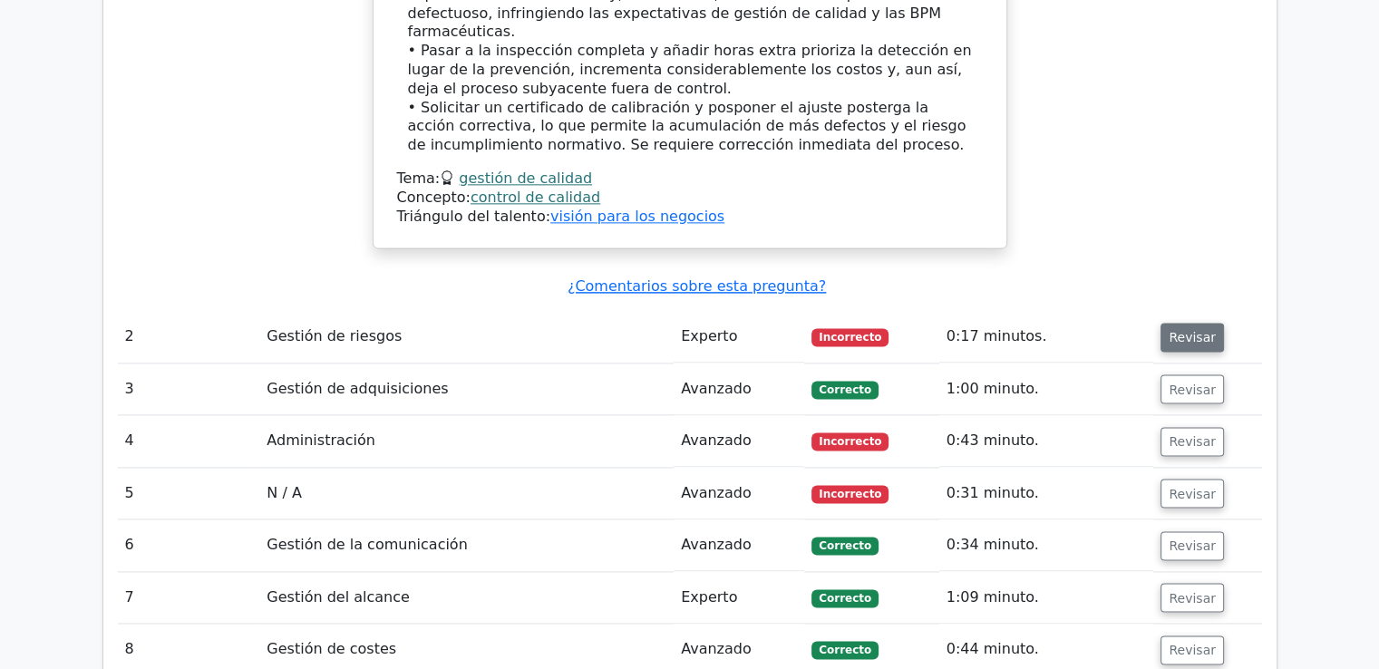
click at [1200, 330] on font "Revisar" at bounding box center [1191, 337] width 47 height 15
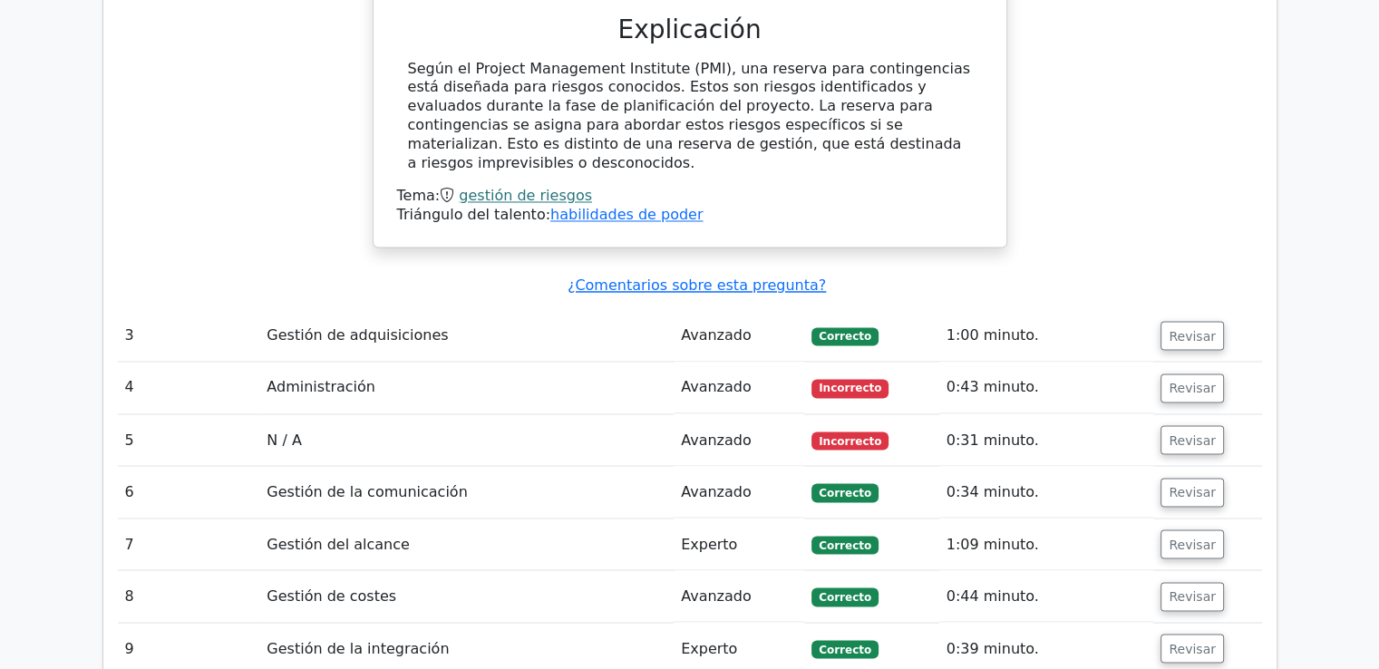
scroll to position [3082, 0]
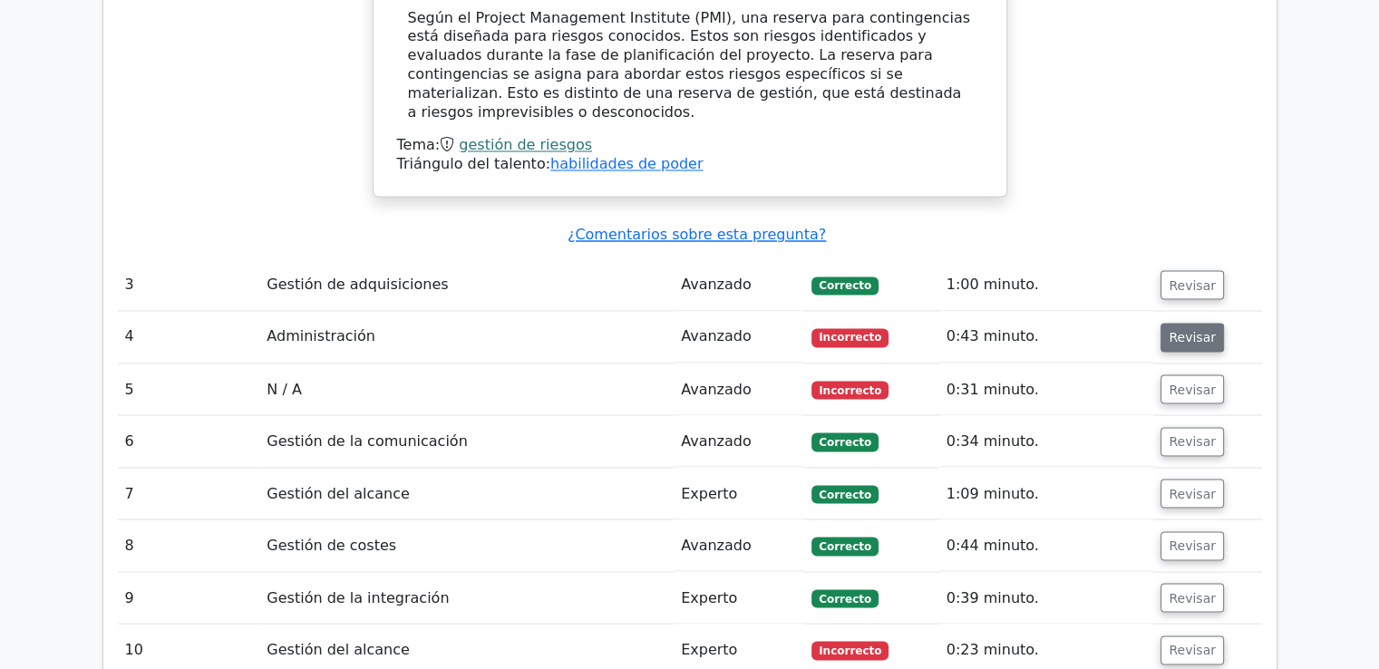
click at [1196, 330] on font "Revisar" at bounding box center [1191, 337] width 47 height 15
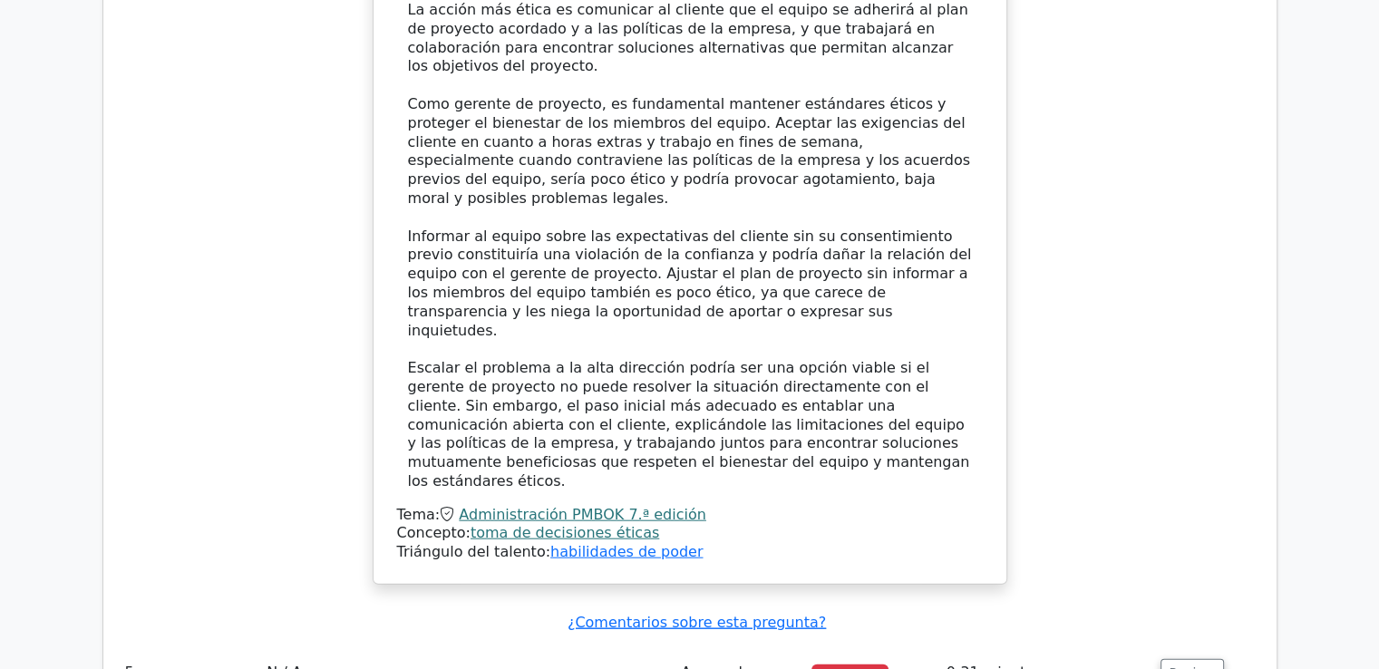
scroll to position [4351, 0]
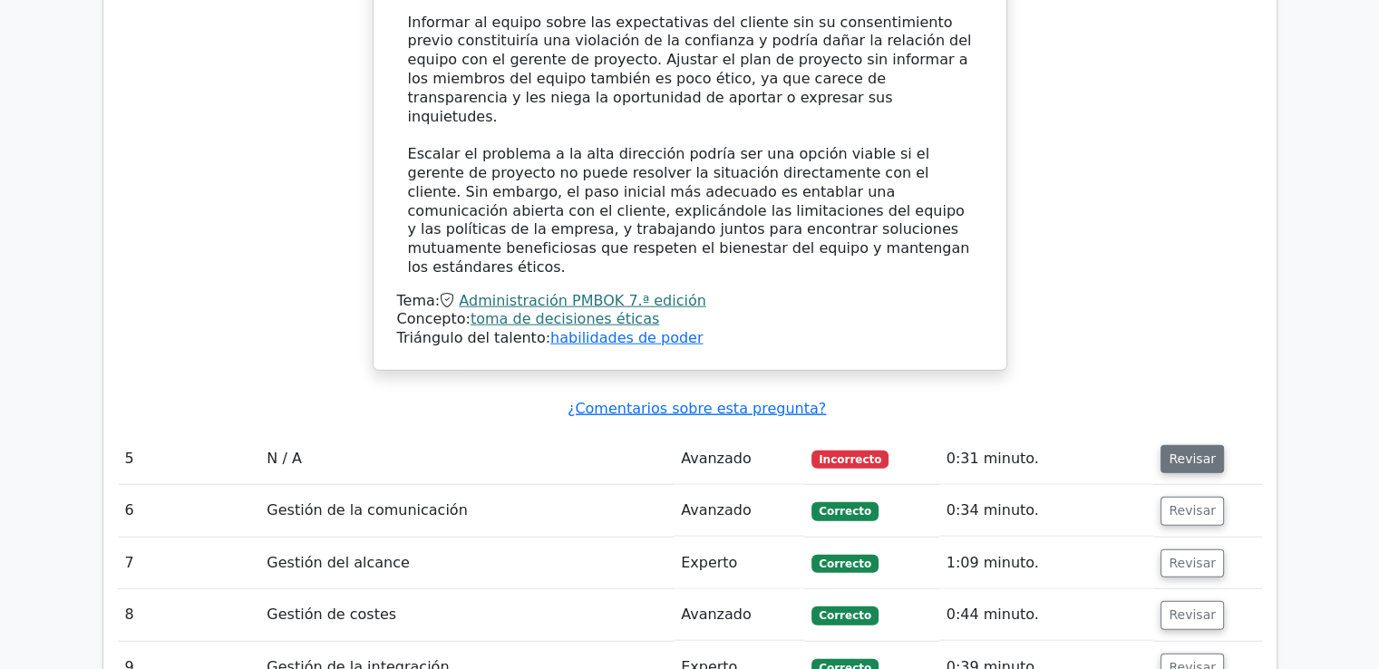
click at [1193, 451] on font "Revisar" at bounding box center [1191, 458] width 47 height 15
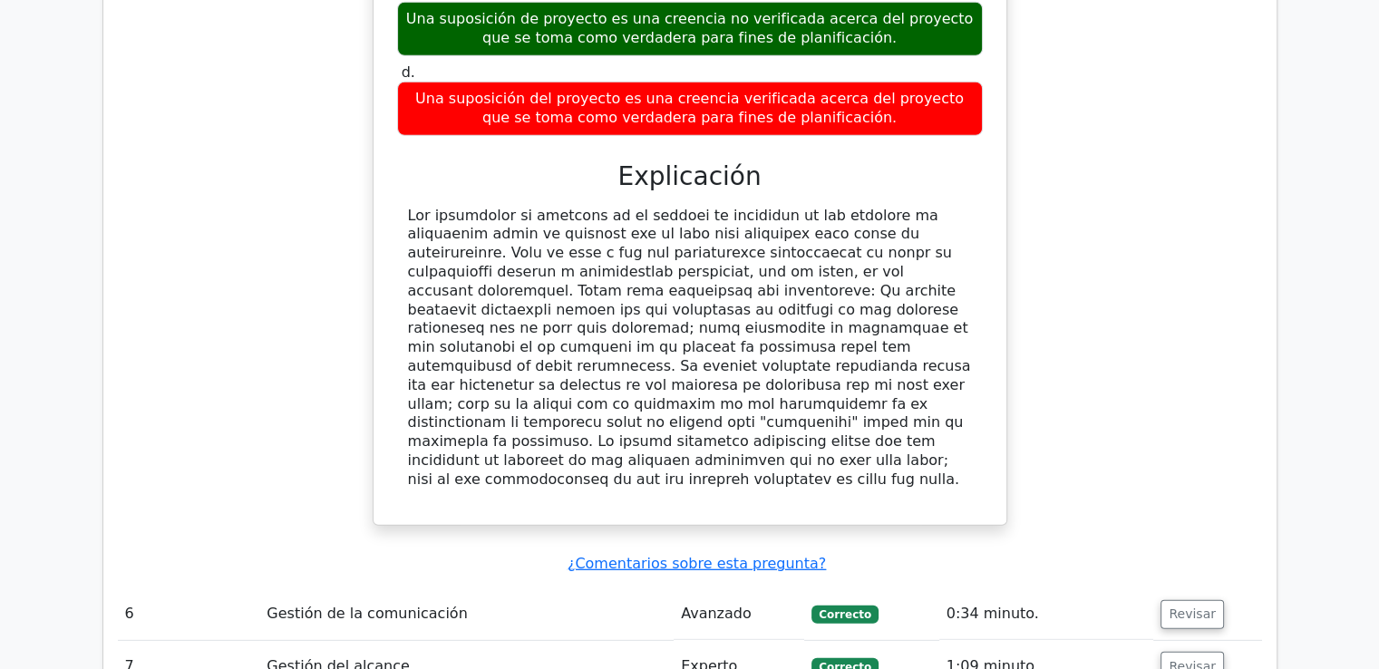
scroll to position [5167, 0]
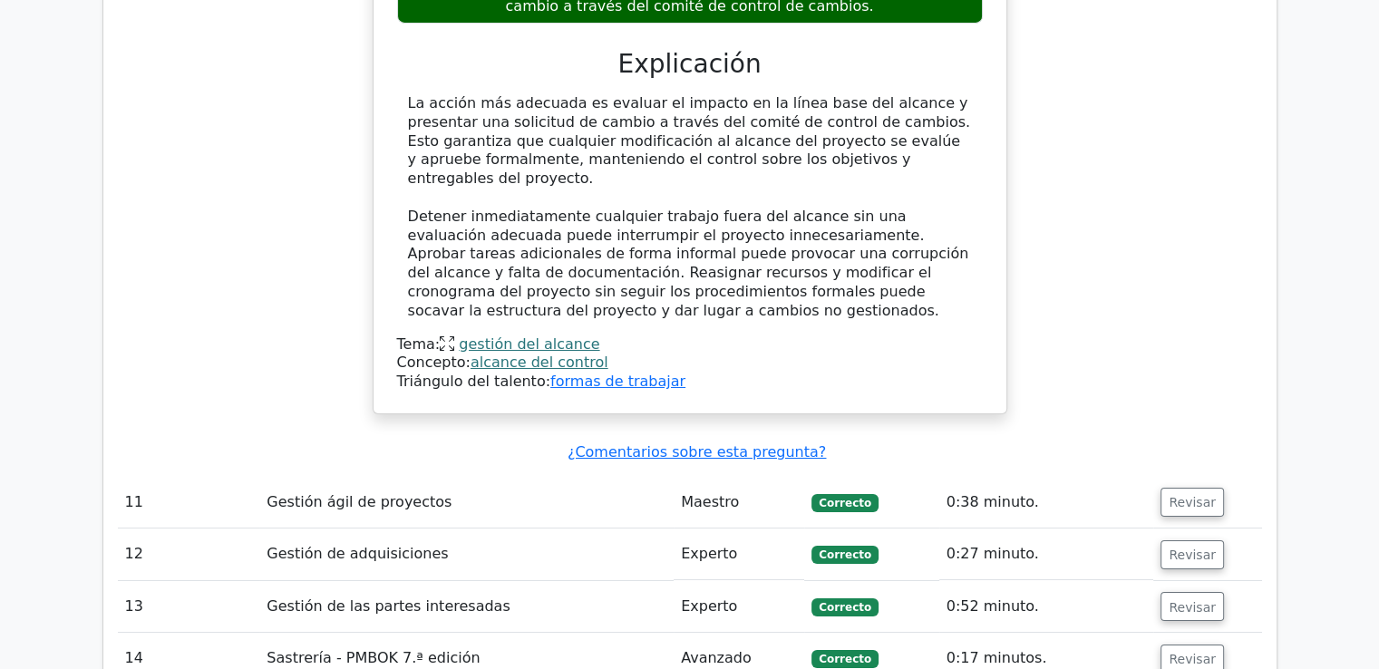
scroll to position [6345, 0]
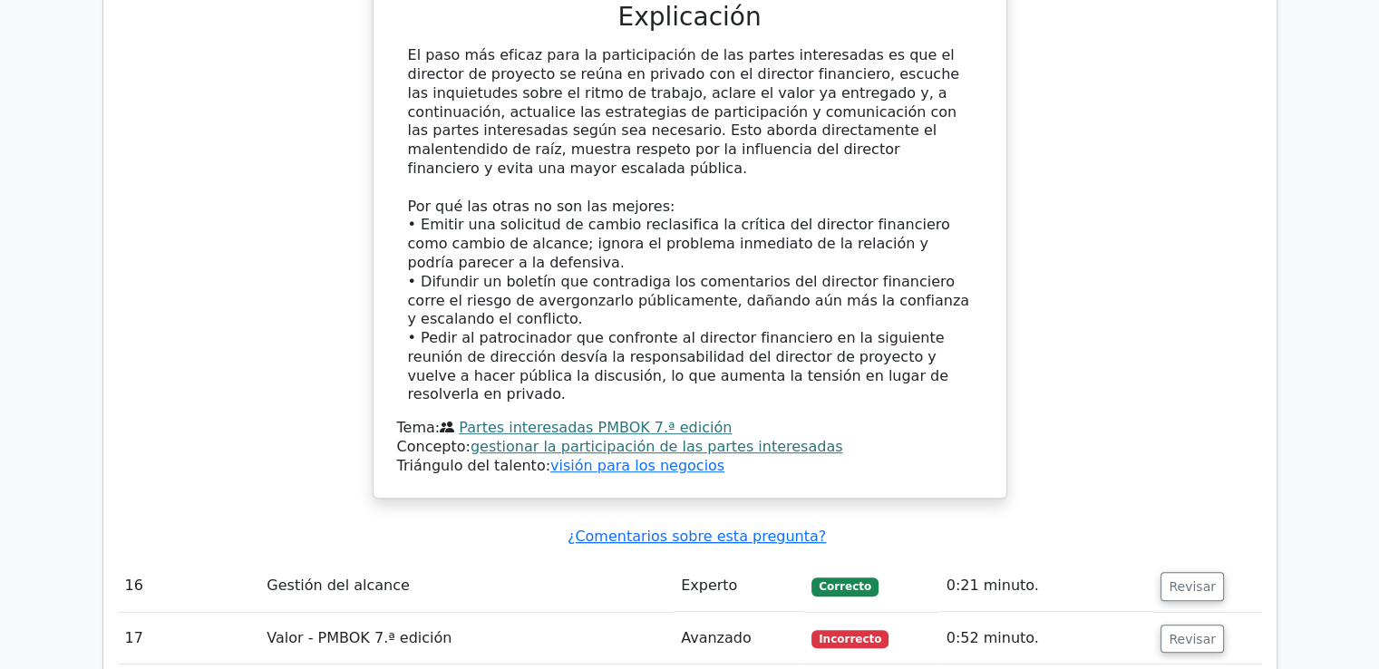
scroll to position [7705, 0]
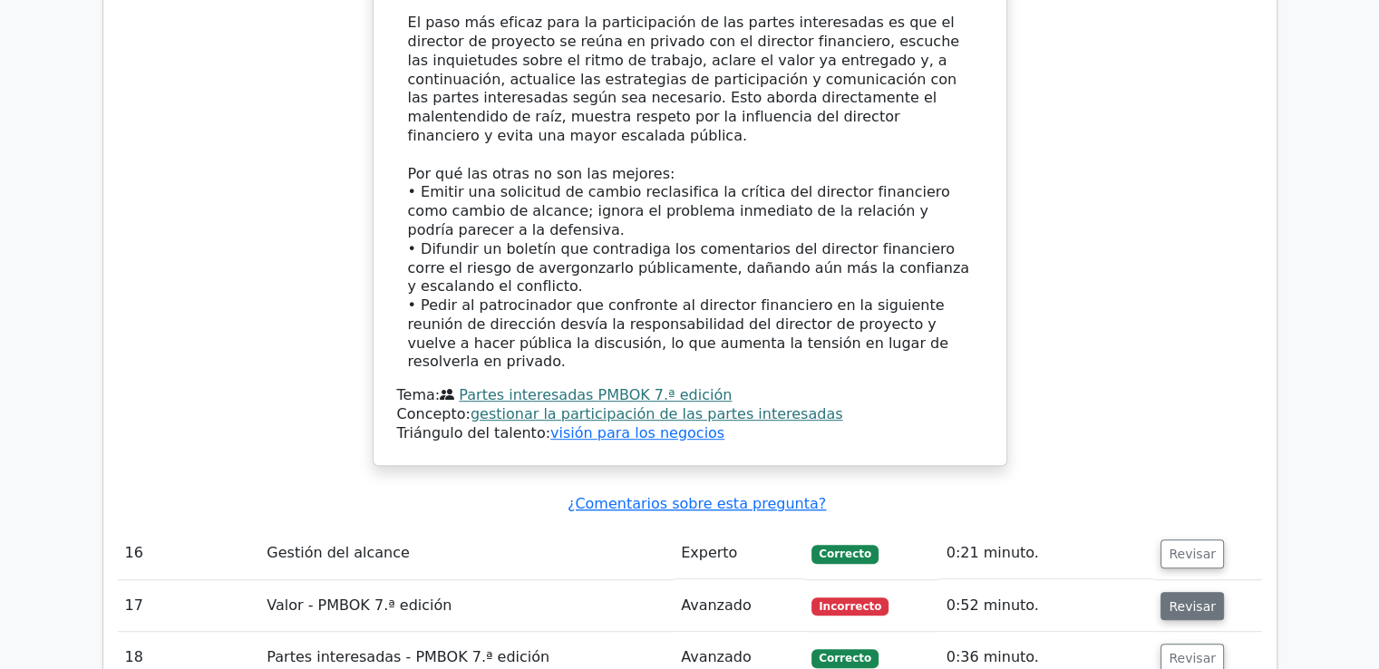
click at [1187, 598] on font "Revisar" at bounding box center [1191, 605] width 47 height 15
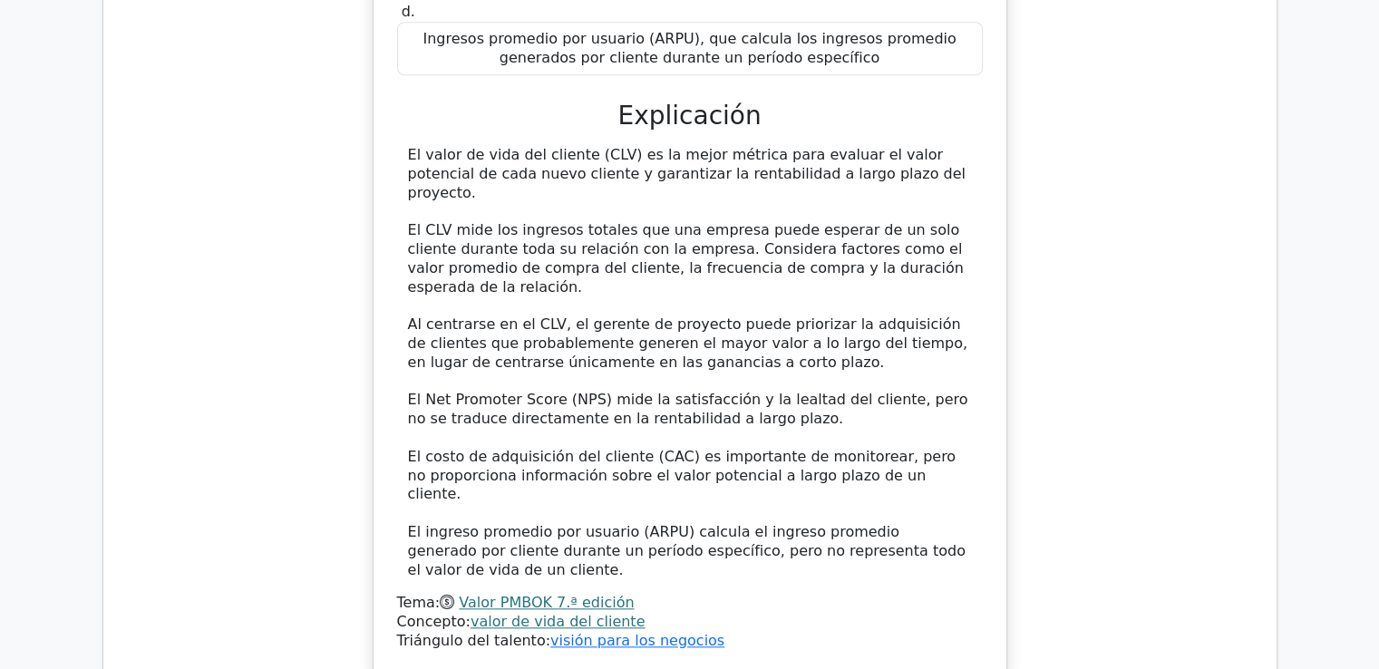
scroll to position [8702, 0]
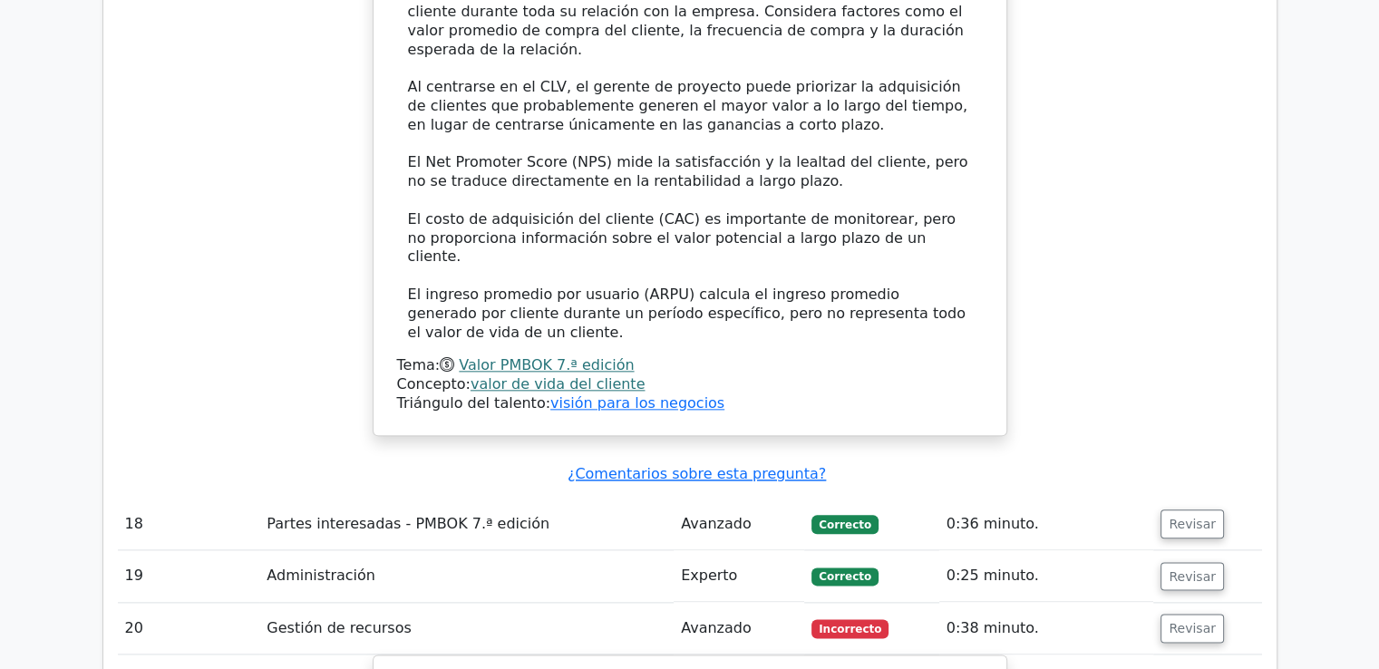
scroll to position [8883, 0]
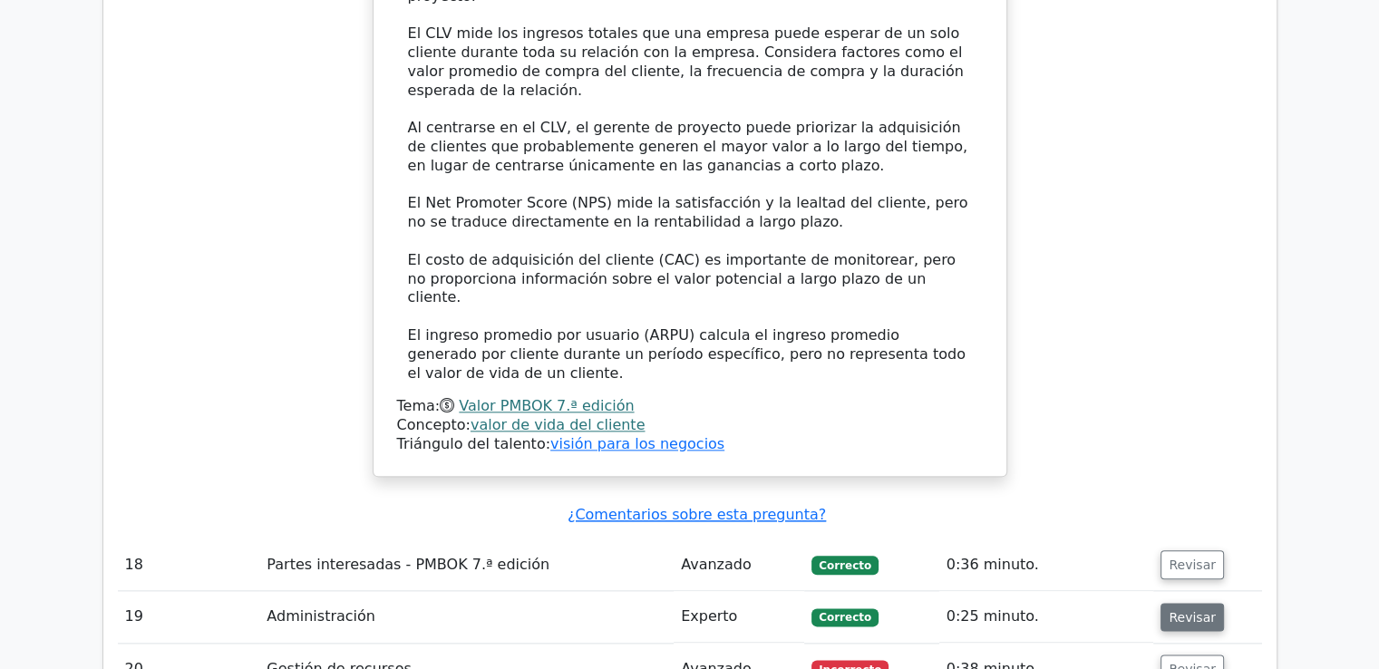
click at [1211, 603] on button "Revisar" at bounding box center [1191, 617] width 63 height 29
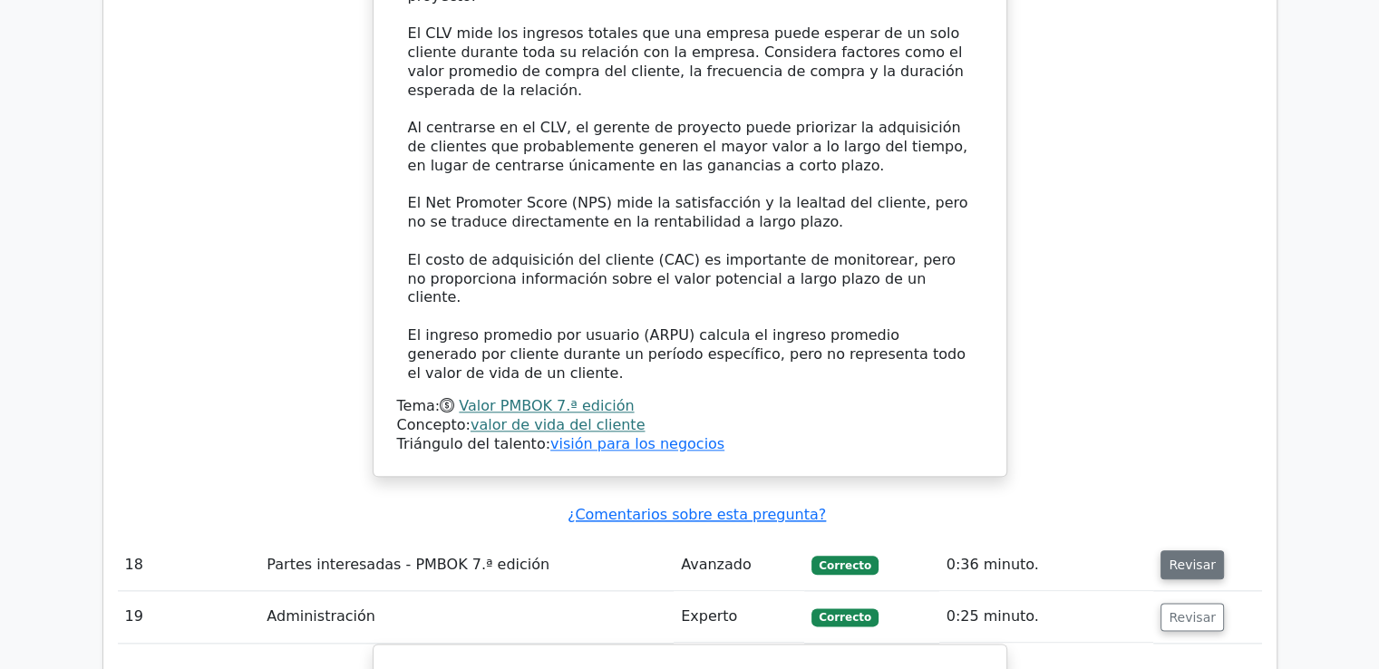
click at [1182, 557] on font "Revisar" at bounding box center [1191, 564] width 47 height 15
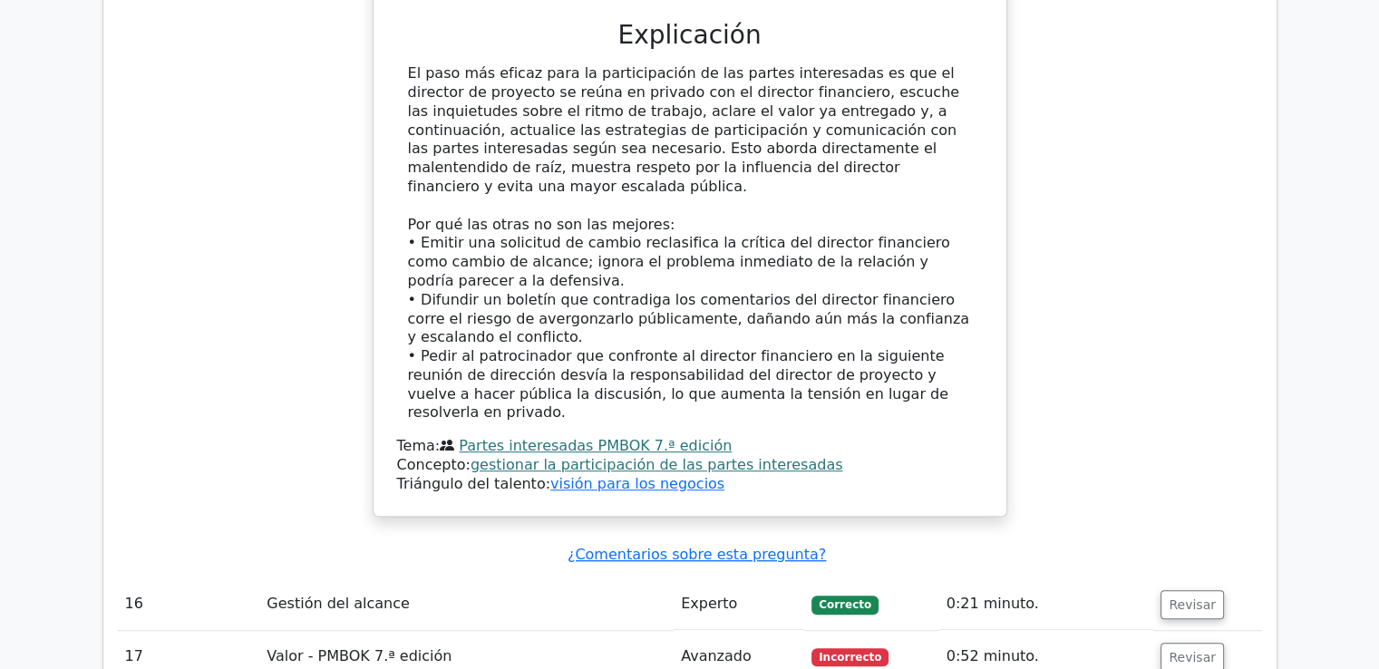
scroll to position [7614, 0]
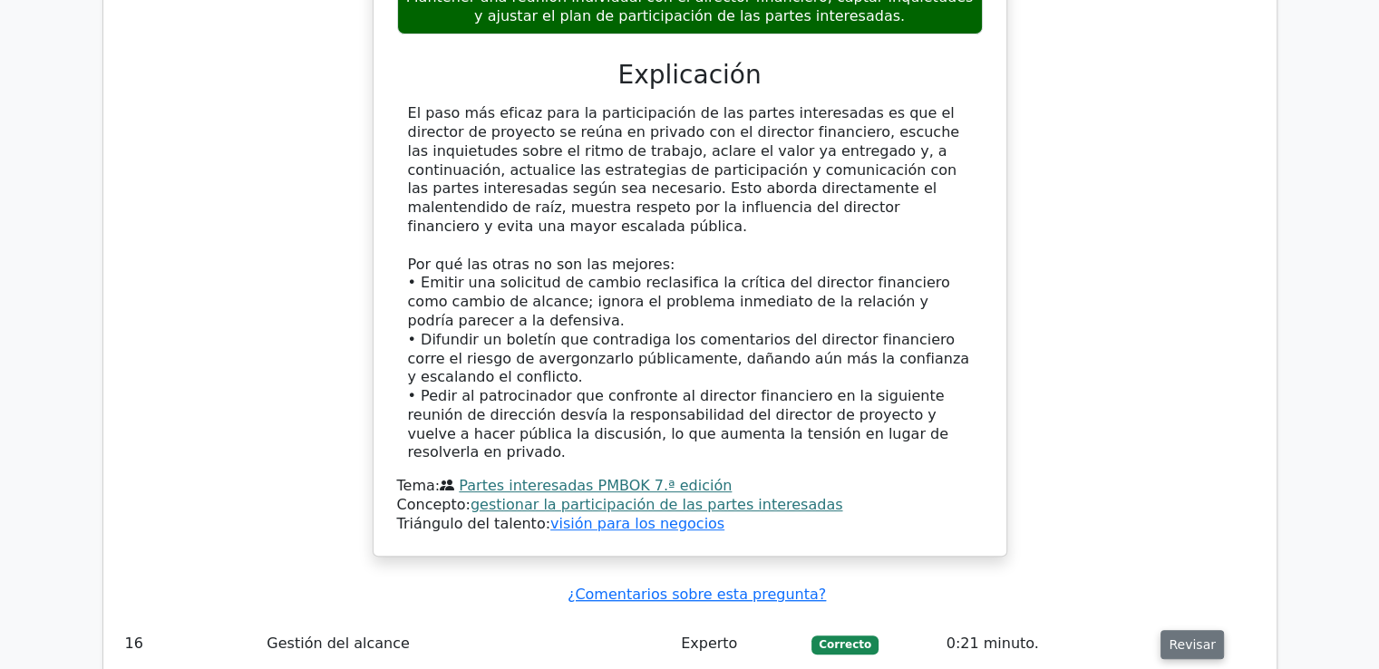
click at [1181, 637] on font "Revisar" at bounding box center [1191, 644] width 47 height 15
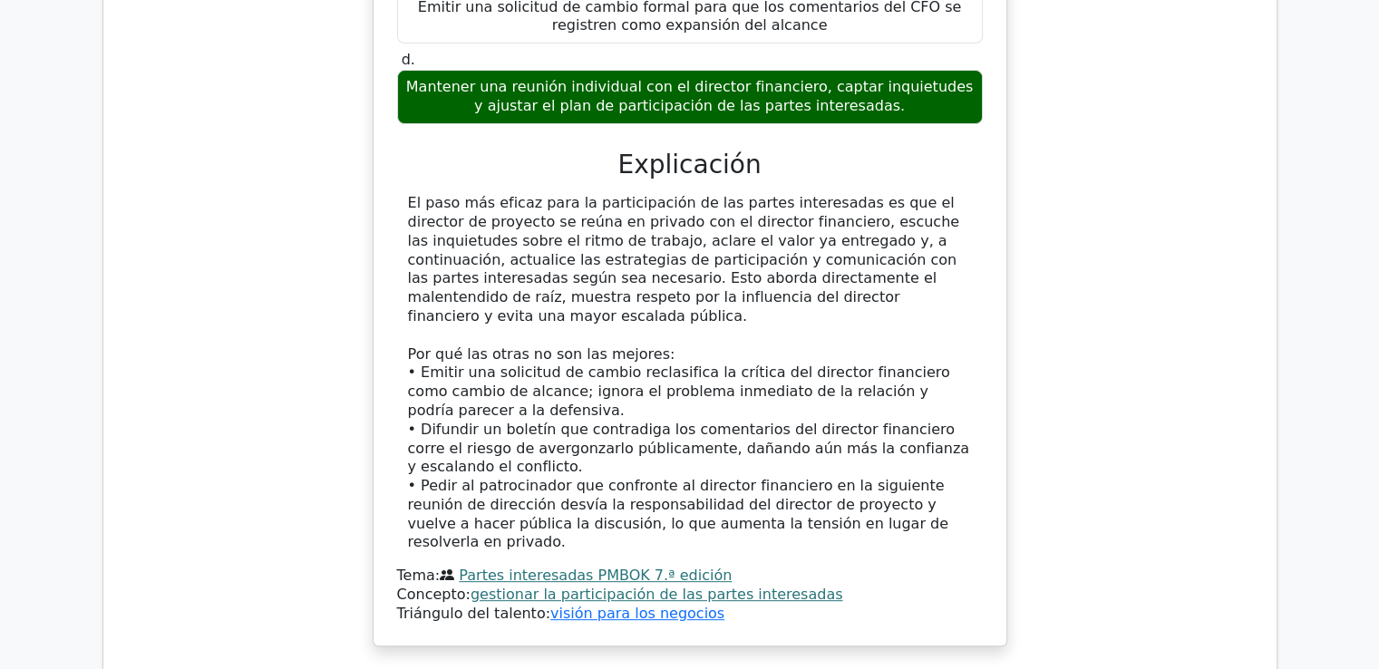
scroll to position [7523, 0]
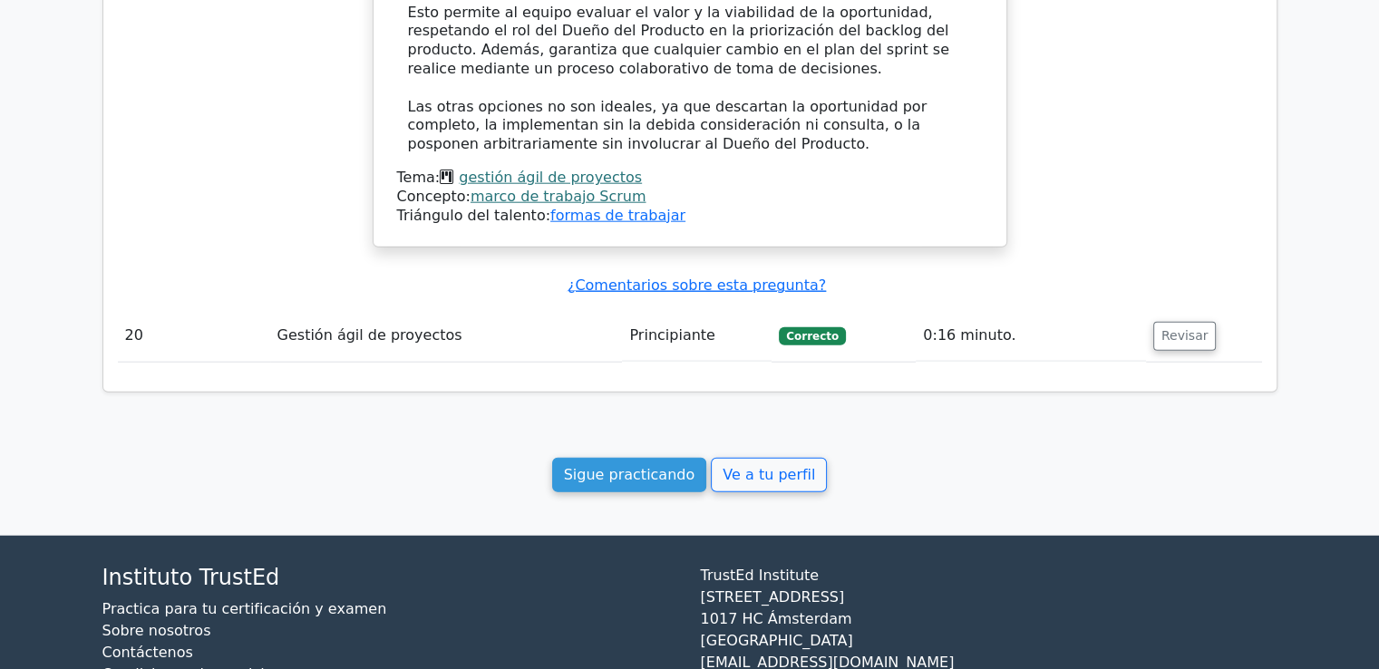
scroll to position [4476, 0]
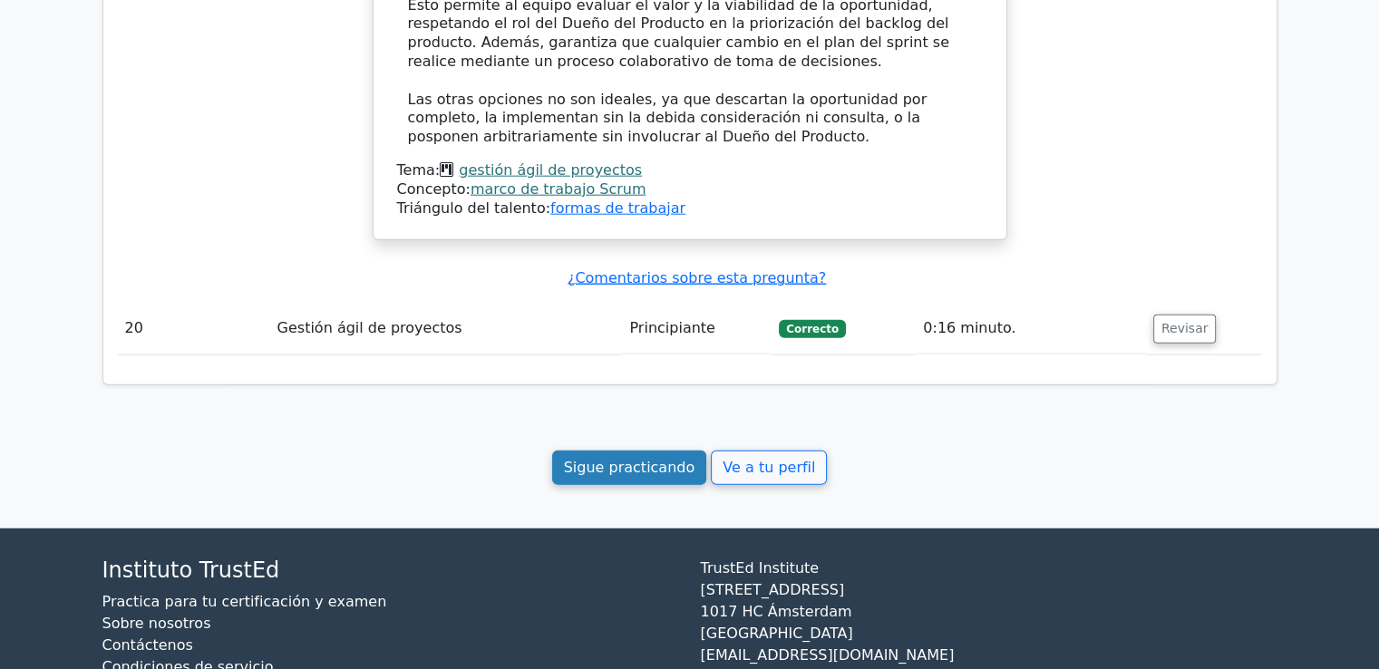
click at [609, 459] on font "Sigue practicando" at bounding box center [629, 467] width 131 height 17
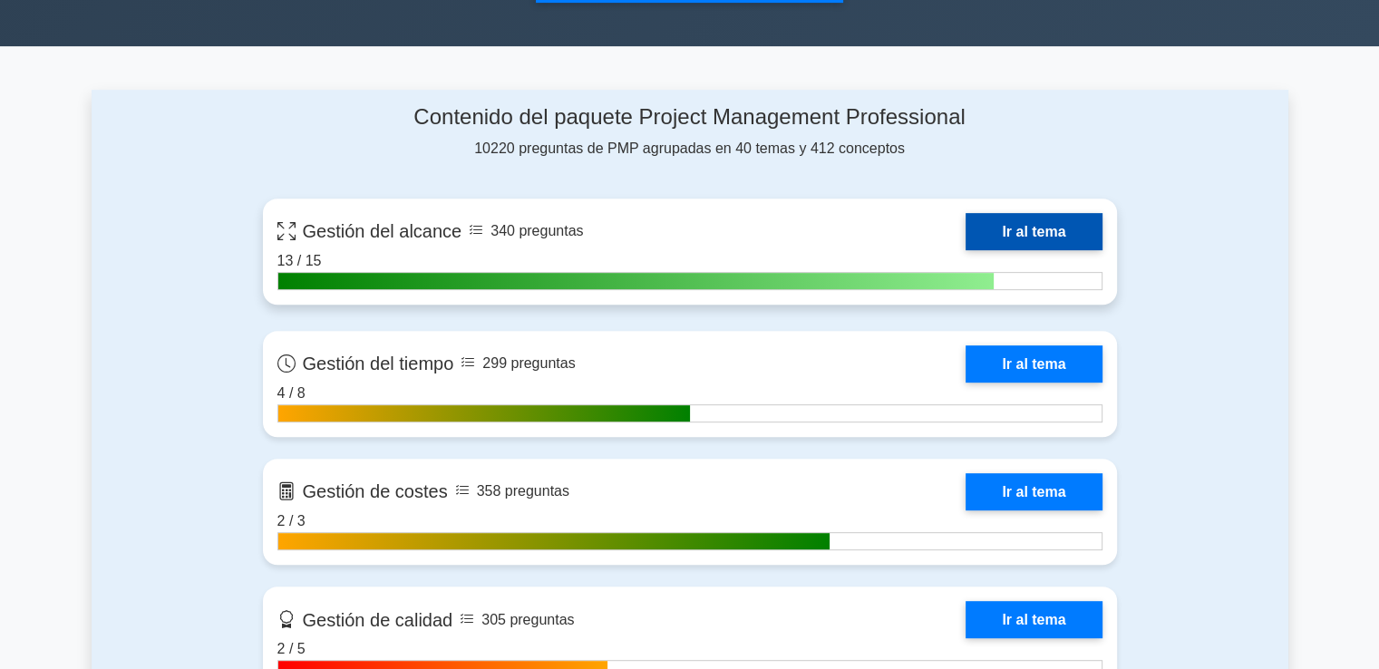
scroll to position [725, 0]
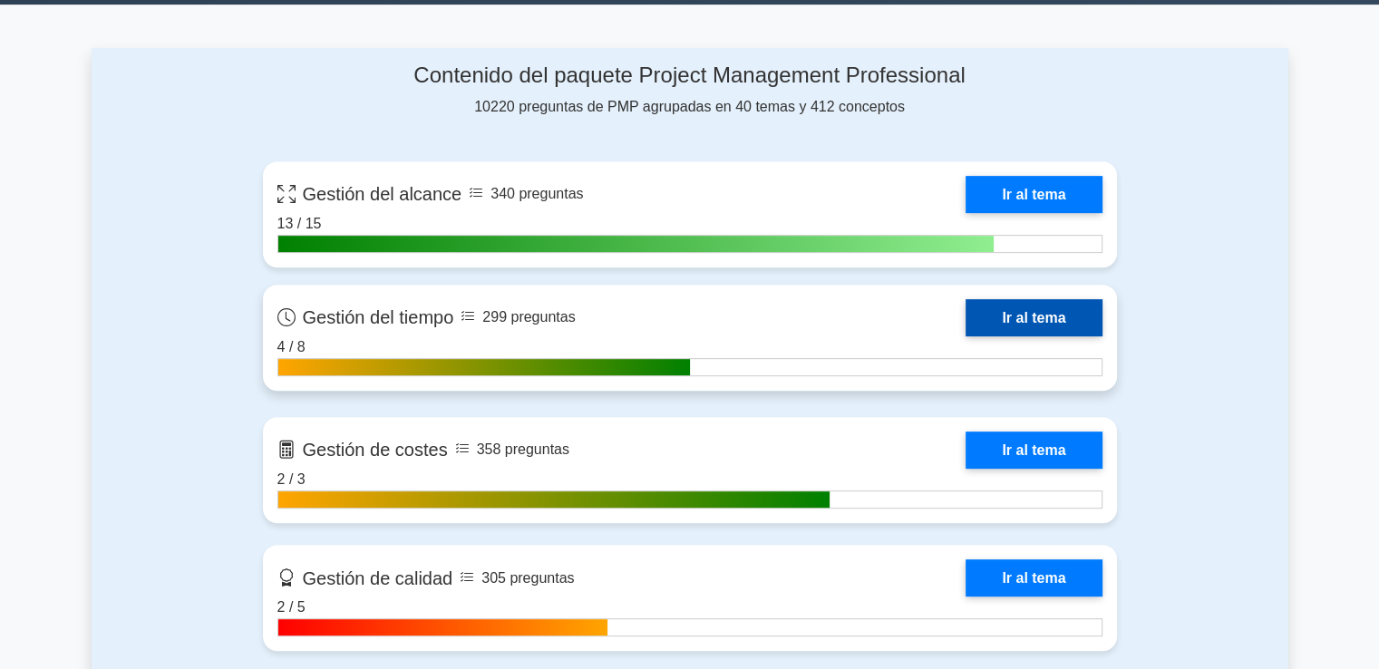
click at [993, 322] on link "Ir al tema" at bounding box center [1033, 317] width 136 height 37
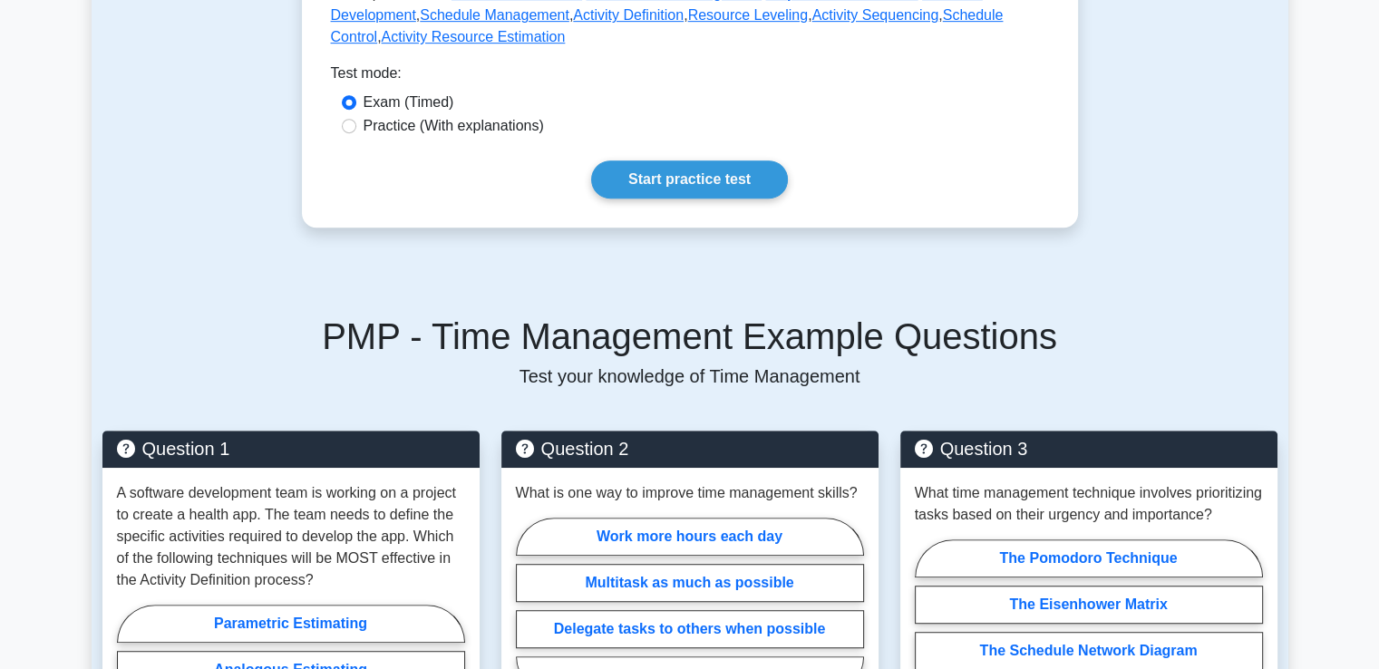
scroll to position [997, 0]
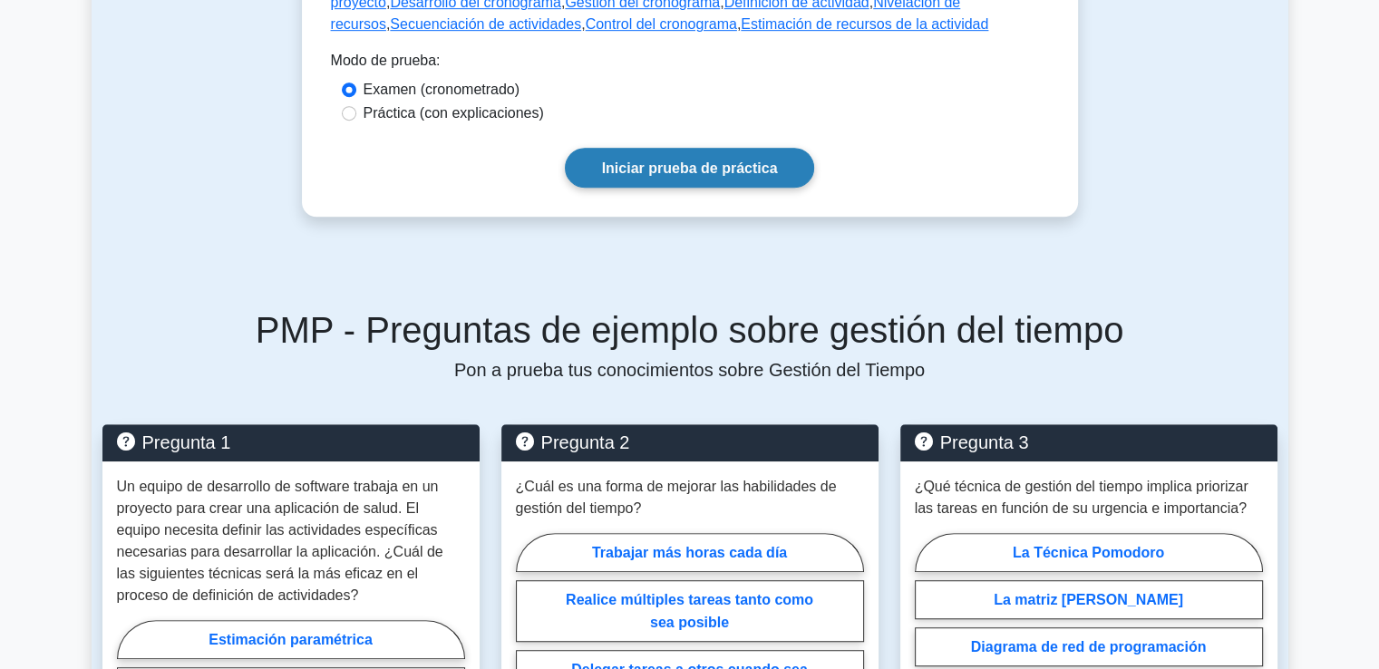
click at [613, 174] on font "Iniciar prueba de práctica" at bounding box center [690, 167] width 176 height 15
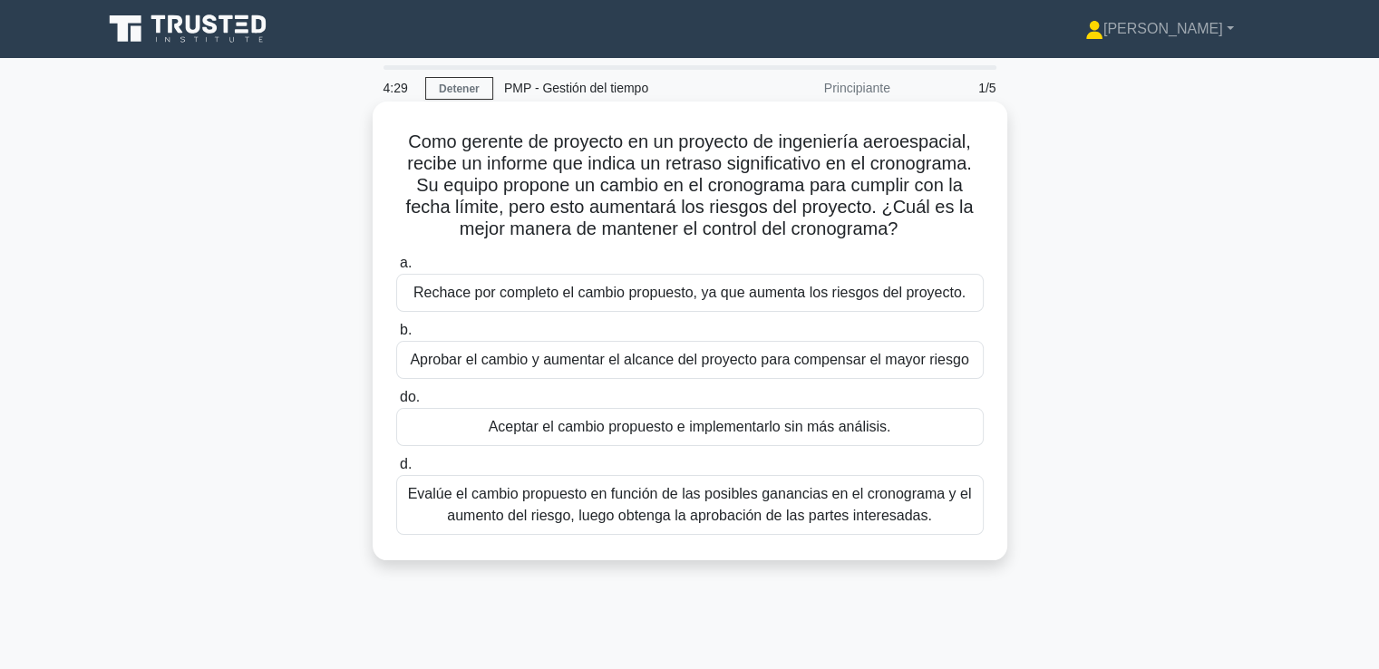
click at [680, 509] on font "Evalúe el cambio propuesto en función de las posibles ganancias en el cronogram…" at bounding box center [690, 504] width 564 height 37
click at [396, 470] on input "d. Evalúe el cambio propuesto en función de las posibles ganancias en el cronog…" at bounding box center [396, 465] width 0 height 12
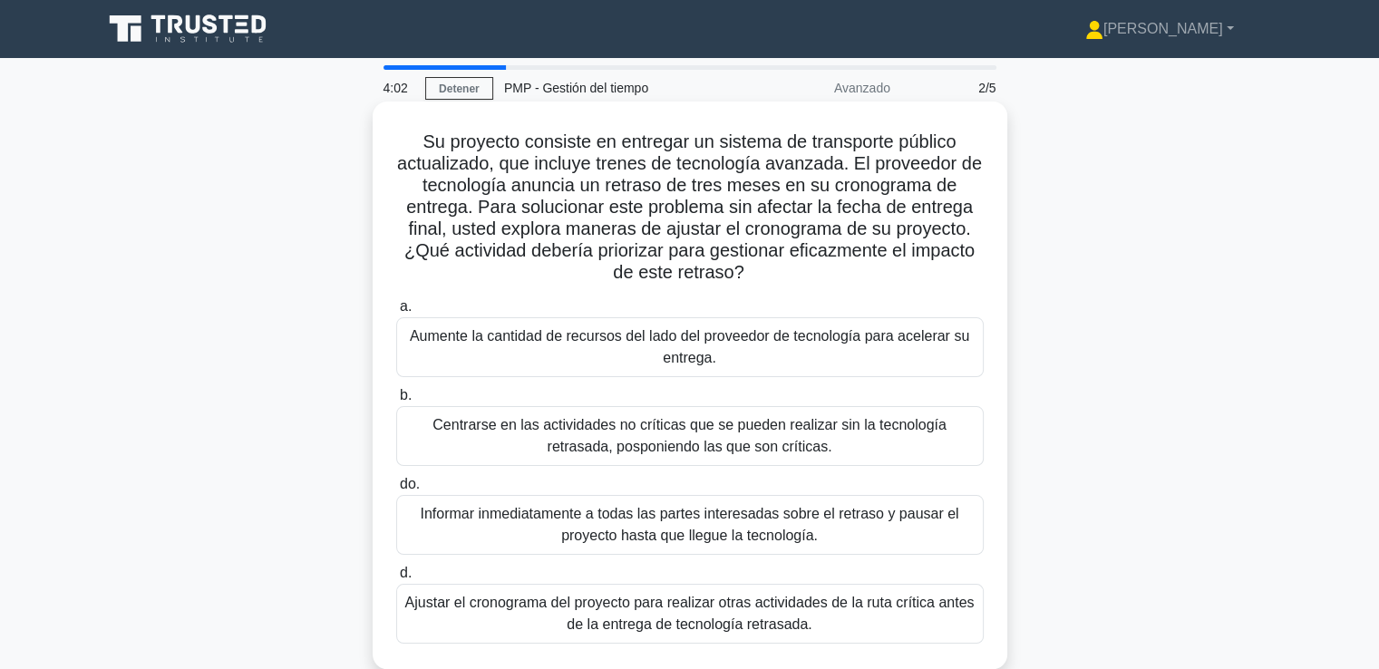
scroll to position [91, 0]
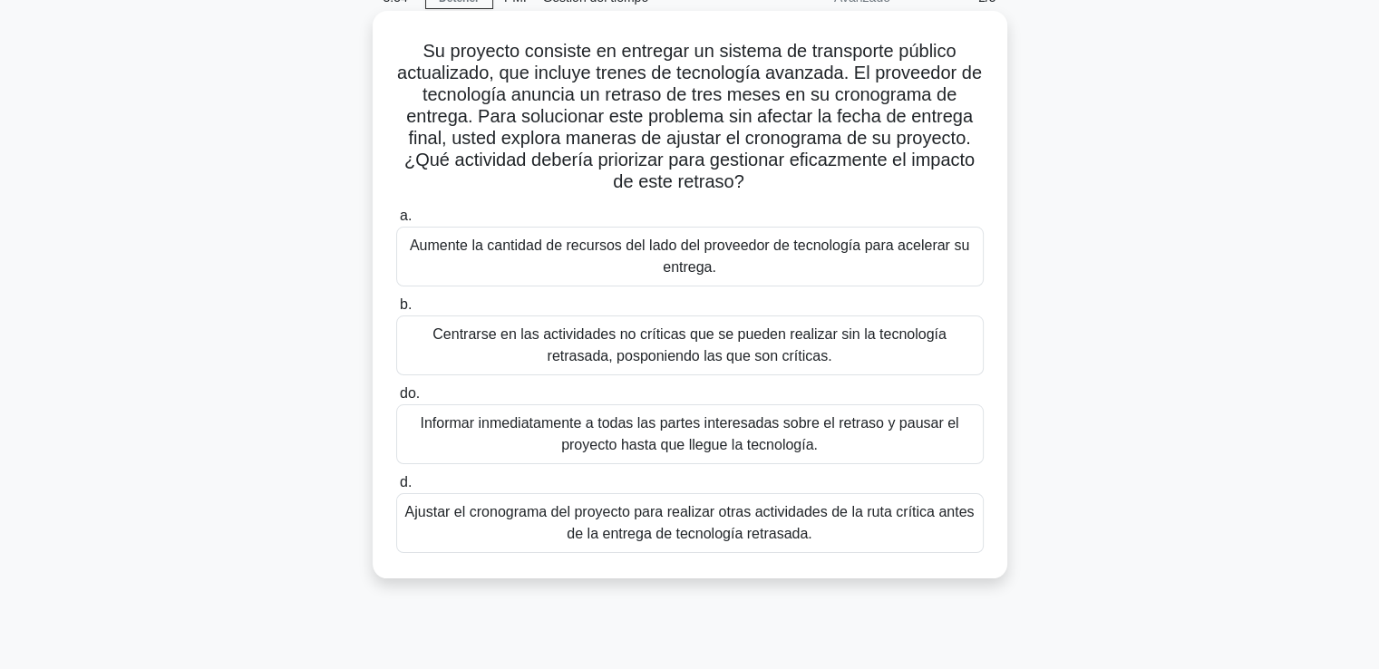
click at [520, 530] on font "Ajustar el cronograma del proyecto para realizar otras actividades de la ruta c…" at bounding box center [689, 523] width 571 height 44
click at [396, 489] on input "d. Ajustar el cronograma del proyecto para realizar otras actividades de la rut…" at bounding box center [396, 483] width 0 height 12
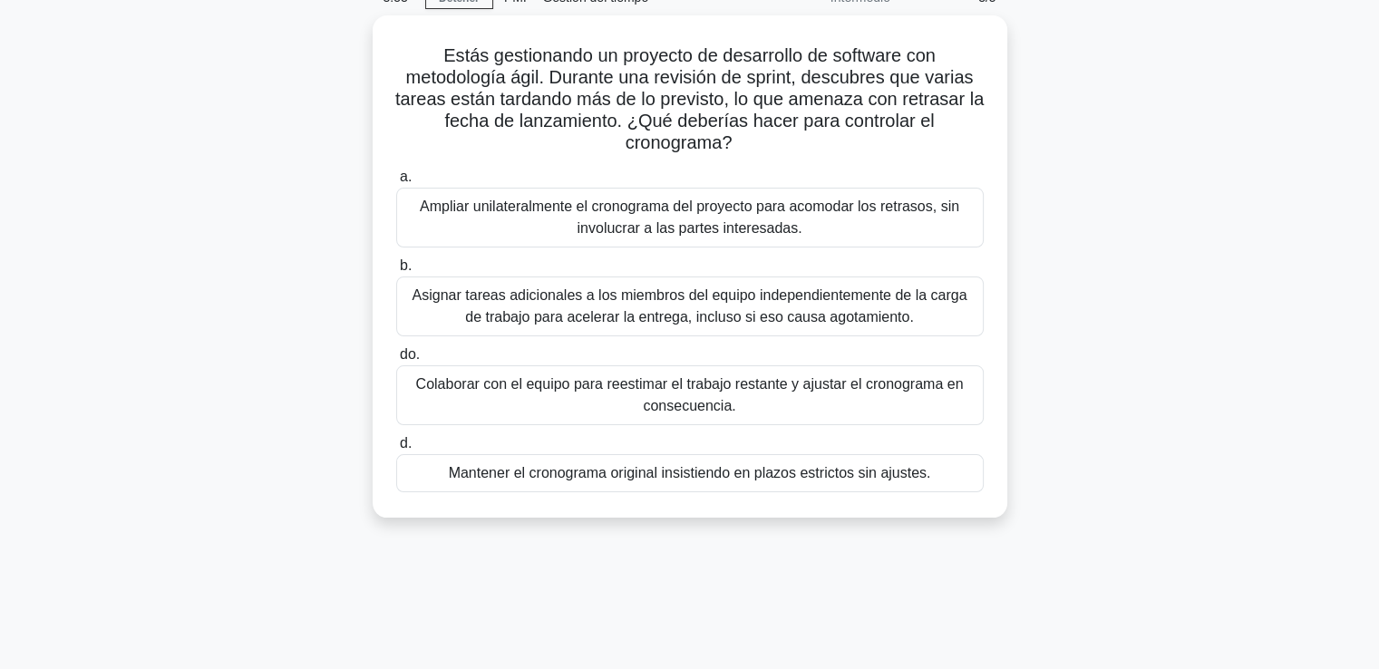
scroll to position [0, 0]
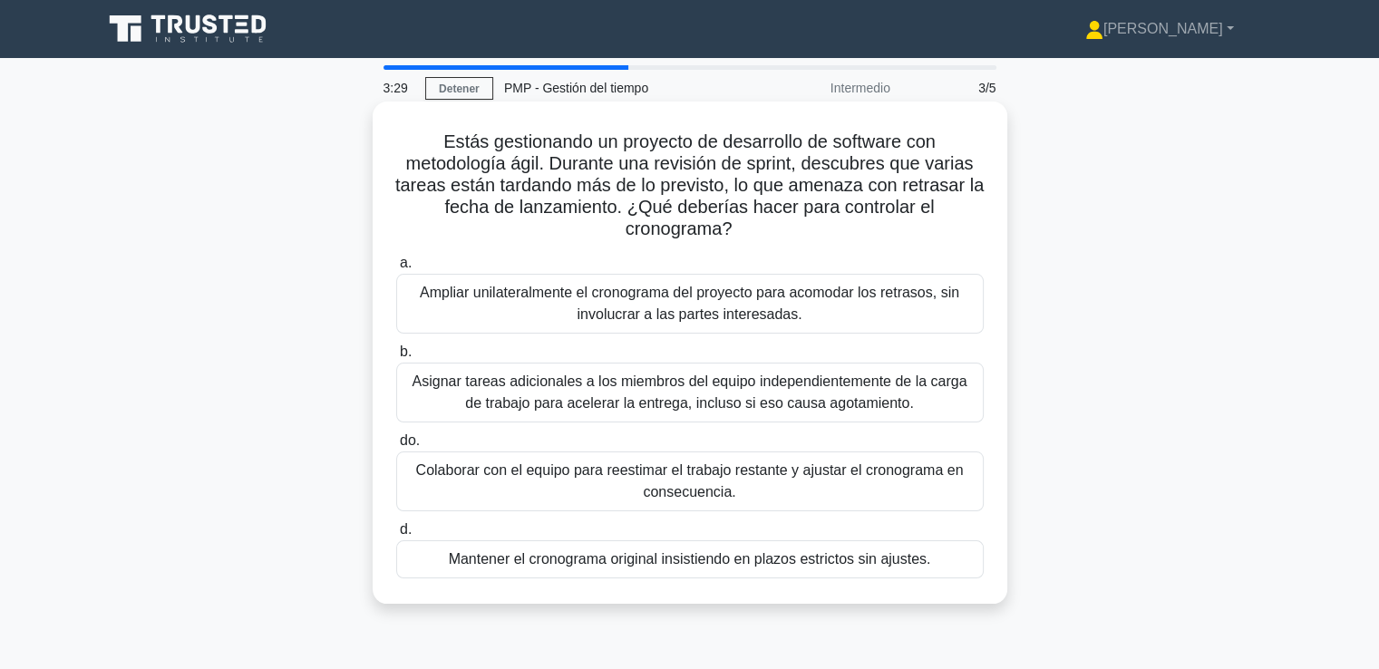
click at [627, 489] on font "Colaborar con el equipo para reestimar el trabajo restante y ajustar el cronogr…" at bounding box center [689, 482] width 571 height 44
click at [396, 447] on input "do. Colaborar con el equipo para reestimar el trabajo restante y ajustar el cro…" at bounding box center [396, 441] width 0 height 12
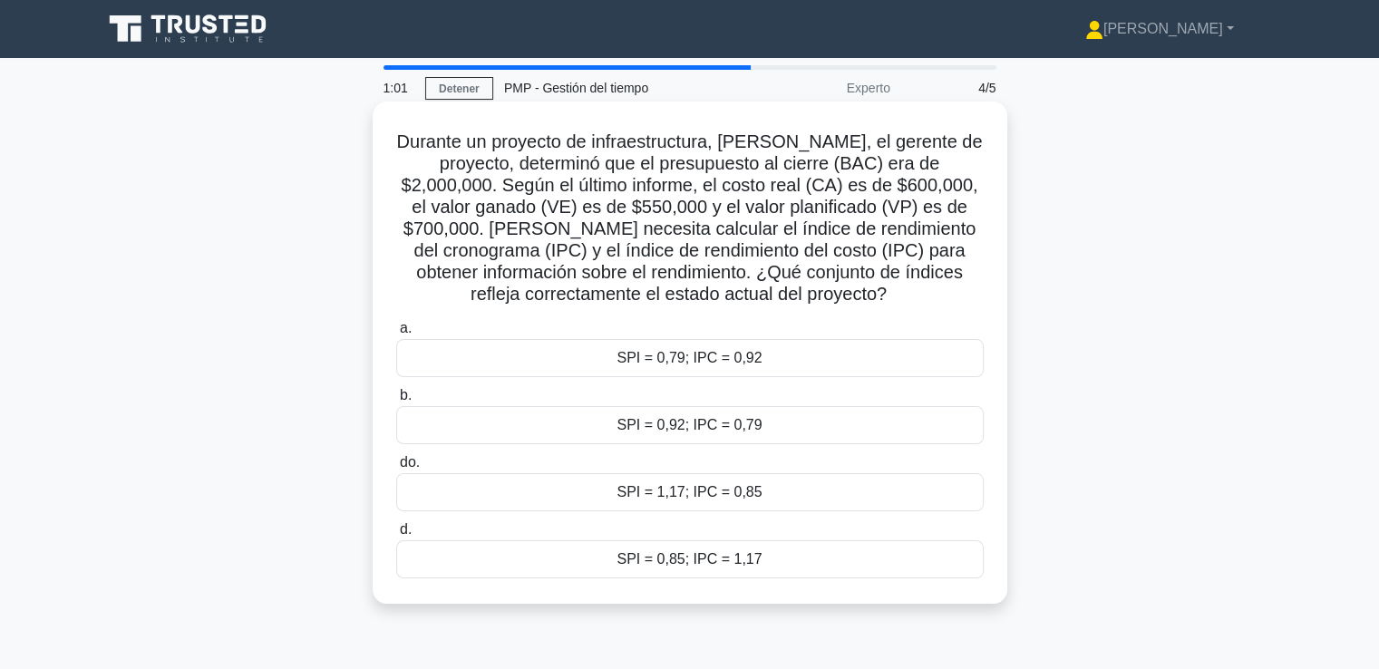
click at [664, 499] on font "SPI = 1,17; IPC = 0,85" at bounding box center [688, 491] width 145 height 15
click at [396, 469] on input "do. SPI = 1,17; IPC = 0,85" at bounding box center [396, 463] width 0 height 12
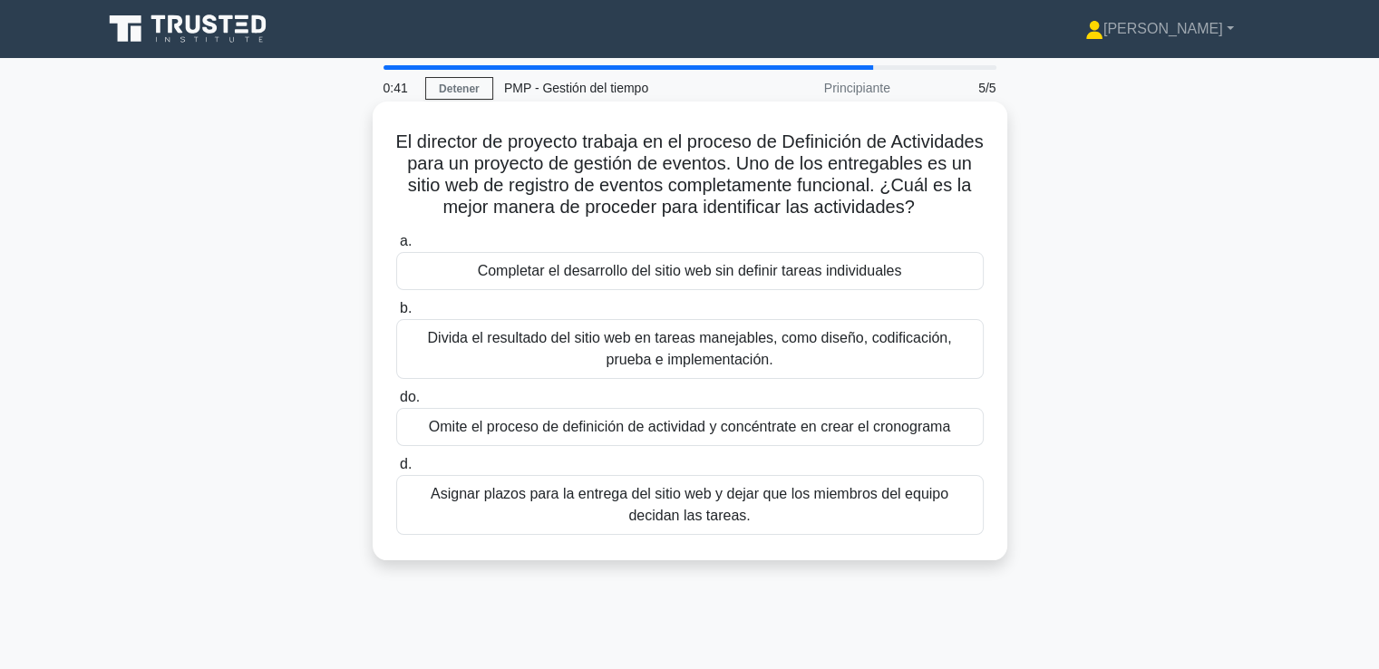
click at [555, 371] on font "Divida el resultado del sitio web en tareas manejables, como diseño, codificaci…" at bounding box center [689, 349] width 571 height 44
click at [396, 315] on input "b. Divida el resultado del sitio web en tareas manejables, como diseño, codific…" at bounding box center [396, 309] width 0 height 12
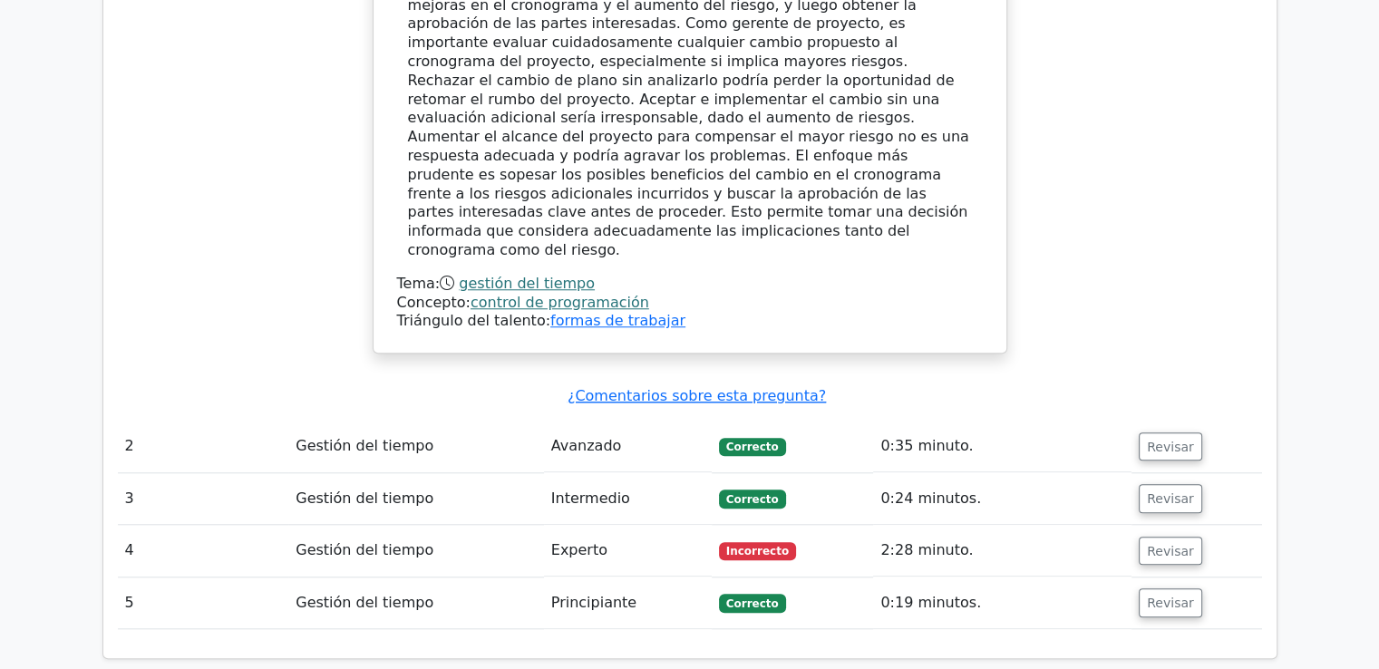
scroll to position [1800, 0]
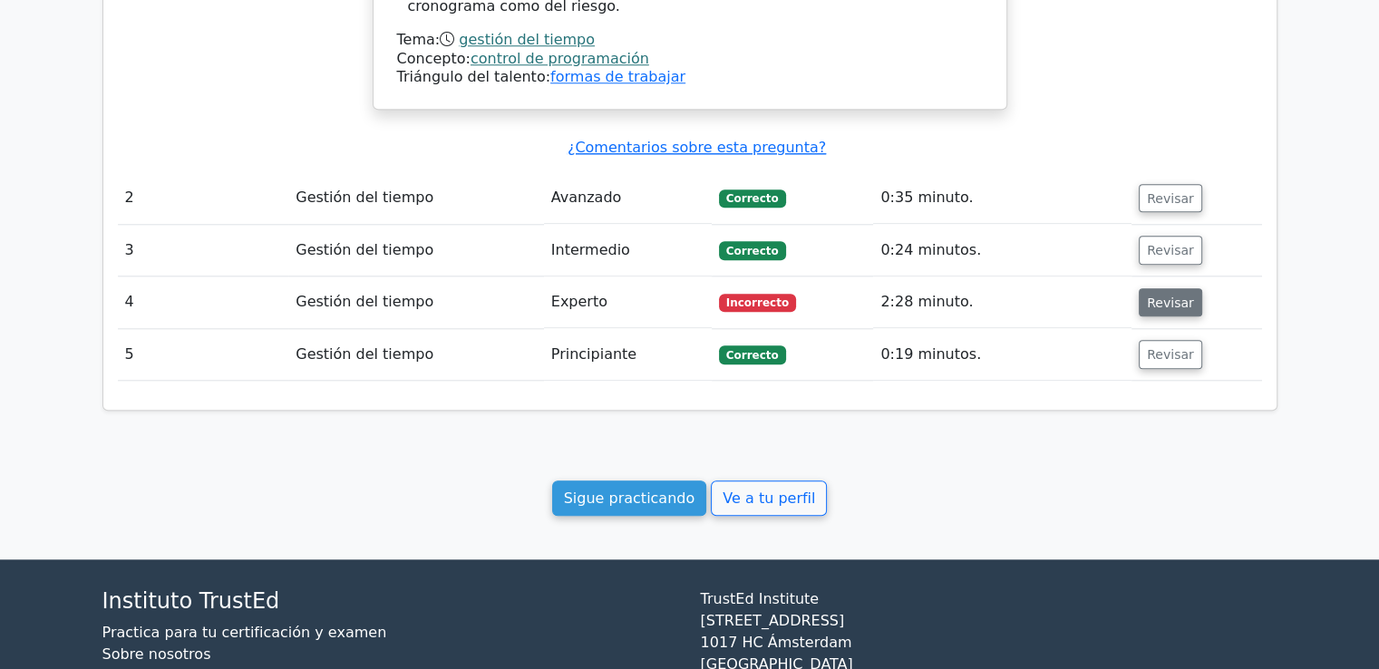
click at [1172, 295] on font "Revisar" at bounding box center [1170, 302] width 47 height 15
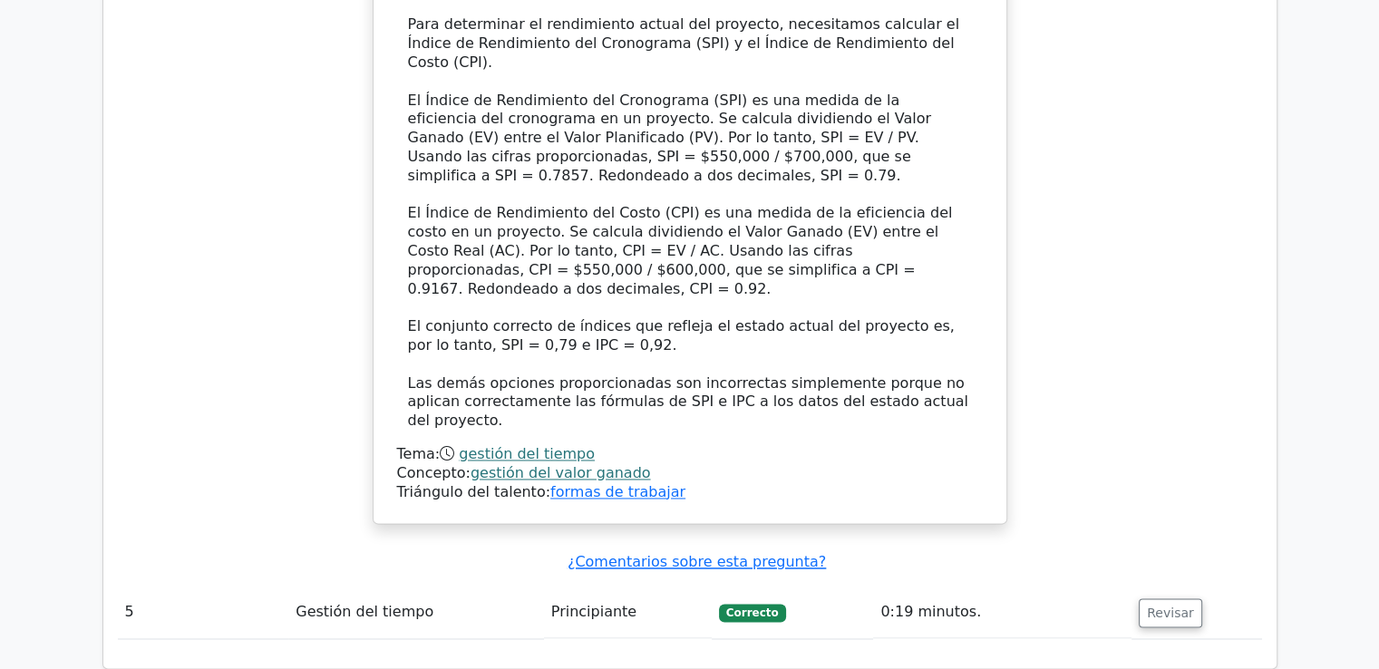
scroll to position [2835, 0]
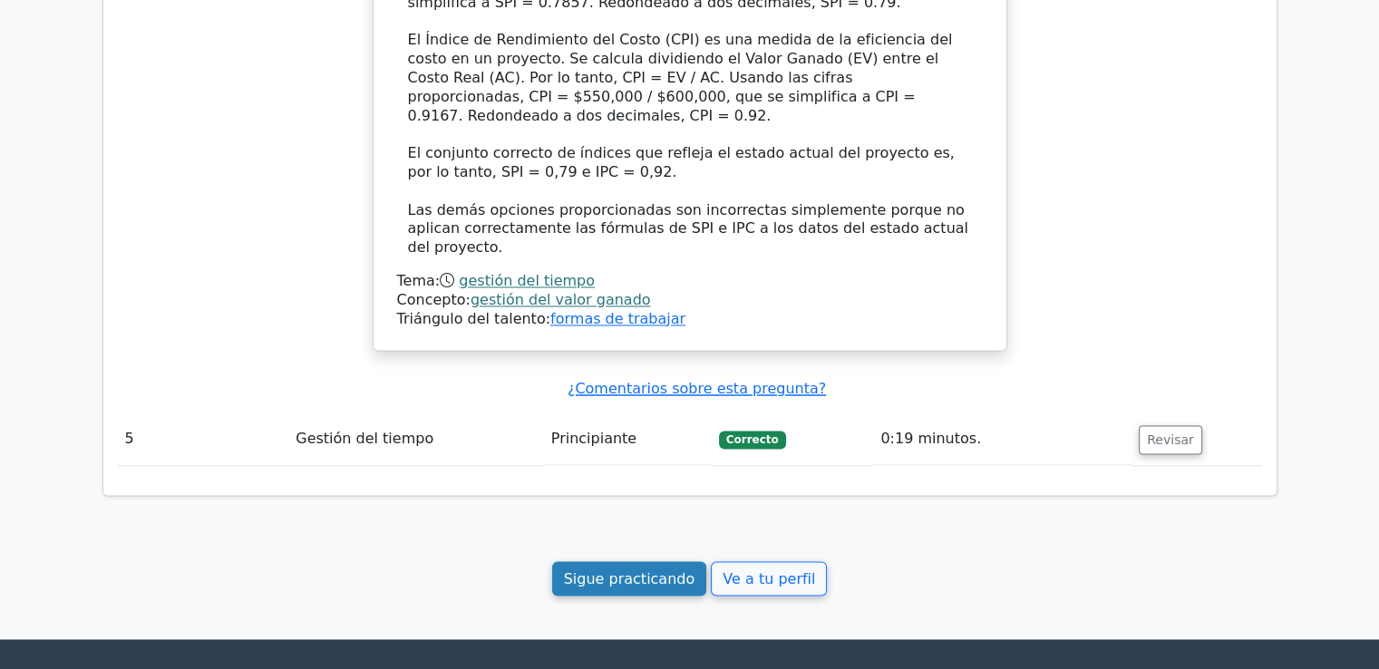
click at [606, 569] on font "Sigue practicando" at bounding box center [629, 577] width 131 height 17
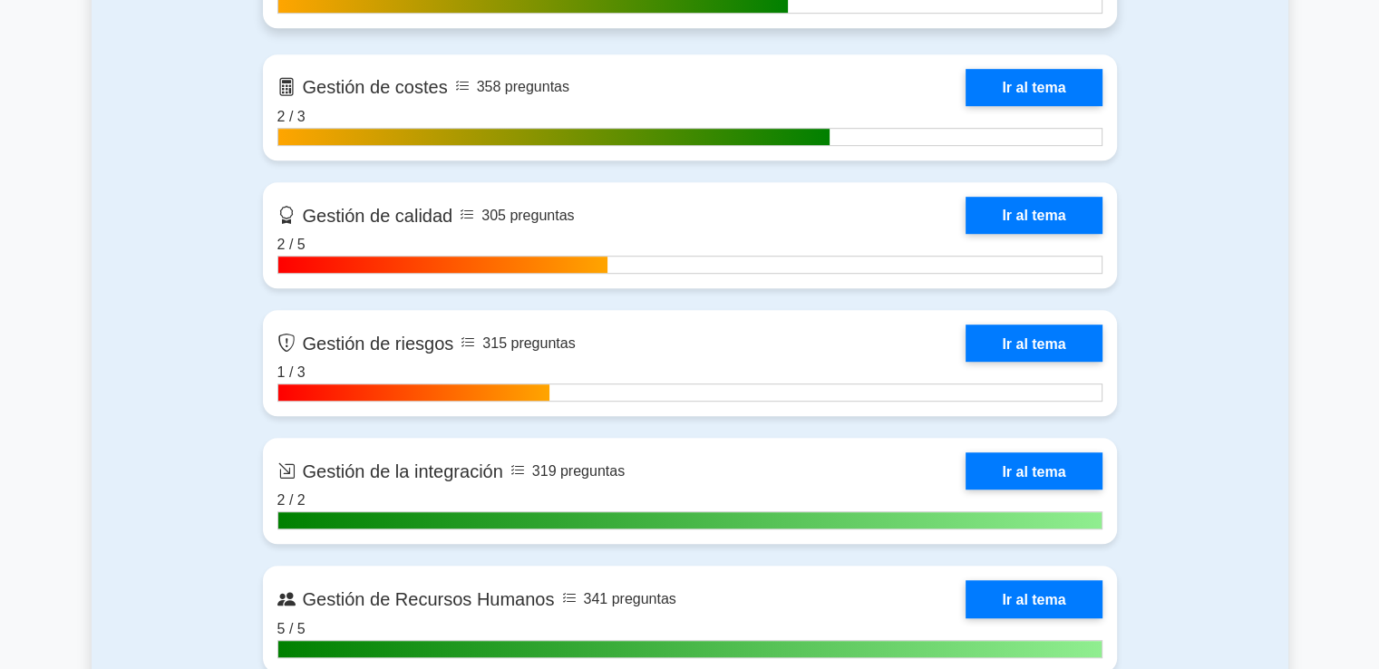
scroll to position [1178, 0]
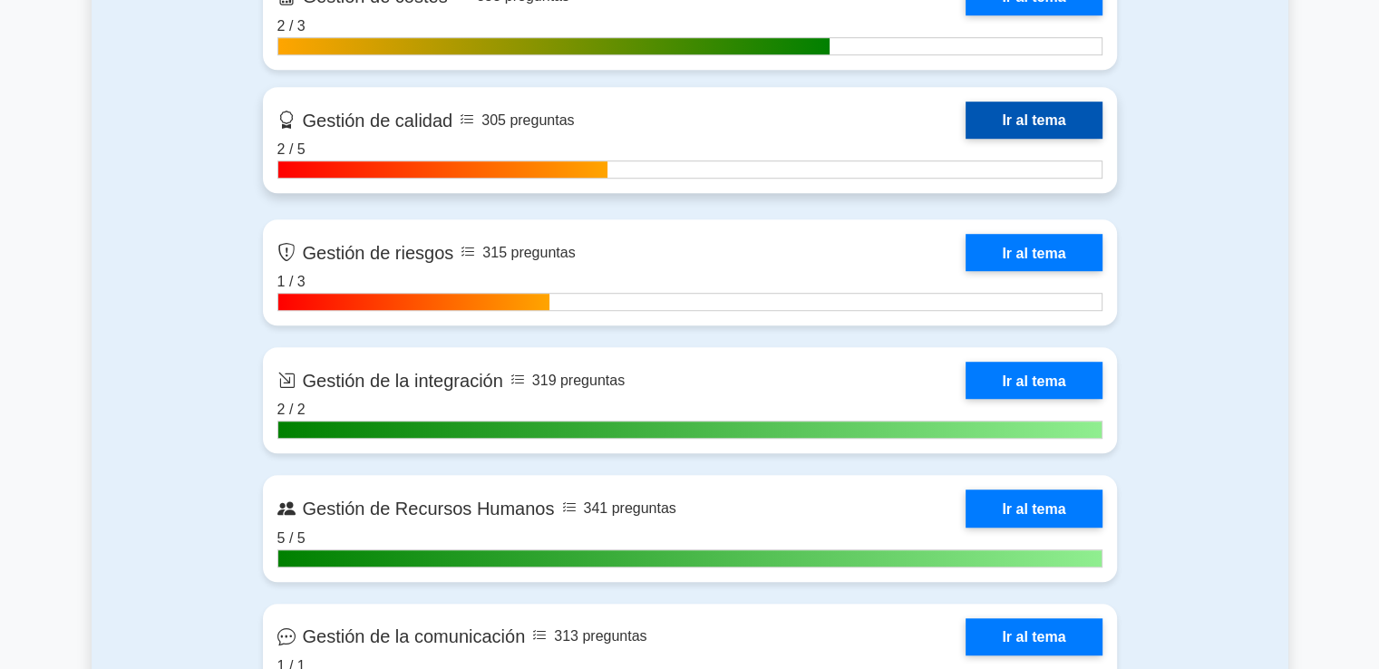
click at [1003, 131] on link "Ir al tema" at bounding box center [1033, 120] width 136 height 37
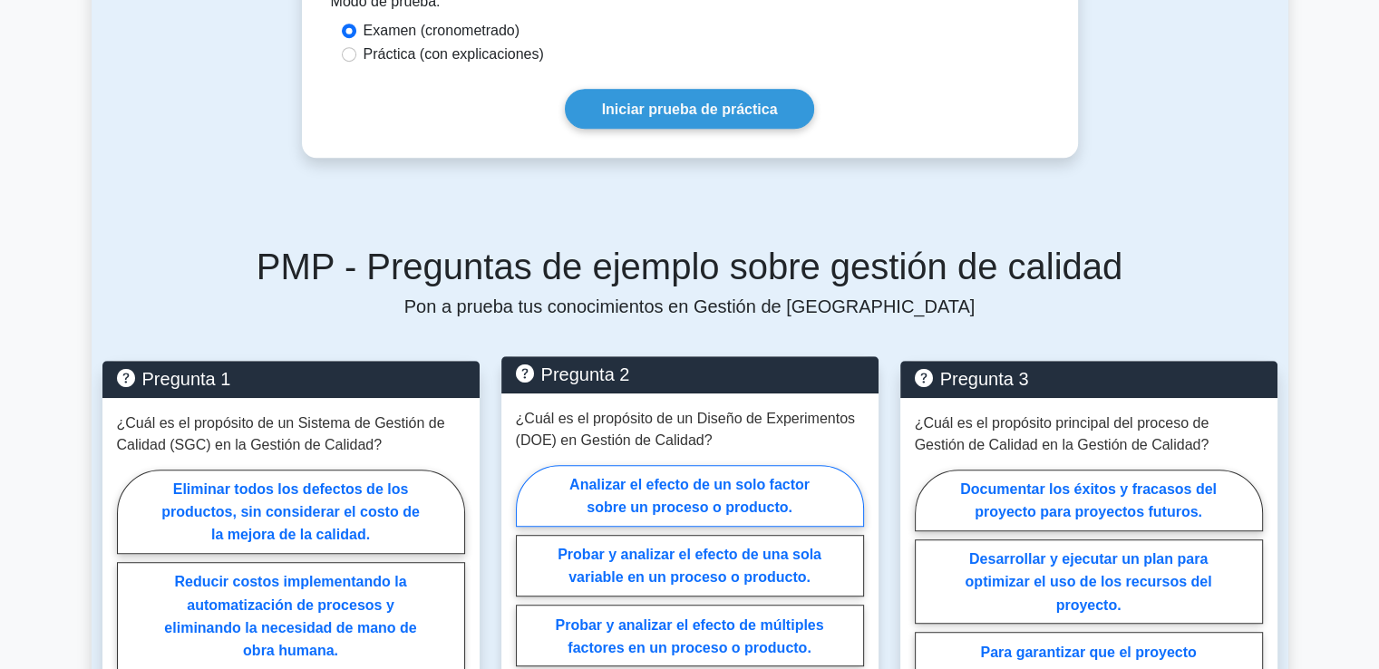
scroll to position [997, 0]
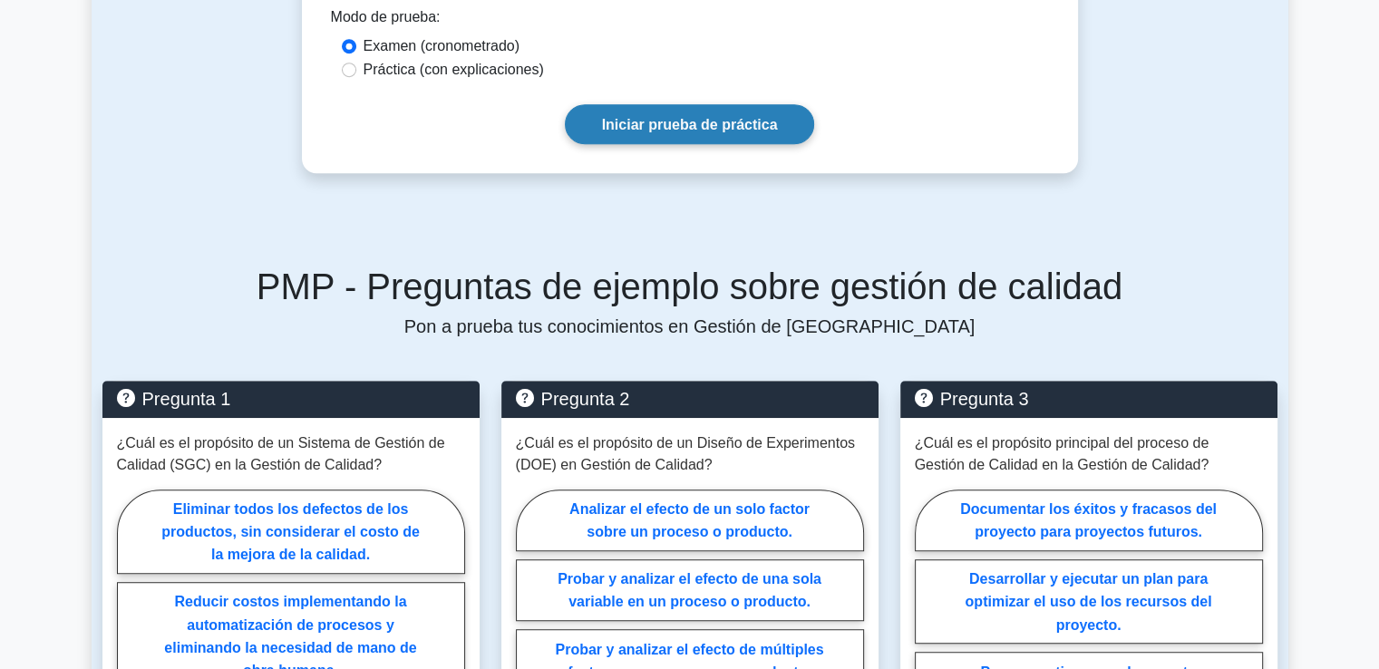
click at [667, 118] on link "Iniciar prueba de práctica" at bounding box center [690, 123] width 250 height 39
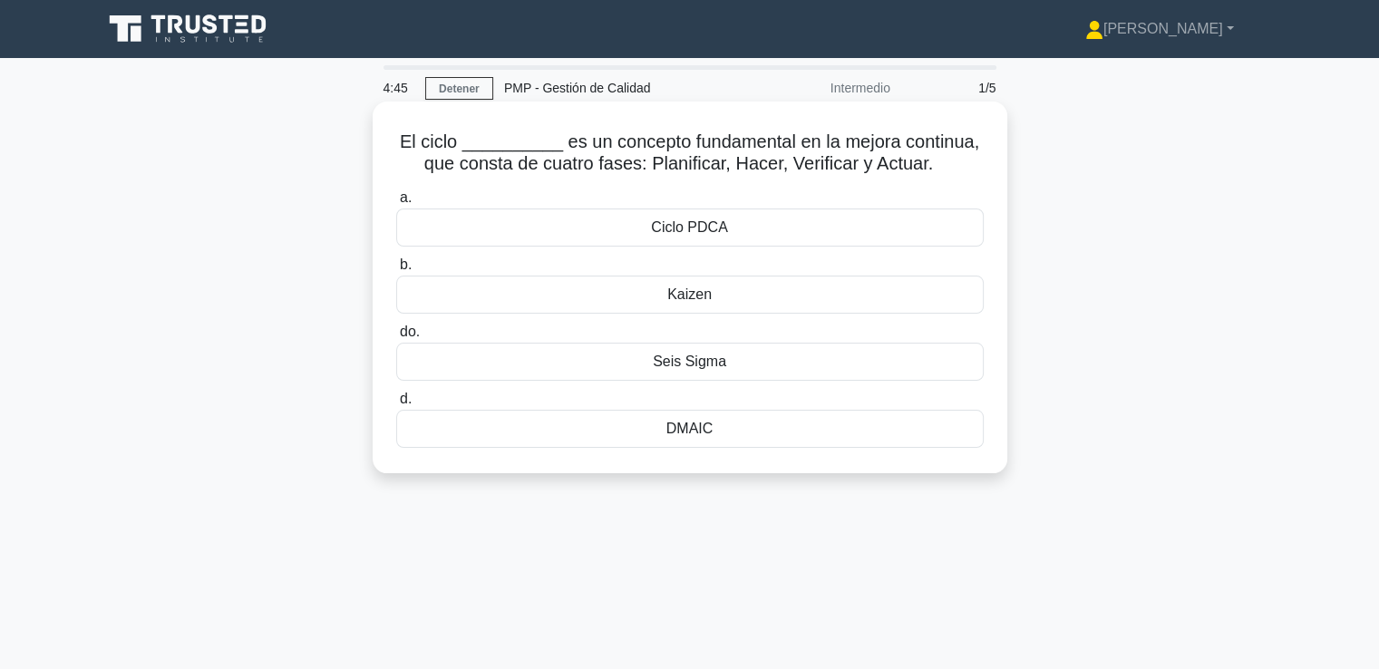
click at [661, 235] on font "Ciclo PDCA" at bounding box center [689, 226] width 76 height 15
click at [396, 204] on input "a. Ciclo PDCA" at bounding box center [396, 198] width 0 height 12
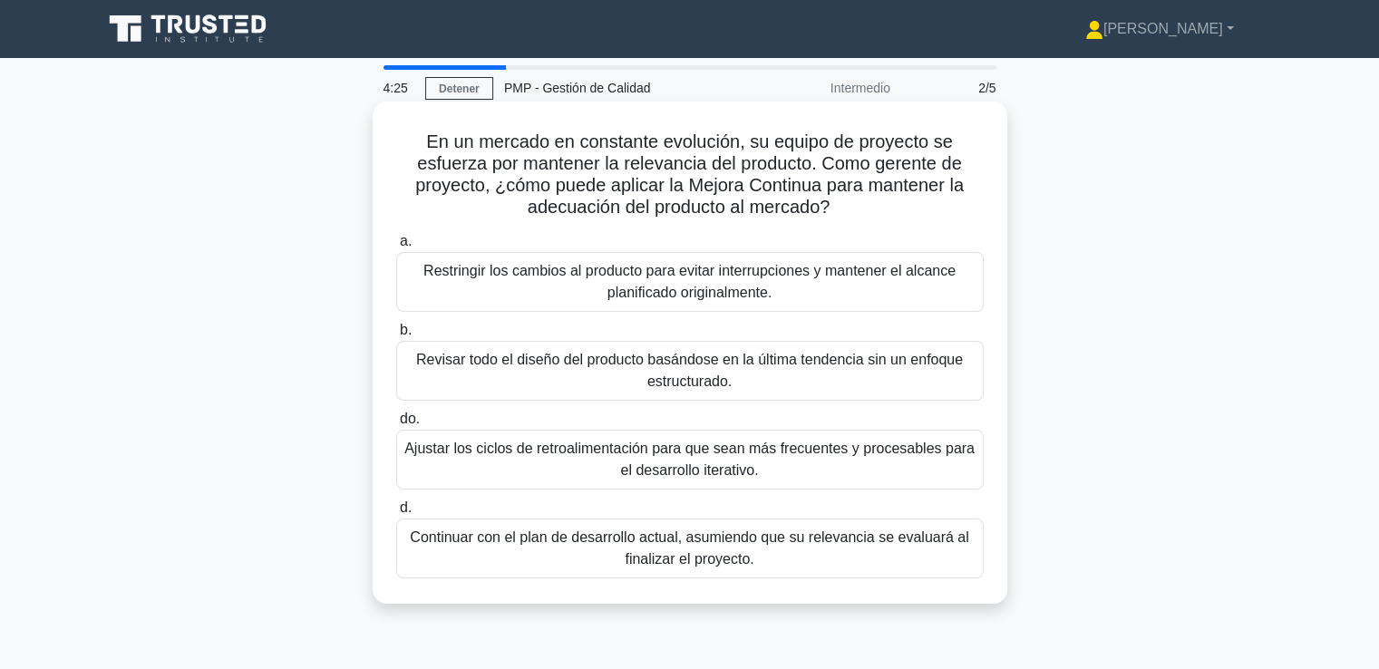
click at [616, 382] on font "Revisar todo el diseño del producto basándose en la última tendencia sin un enf…" at bounding box center [689, 371] width 571 height 44
click at [396, 336] on input "b. Revisar todo el diseño del producto basándose en la última tendencia sin un …" at bounding box center [396, 331] width 0 height 12
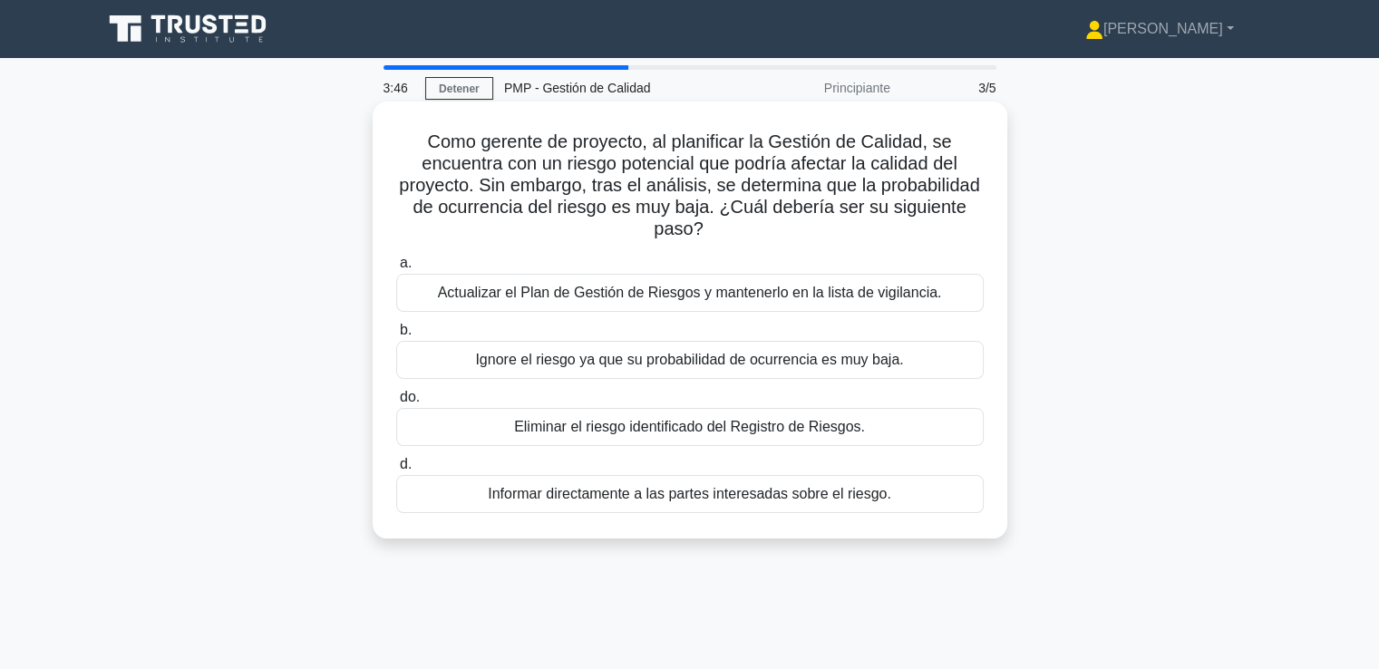
click at [602, 300] on font "Actualizar el Plan de Gestión de Riesgos y mantenerlo en la lista de vigilancia." at bounding box center [690, 292] width 504 height 15
click at [396, 269] on input "a. Actualizar el Plan de Gestión de Riesgos y mantenerlo en la lista de vigilan…" at bounding box center [396, 263] width 0 height 12
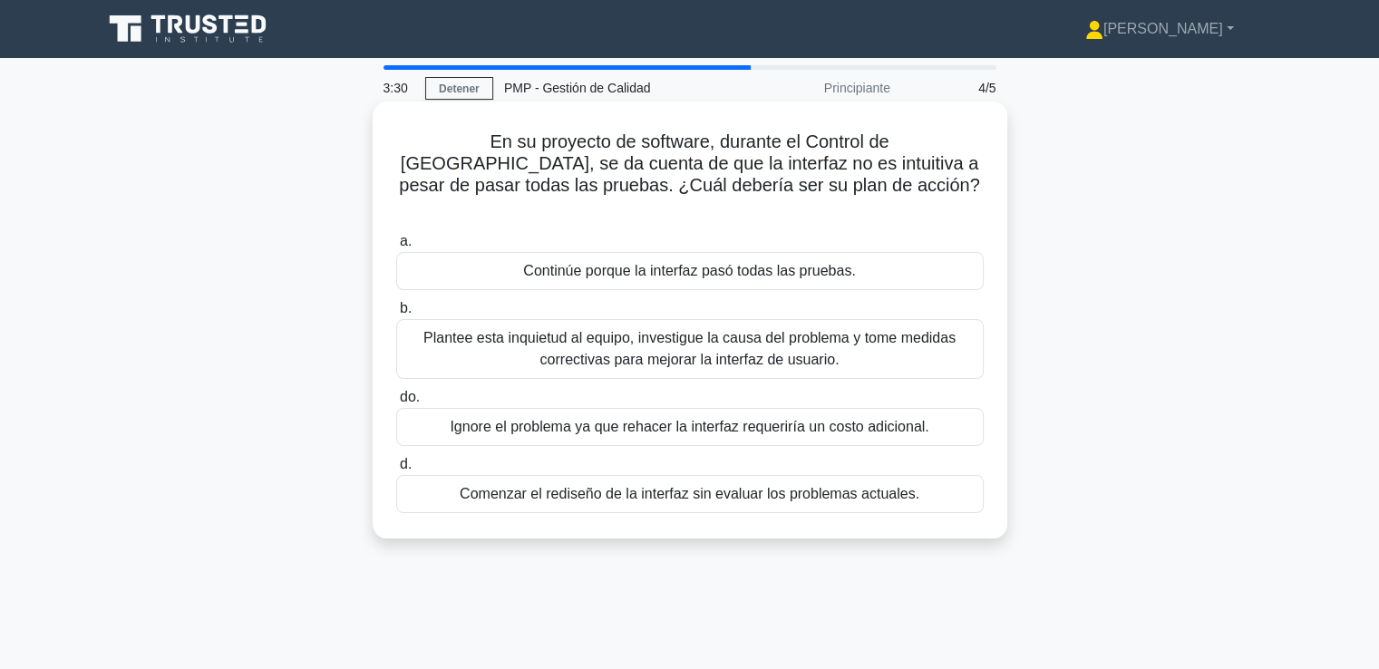
click at [644, 331] on font "Plantee esta inquietud al equipo, investigue la causa del problema y tome medid…" at bounding box center [689, 348] width 532 height 37
click at [396, 315] on input "b. Plantee esta inquietud al equipo, investigue la causa del problema y tome me…" at bounding box center [396, 309] width 0 height 12
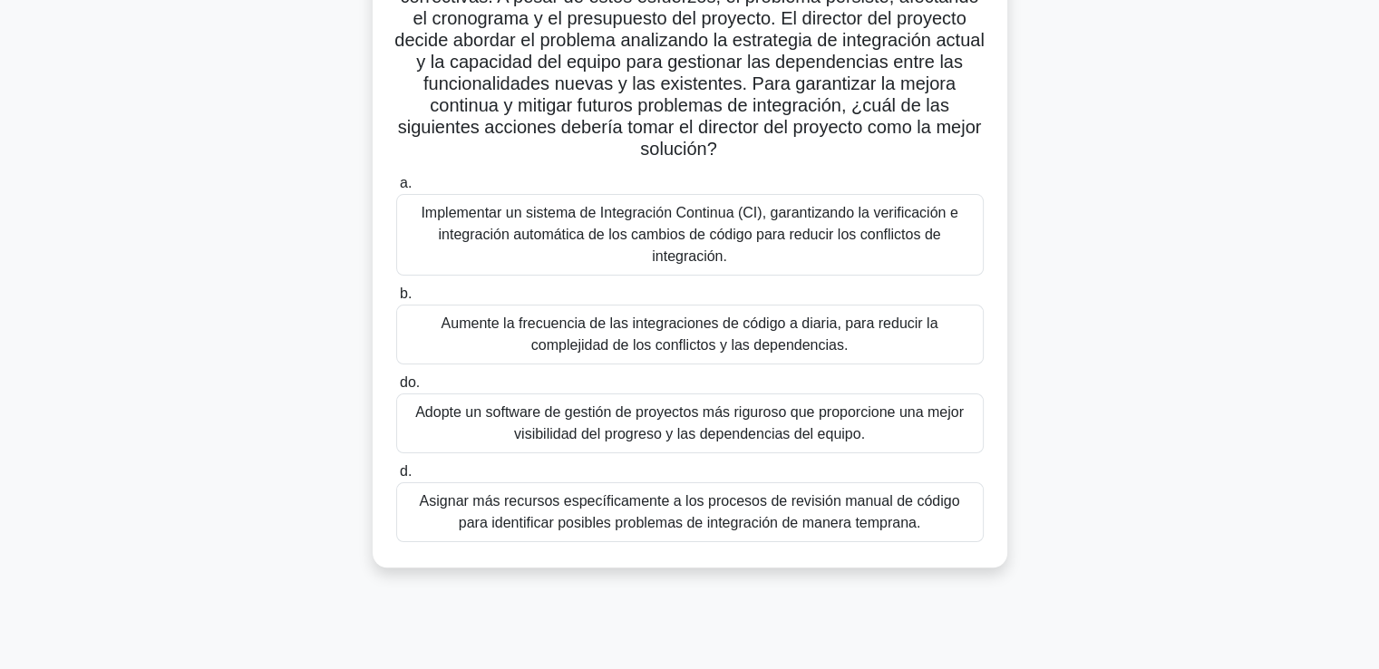
scroll to position [311, 0]
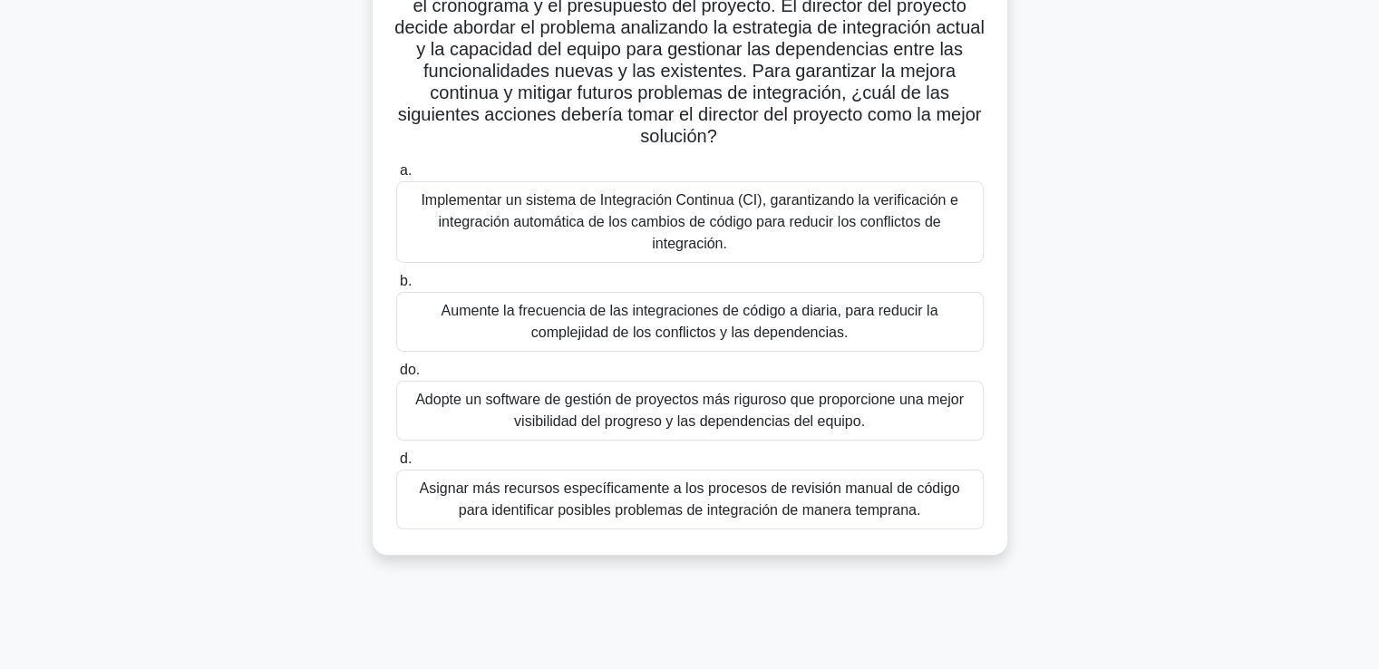
click at [632, 229] on font "Implementar un sistema de Integración Continua (CI), garantizando la verificaci…" at bounding box center [689, 221] width 537 height 59
click at [396, 177] on input "a. Implementar un sistema de Integración Continua (CI), garantizando la verific…" at bounding box center [396, 171] width 0 height 12
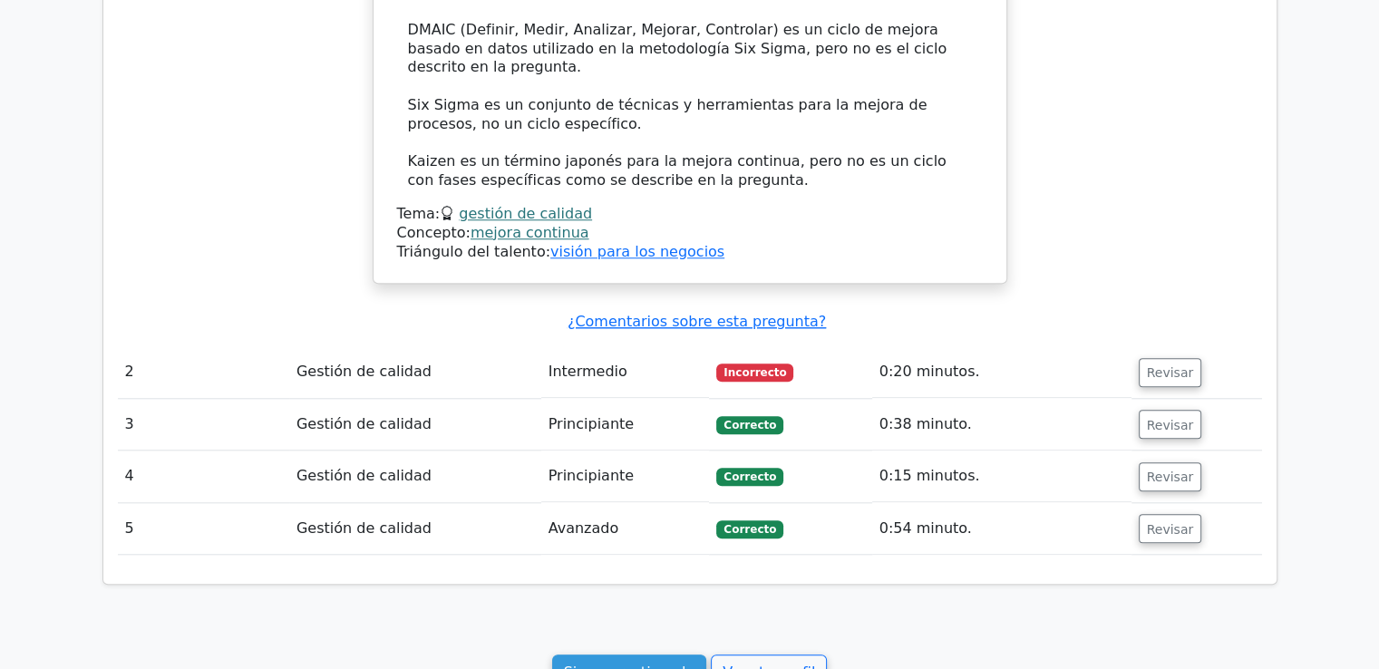
scroll to position [1686, 0]
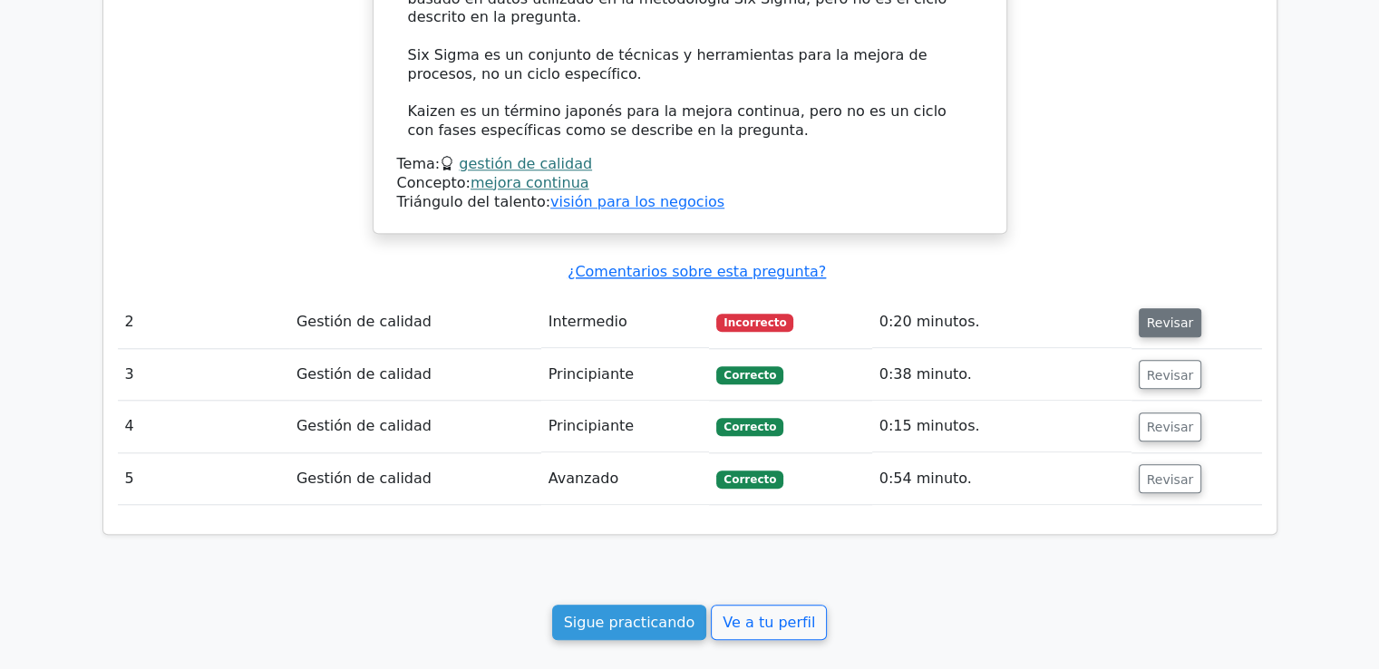
click at [1168, 315] on font "Revisar" at bounding box center [1170, 322] width 47 height 15
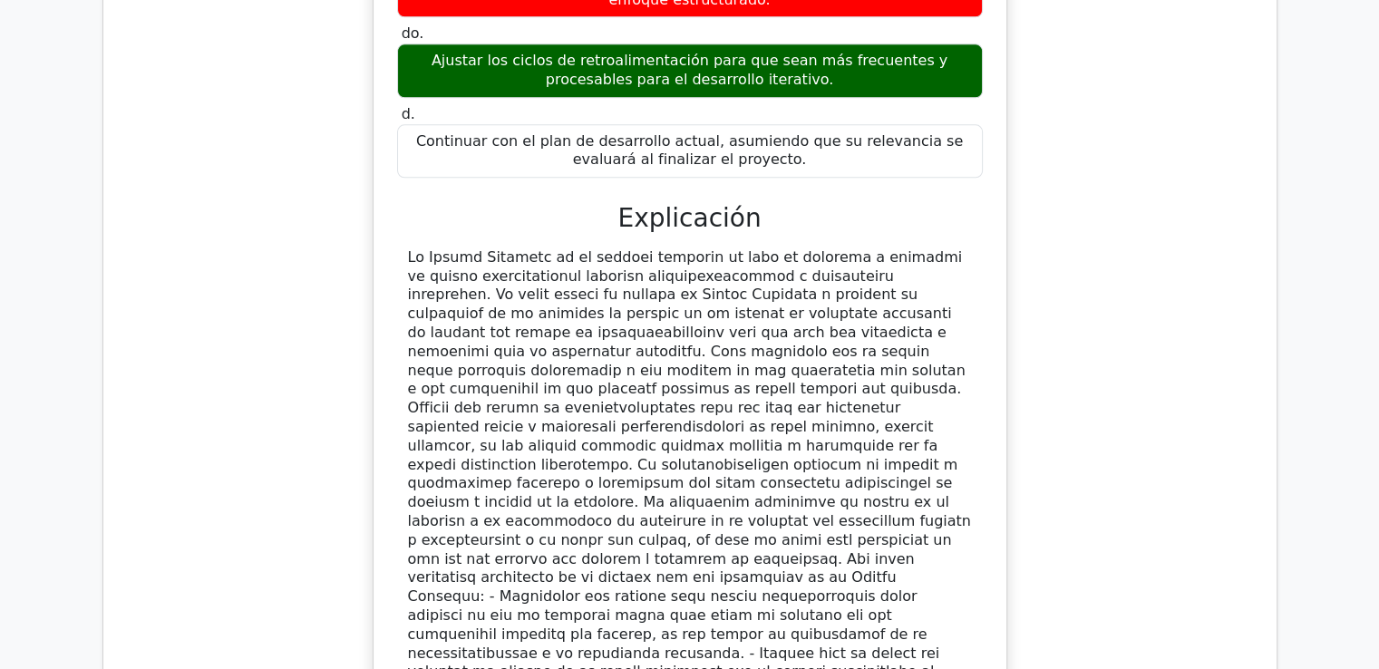
scroll to position [2683, 0]
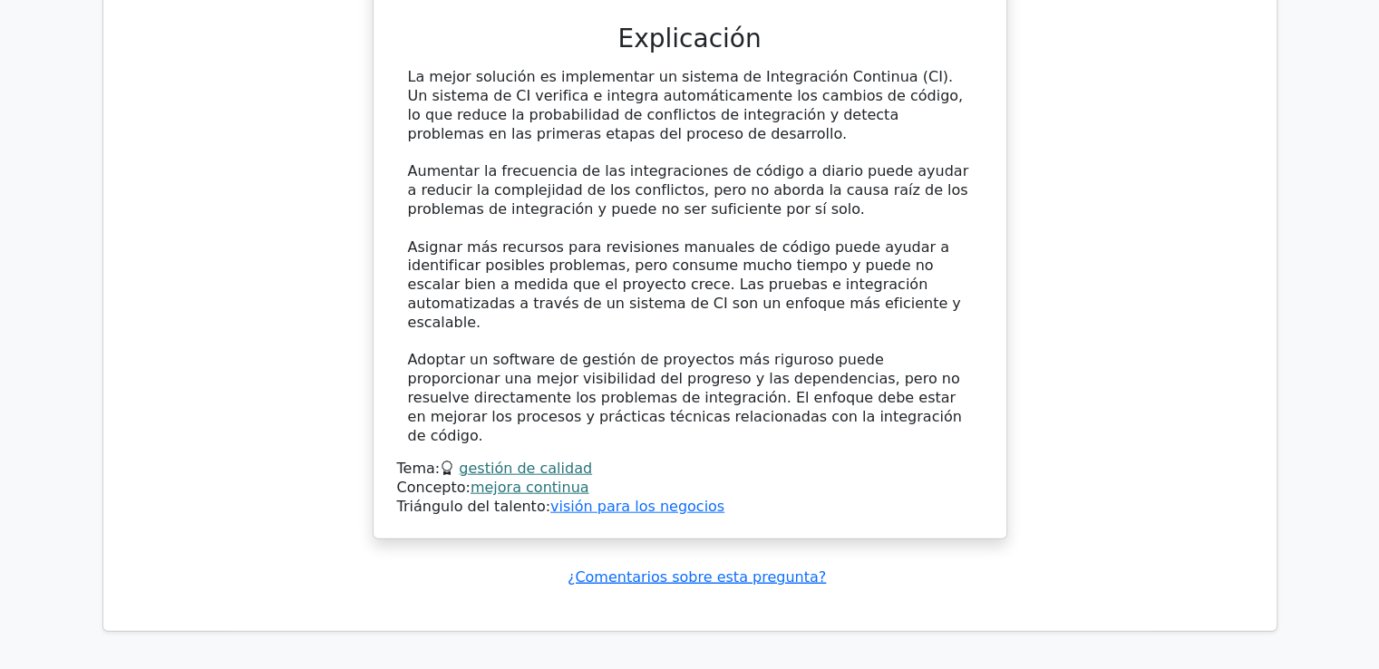
scroll to position [4184, 0]
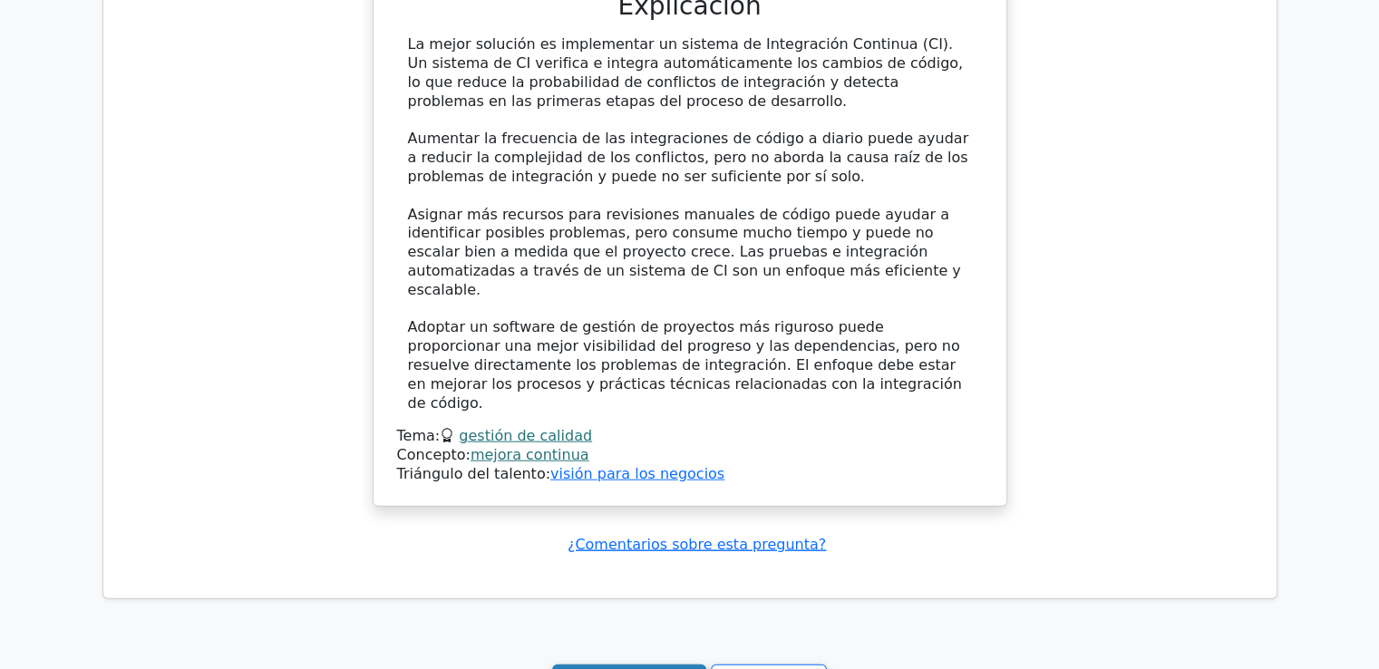
click at [576, 668] on font "Sigue practicando" at bounding box center [629, 681] width 131 height 17
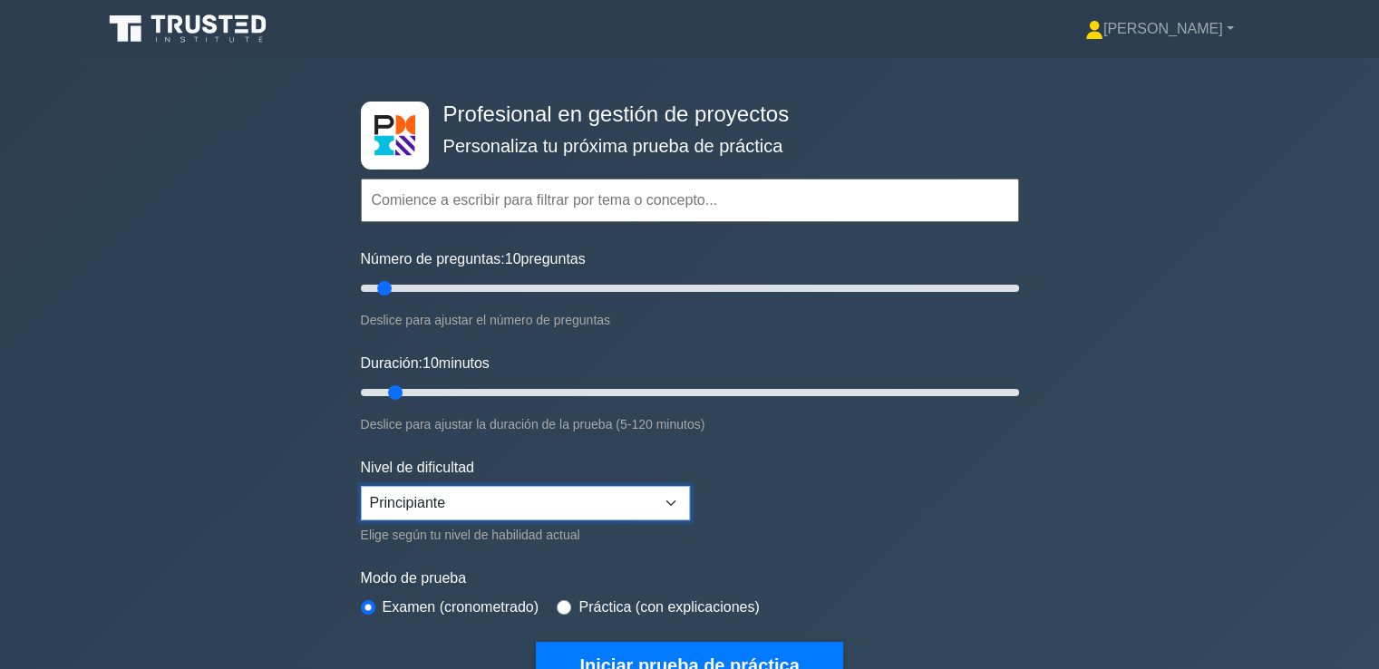
click at [673, 503] on select "Principiante Intermedio Experto" at bounding box center [525, 503] width 329 height 34
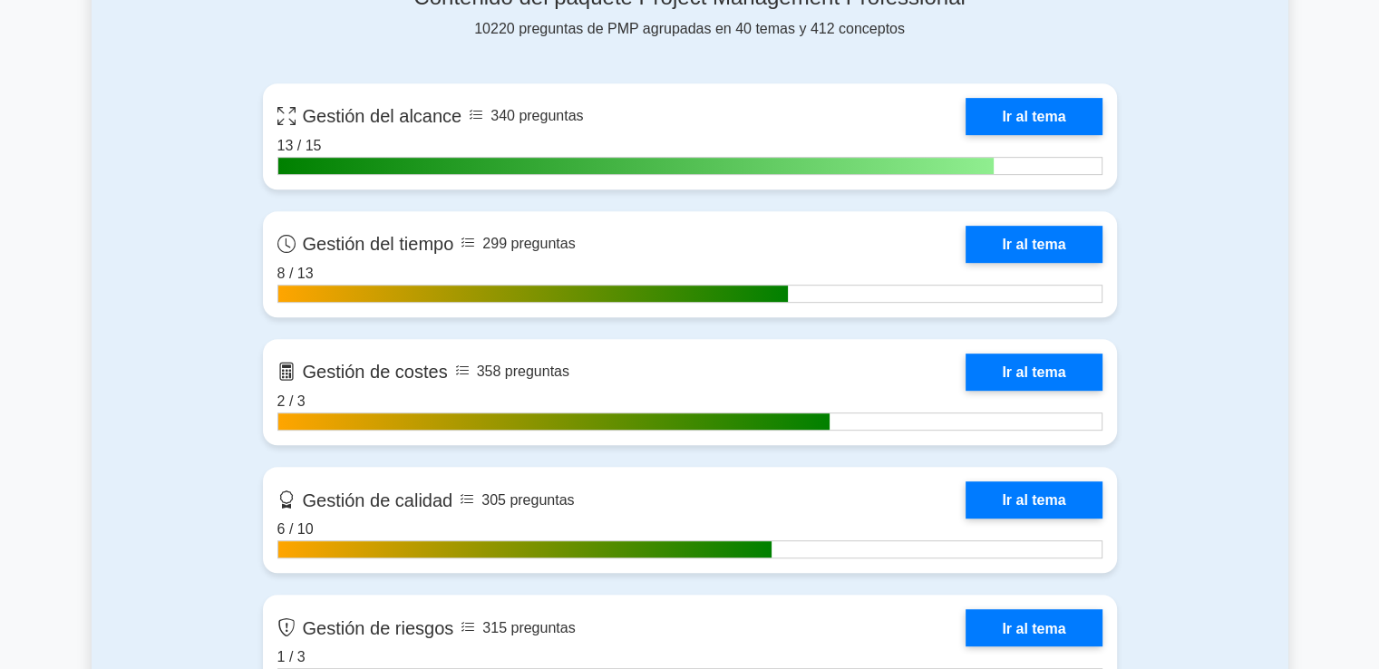
scroll to position [796, 0]
